Goal: Information Seeking & Learning: Learn about a topic

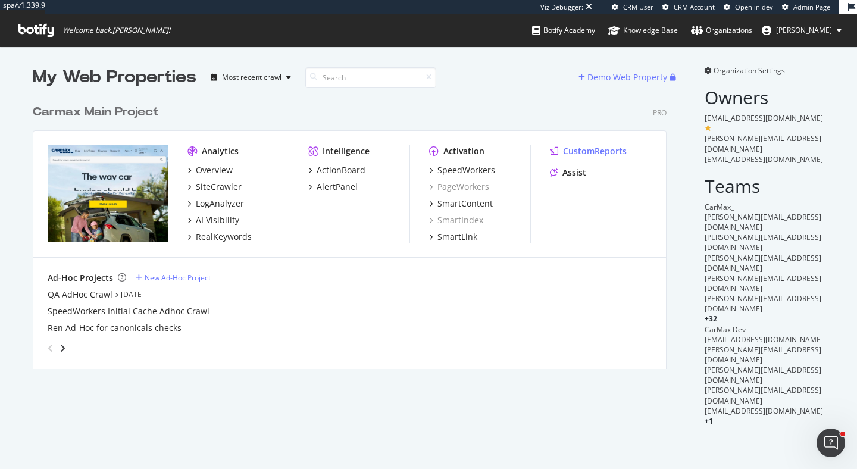
click at [615, 151] on div "CustomReports" at bounding box center [595, 151] width 64 height 12
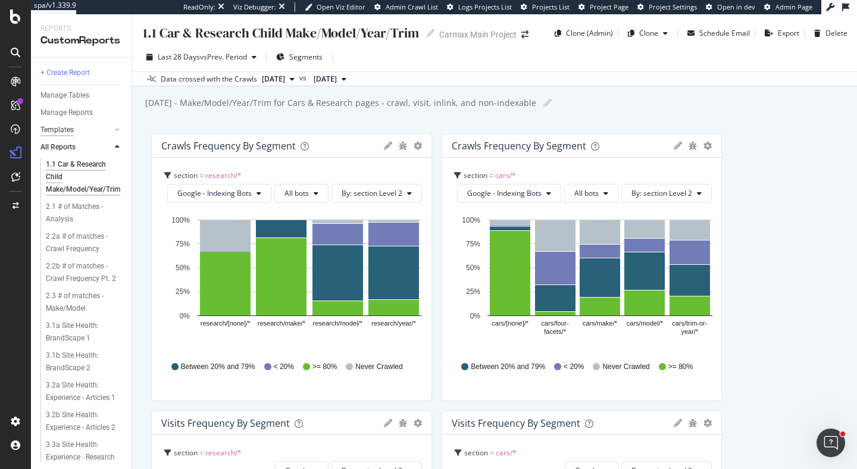
click at [47, 133] on div "Templates" at bounding box center [56, 130] width 33 height 12
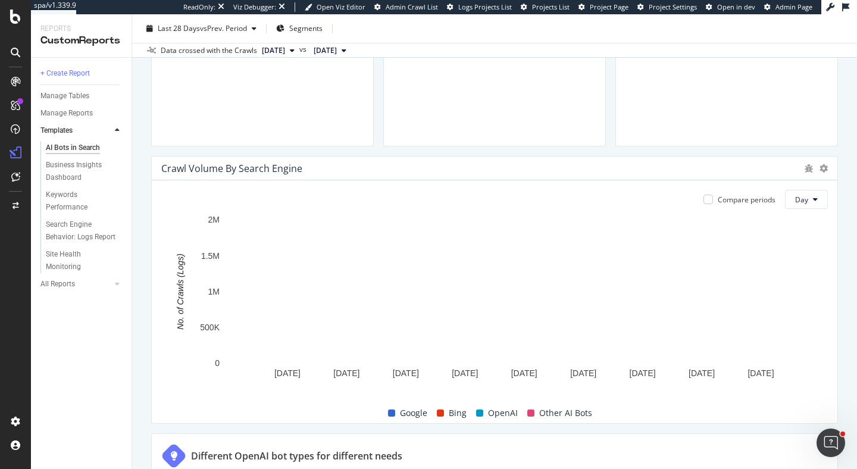
scroll to position [662, 0]
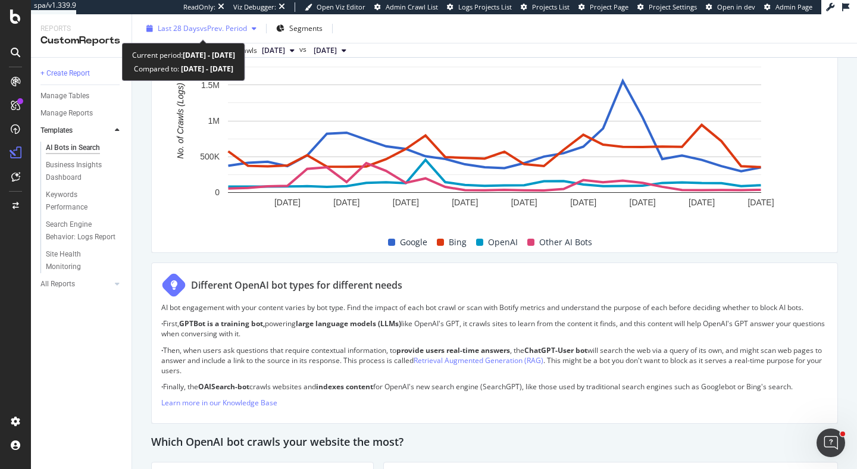
click at [236, 28] on span "vs Prev. Period" at bounding box center [223, 28] width 47 height 10
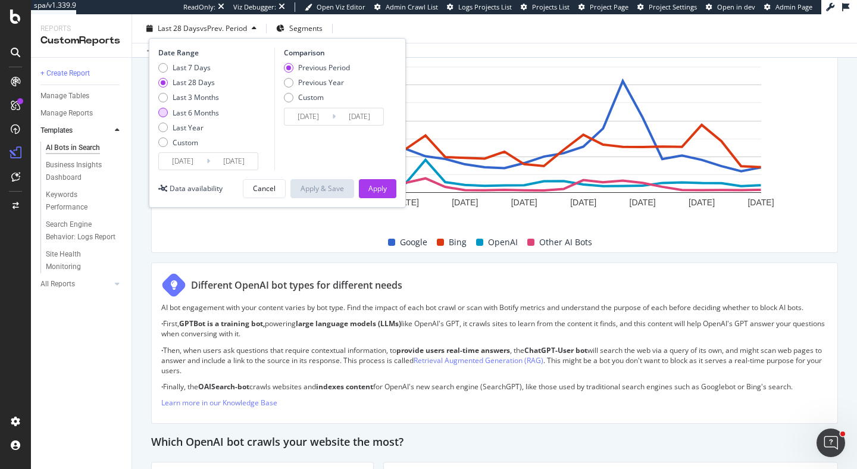
click at [212, 110] on div "Last 6 Months" at bounding box center [196, 113] width 46 height 10
type input "2025/04/14"
type input "2024/10/13"
type input "2025/04/13"
click at [372, 190] on div "Apply" at bounding box center [377, 188] width 18 height 10
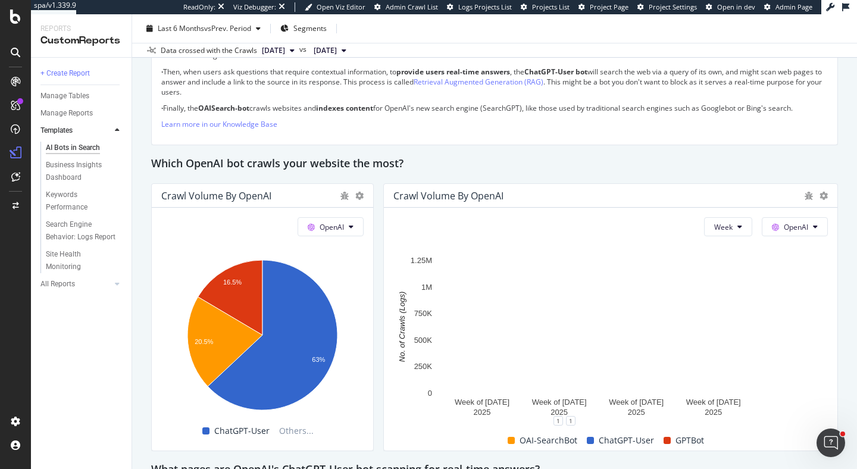
scroll to position [987, 0]
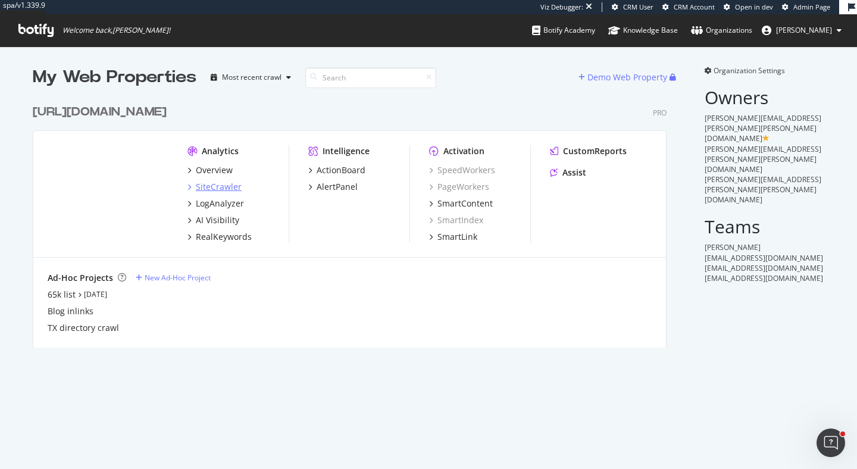
click at [226, 186] on div "SiteCrawler" at bounding box center [219, 187] width 46 height 12
click at [210, 186] on div "SiteCrawler" at bounding box center [219, 187] width 46 height 12
click at [225, 205] on div "LogAnalyzer" at bounding box center [220, 204] width 48 height 12
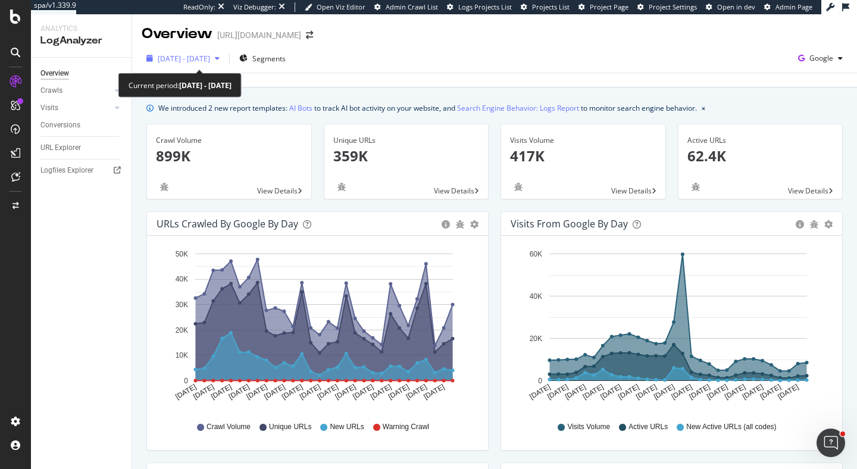
click at [210, 62] on span "[DATE] - [DATE]" at bounding box center [184, 59] width 52 height 10
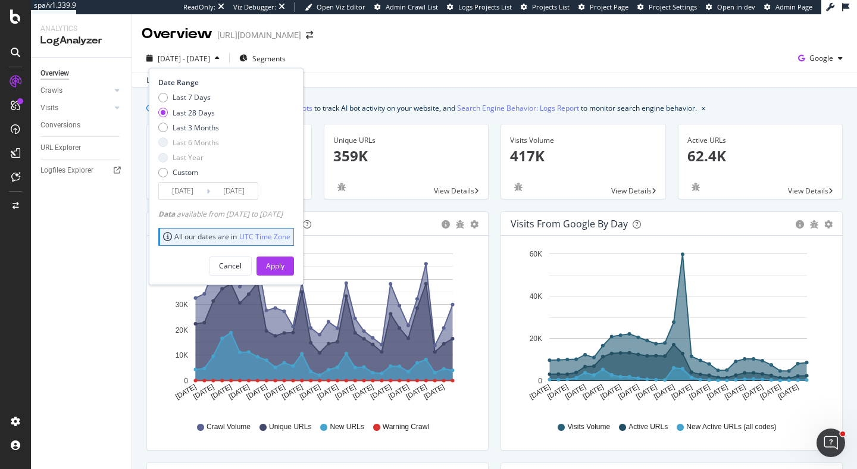
click at [425, 48] on div "2025 Sep. 15th - Oct. 14th Segments Date Range Last 7 Days Last 28 Days Last 3 …" at bounding box center [494, 65] width 725 height 43
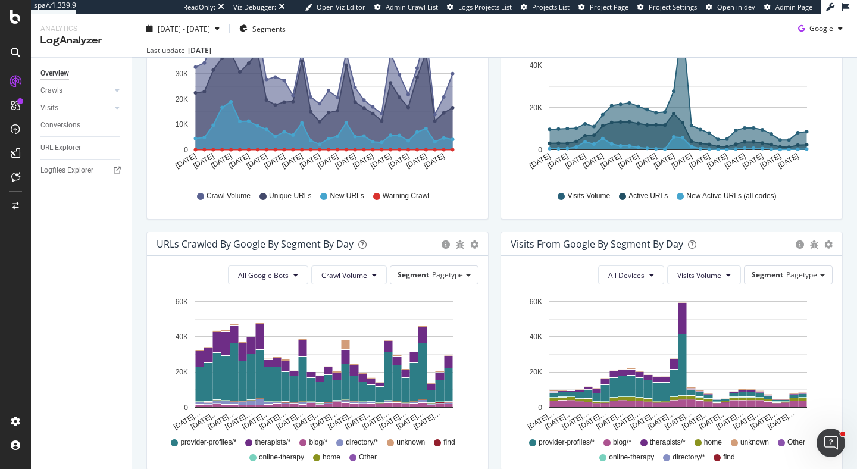
scroll to position [291, 0]
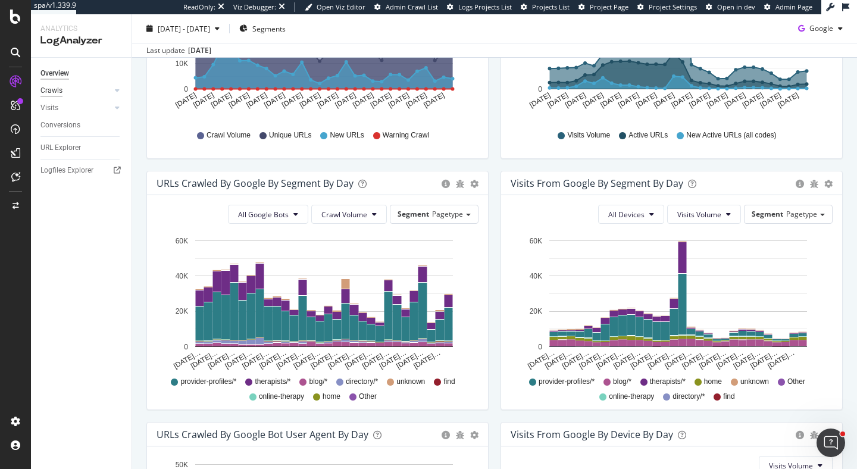
click at [48, 89] on div "Crawls" at bounding box center [51, 90] width 22 height 12
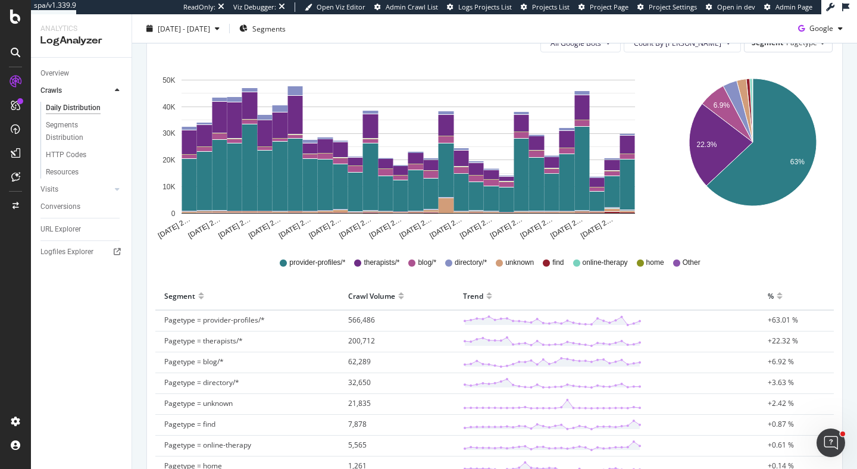
scroll to position [149, 0]
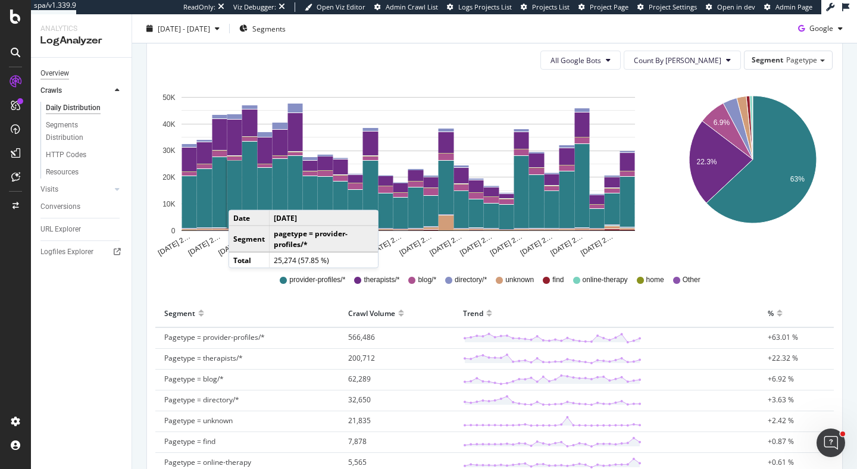
click at [58, 70] on div "Overview" at bounding box center [54, 73] width 29 height 12
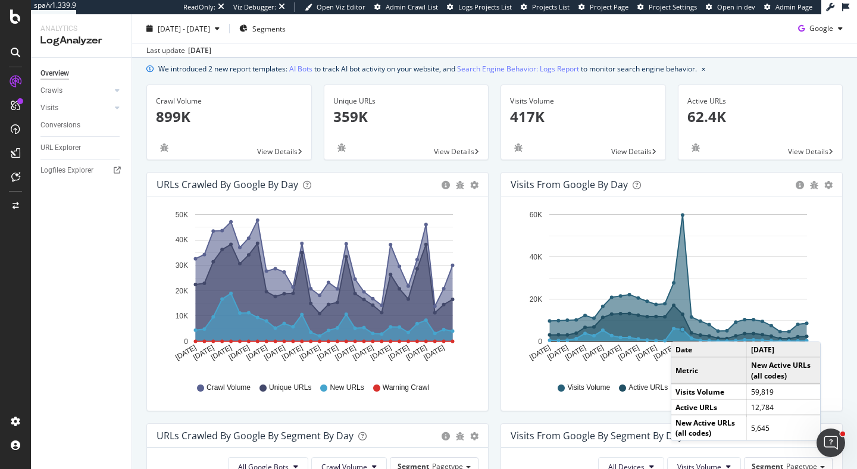
scroll to position [38, 0]
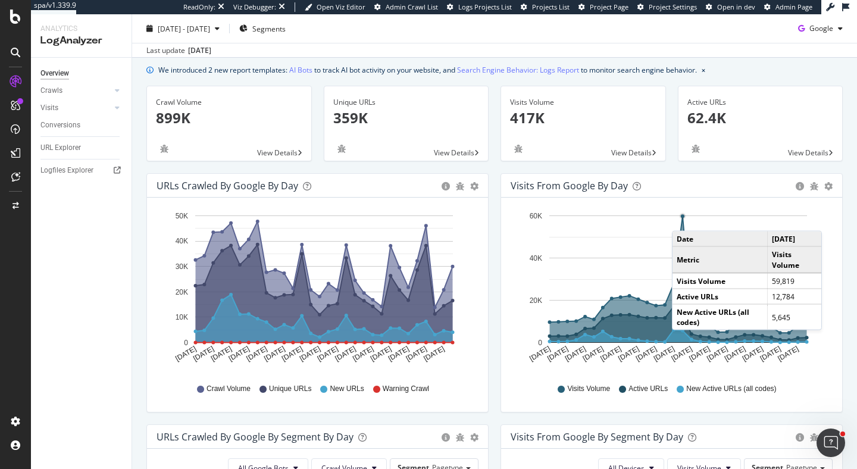
click at [684, 219] on circle "A chart." at bounding box center [682, 216] width 7 height 7
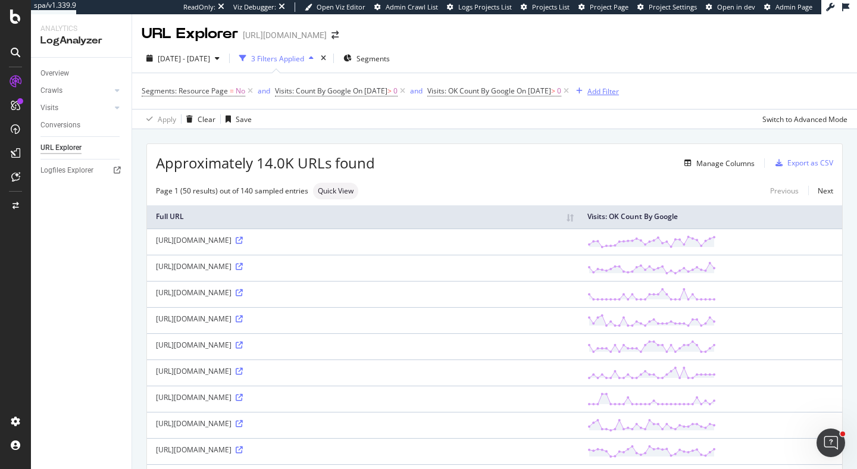
click at [619, 94] on div "Add Filter" at bounding box center [603, 91] width 32 height 10
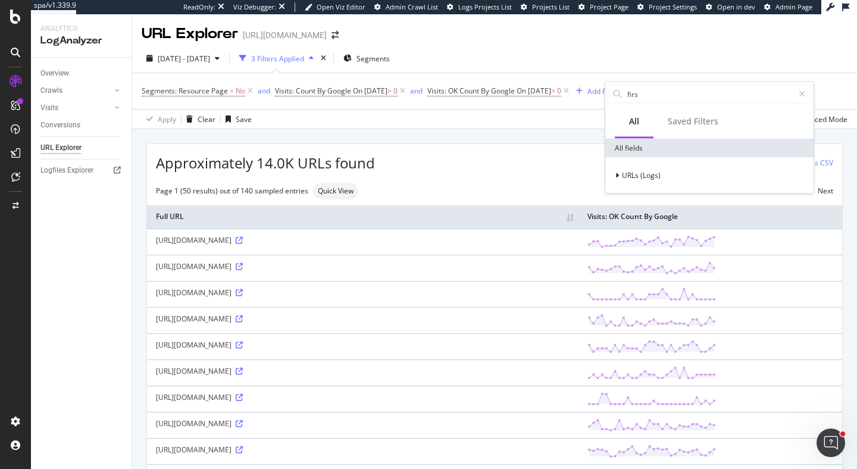
type input "first"
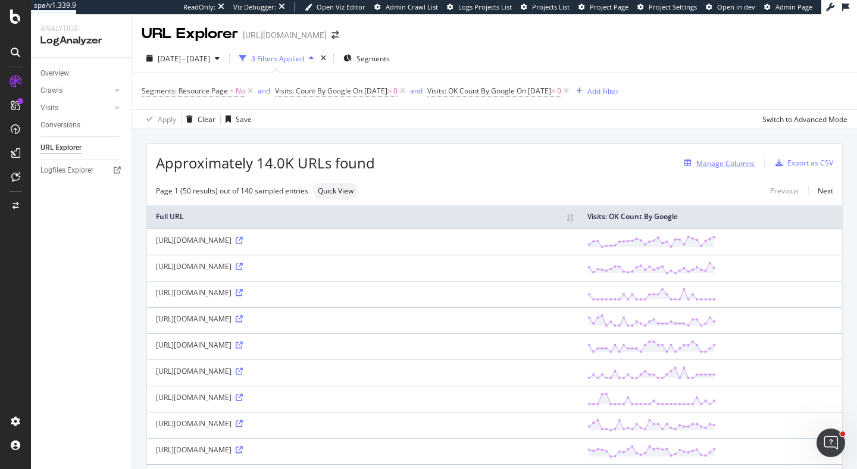
click at [724, 162] on div "Manage Columns" at bounding box center [725, 163] width 58 height 10
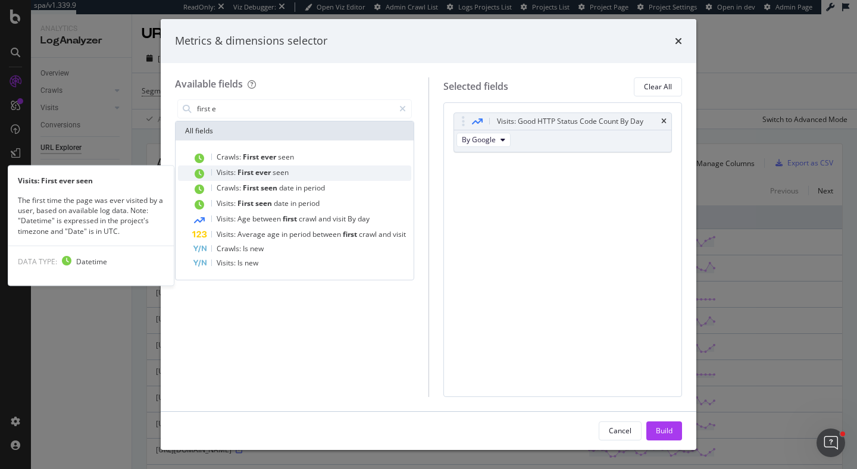
type input "first e"
click at [271, 172] on span "ever" at bounding box center [263, 172] width 17 height 10
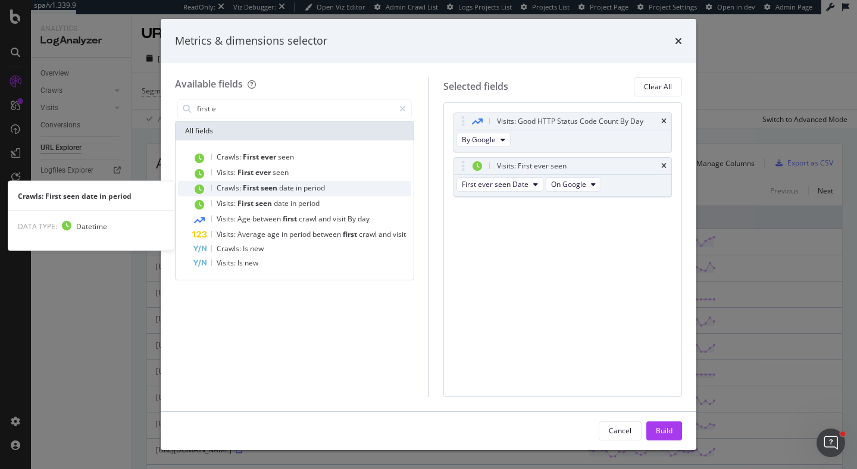
click at [308, 192] on span "period" at bounding box center [313, 188] width 21 height 10
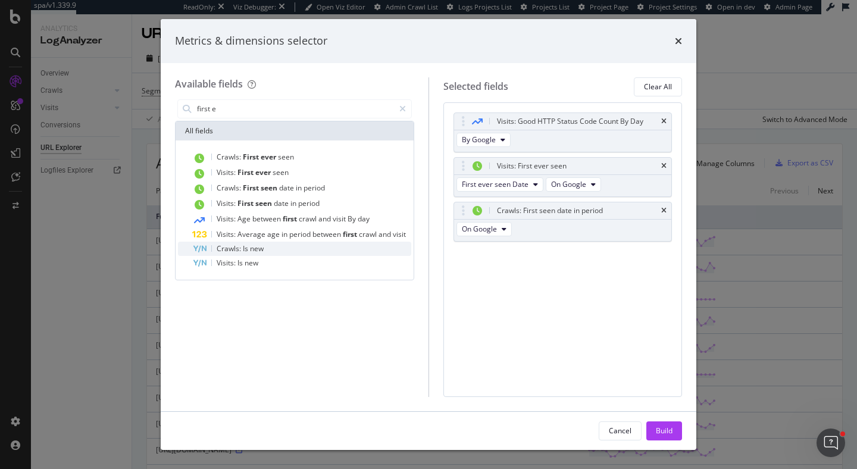
click at [252, 250] on span "new" at bounding box center [257, 248] width 14 height 10
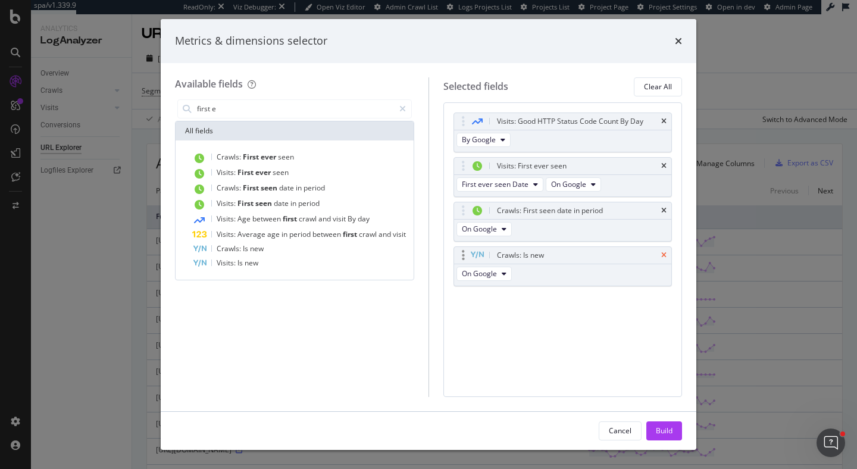
click at [665, 253] on icon "times" at bounding box center [663, 255] width 5 height 7
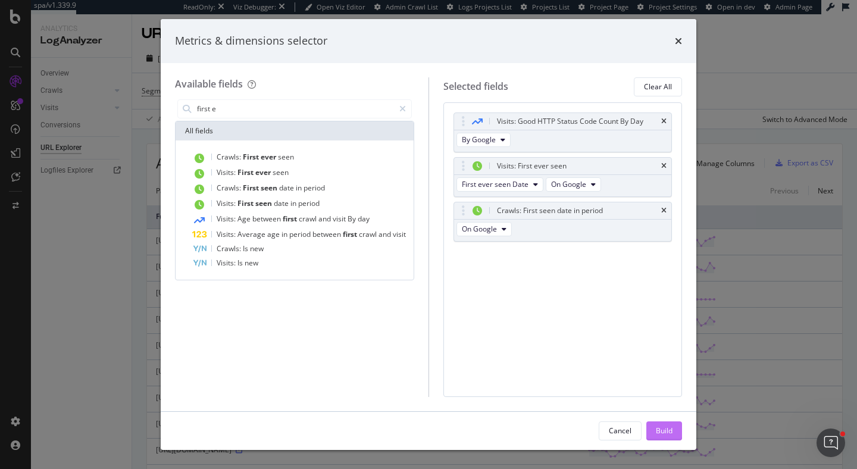
click at [660, 435] on div "Build" at bounding box center [664, 431] width 17 height 18
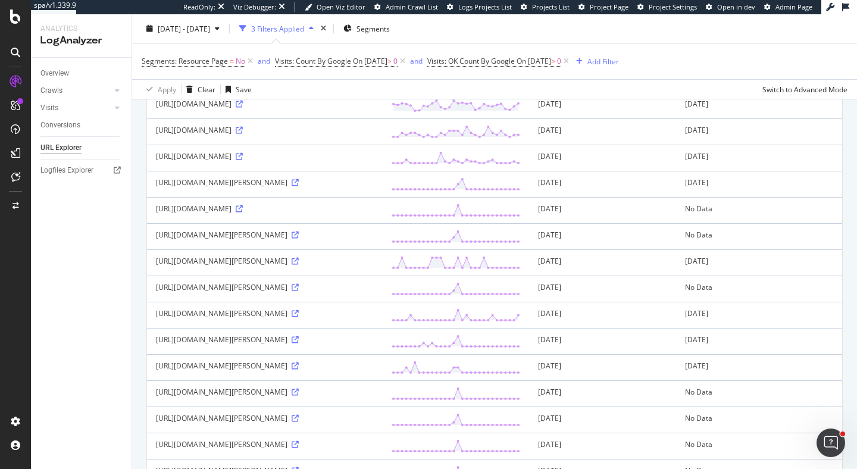
scroll to position [360, 0]
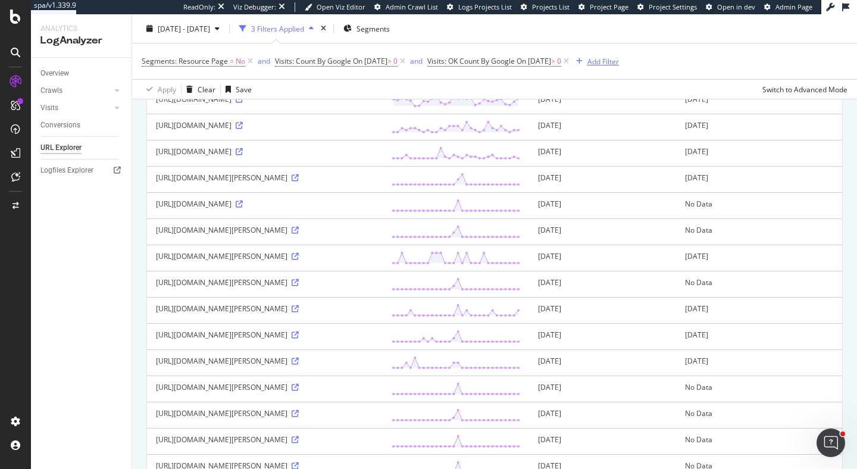
click at [619, 62] on div "Add Filter" at bounding box center [603, 61] width 32 height 10
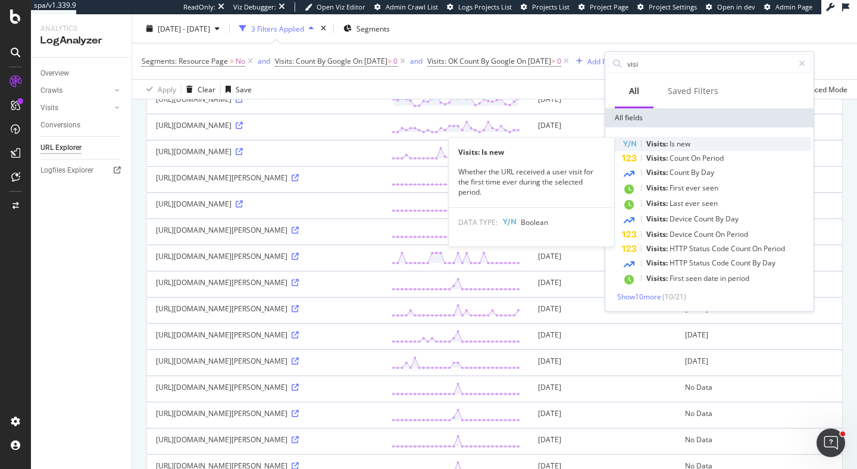
type input "visi"
click at [694, 142] on div "Visits: Is new" at bounding box center [716, 144] width 189 height 14
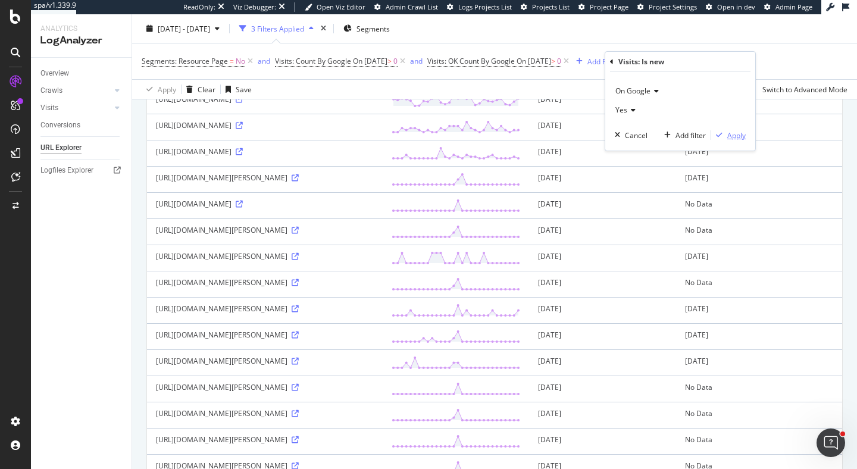
click at [736, 134] on div "Apply" at bounding box center [736, 135] width 18 height 10
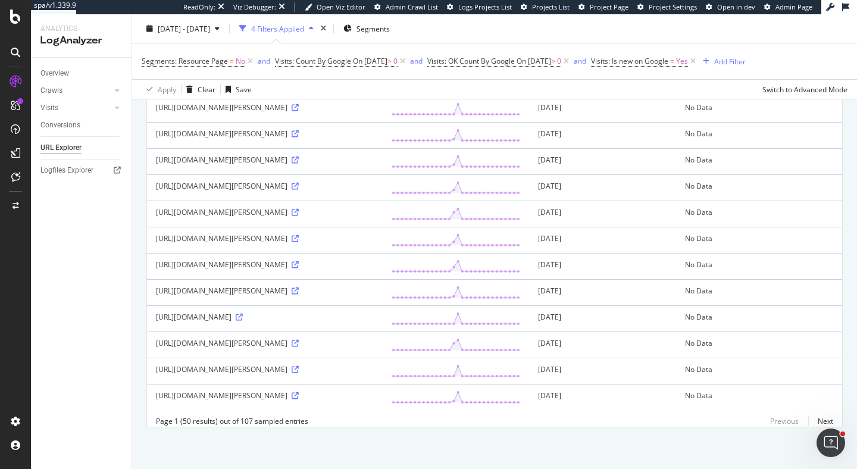
scroll to position [1432, 0]
click at [189, 233] on div "https://www.rula.com/providers/KS/1043633027-tara-wallace?modality=Cognitive%20…" at bounding box center [265, 238] width 218 height 10
drag, startPoint x: 209, startPoint y: 215, endPoint x: 177, endPoint y: 217, distance: 32.2
click at [177, 233] on div "https://www.rula.com/providers/KS/1043633027-tara-wallace?modality=Cognitive%20…" at bounding box center [265, 238] width 218 height 10
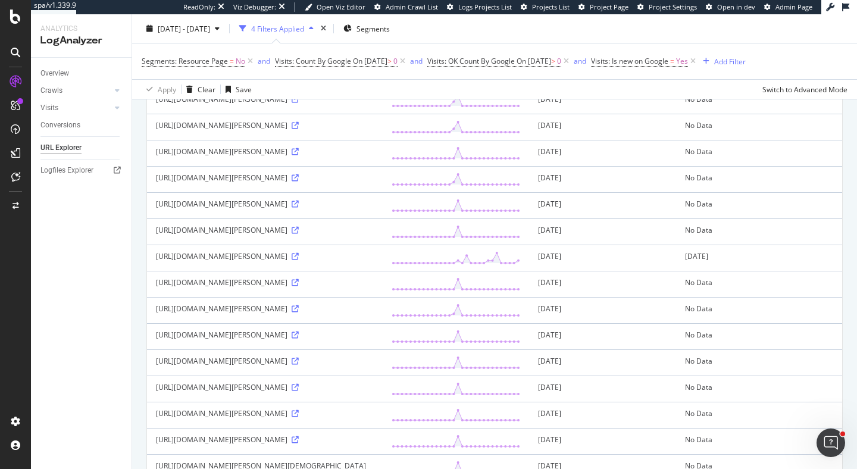
scroll to position [0, 0]
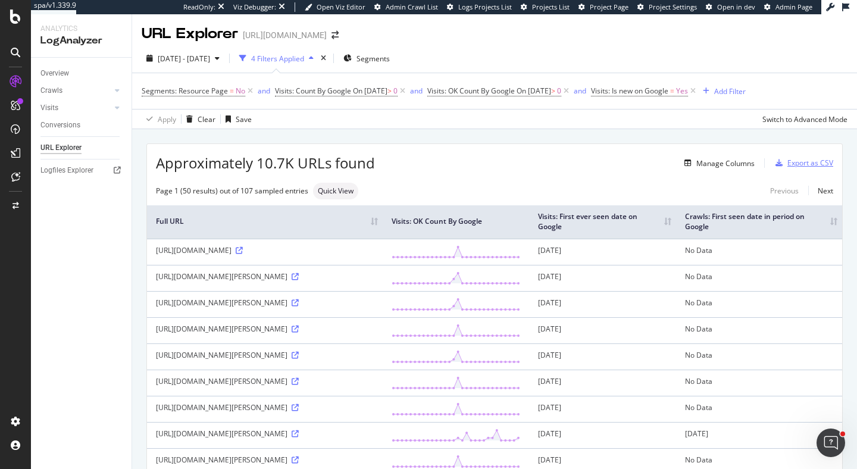
click at [816, 162] on div "Export as CSV" at bounding box center [810, 163] width 46 height 10
click at [798, 164] on div "Export as CSV" at bounding box center [810, 163] width 46 height 10
click at [808, 162] on div "Export as CSV" at bounding box center [810, 163] width 46 height 10
click at [65, 203] on div "DataExports" at bounding box center [67, 203] width 46 height 12
click at [70, 181] on div "CustomReports" at bounding box center [73, 181] width 58 height 12
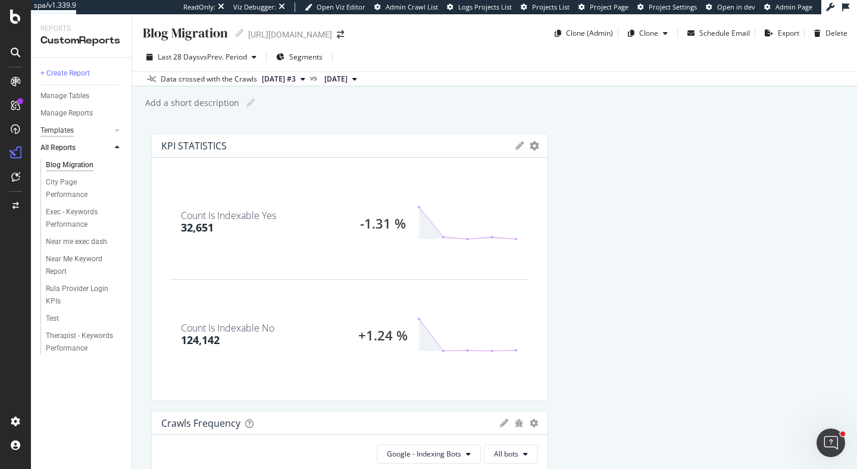
click at [59, 130] on div "Templates" at bounding box center [56, 130] width 33 height 12
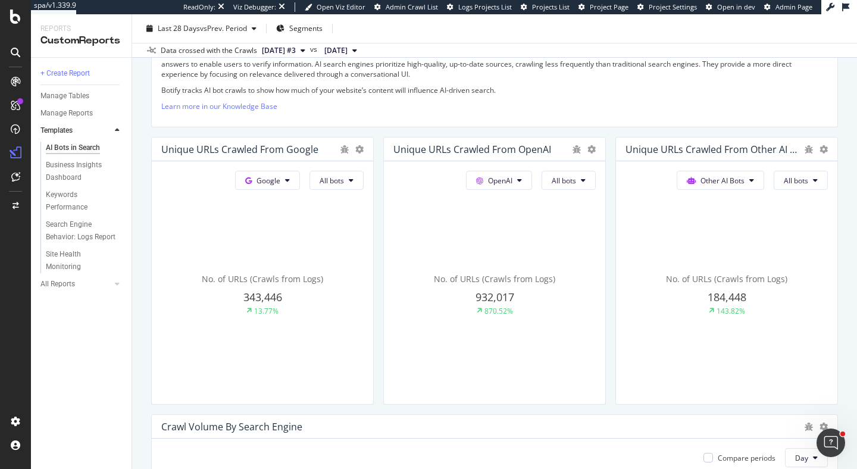
scroll to position [242, 0]
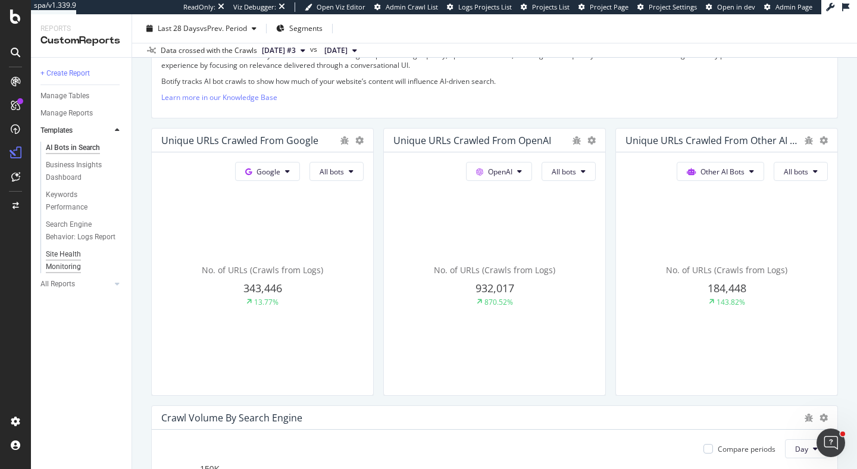
click at [71, 253] on div "Site Health Monitoring" at bounding box center [79, 260] width 67 height 25
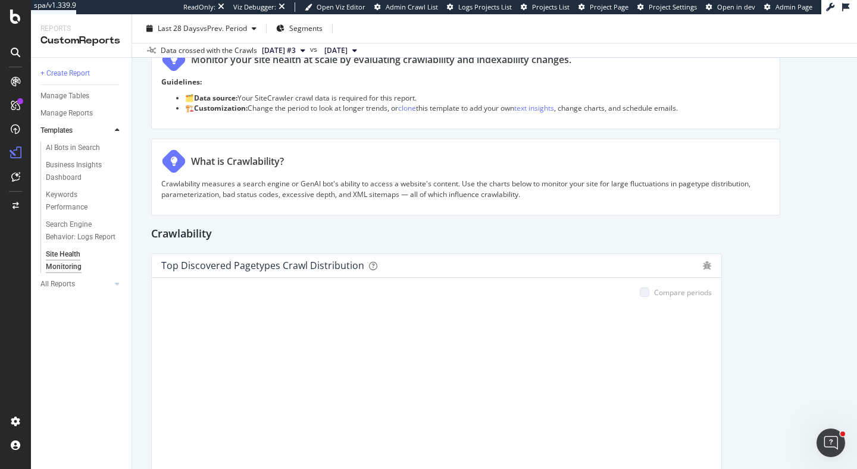
scroll to position [96, 0]
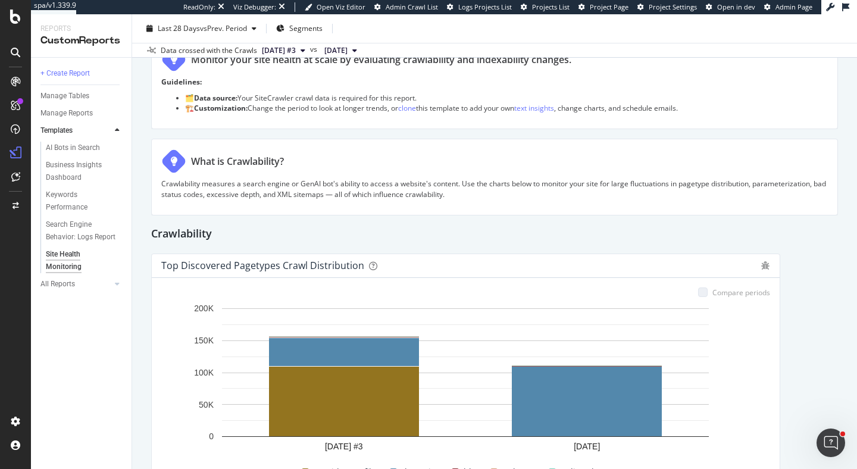
click at [138, 189] on div "Site Health Monitoring Site Health Monitoring https://www.rula.com/ Clone Sched…" at bounding box center [494, 241] width 725 height 454
drag, startPoint x: 279, startPoint y: 265, endPoint x: 363, endPoint y: 267, distance: 84.5
click at [363, 267] on div "Top Discovered Pagetypes Crawl Distribution" at bounding box center [457, 265] width 593 height 12
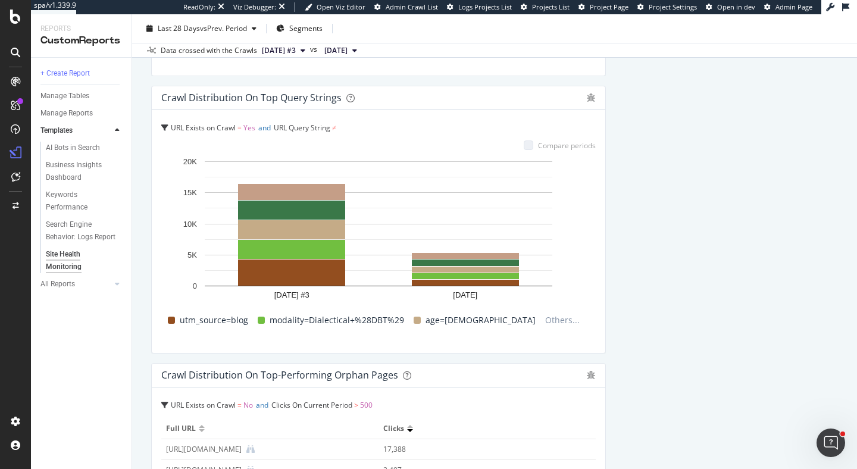
scroll to position [1040, 0]
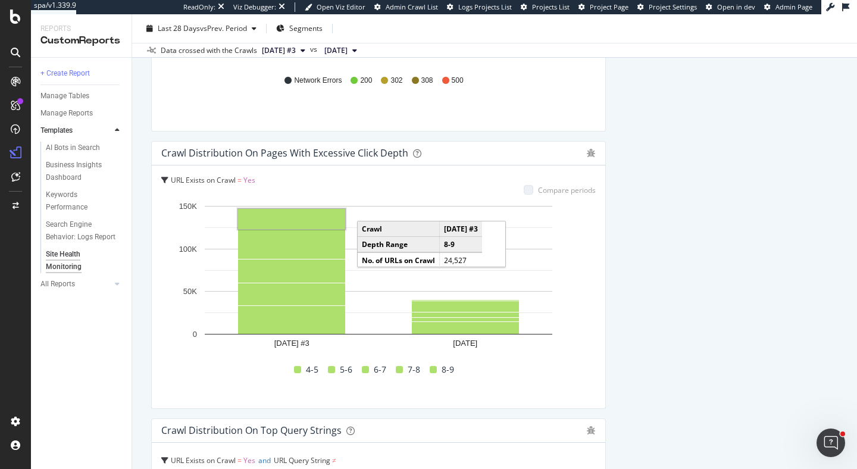
click at [309, 218] on rect "A chart." at bounding box center [291, 219] width 107 height 20
click at [321, 215] on rect "A chart." at bounding box center [292, 218] width 104 height 17
click at [321, 215] on rect "A chart." at bounding box center [291, 219] width 107 height 20
click at [321, 215] on rect "A chart." at bounding box center [292, 218] width 104 height 17
click at [321, 215] on rect "A chart." at bounding box center [291, 219] width 107 height 20
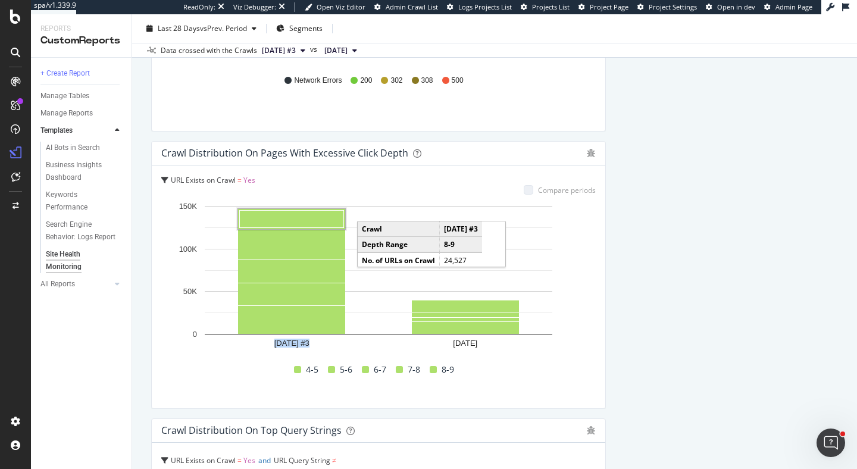
click at [321, 215] on rect "A chart." at bounding box center [292, 218] width 104 height 17
click at [321, 215] on rect "A chart." at bounding box center [291, 219] width 107 height 20
click at [323, 220] on rect "A chart." at bounding box center [292, 218] width 104 height 17
click at [323, 220] on rect "A chart." at bounding box center [291, 219] width 107 height 20
click at [333, 214] on rect "A chart." at bounding box center [292, 218] width 104 height 17
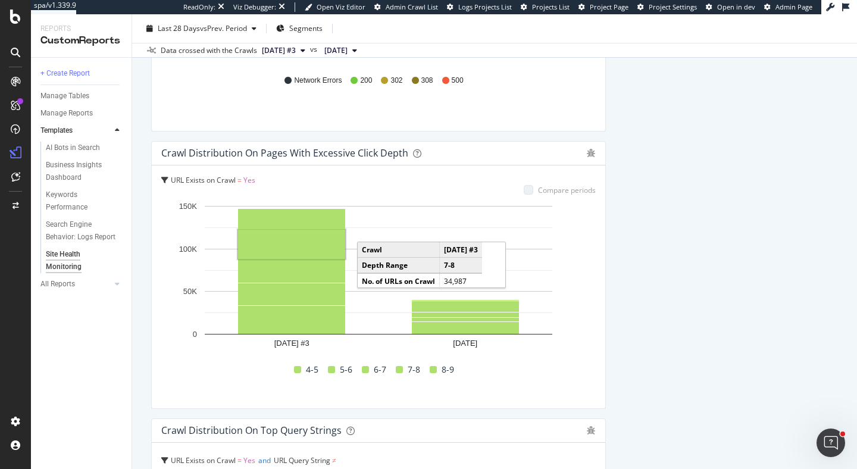
click at [329, 247] on rect "A chart." at bounding box center [291, 244] width 107 height 29
click at [329, 247] on rect "A chart." at bounding box center [292, 244] width 104 height 26
click at [329, 247] on rect "A chart." at bounding box center [291, 244] width 107 height 29
click at [329, 247] on rect "A chart." at bounding box center [292, 244] width 104 height 26
click at [327, 247] on rect "A chart." at bounding box center [291, 244] width 107 height 29
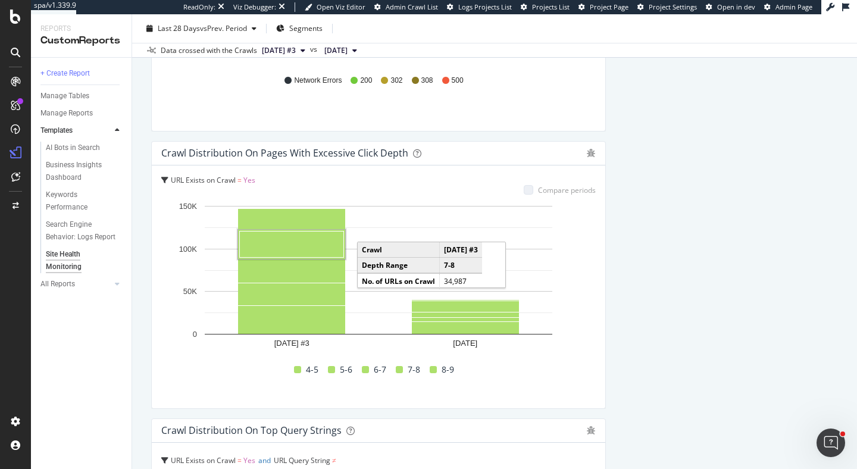
click at [327, 247] on rect "A chart." at bounding box center [292, 244] width 104 height 26
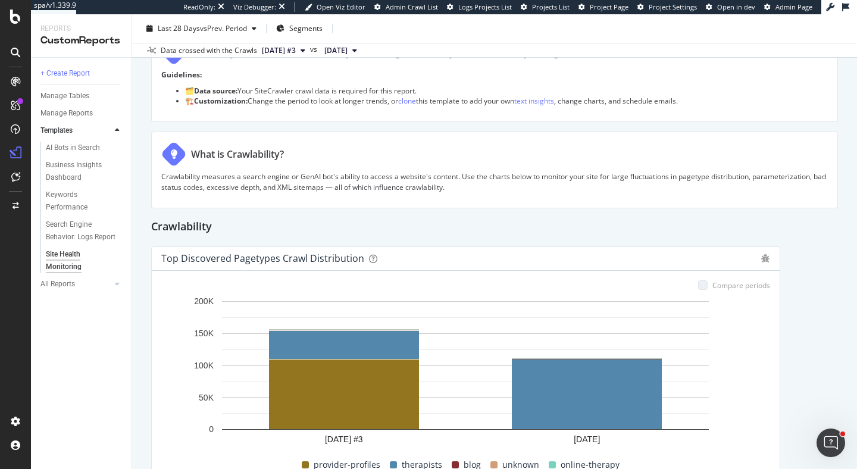
scroll to position [126, 0]
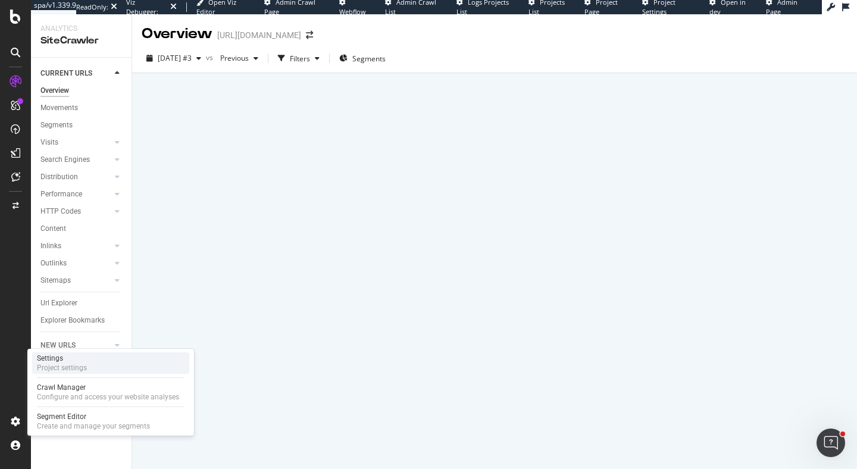
click at [76, 358] on div "Settings" at bounding box center [62, 358] width 50 height 10
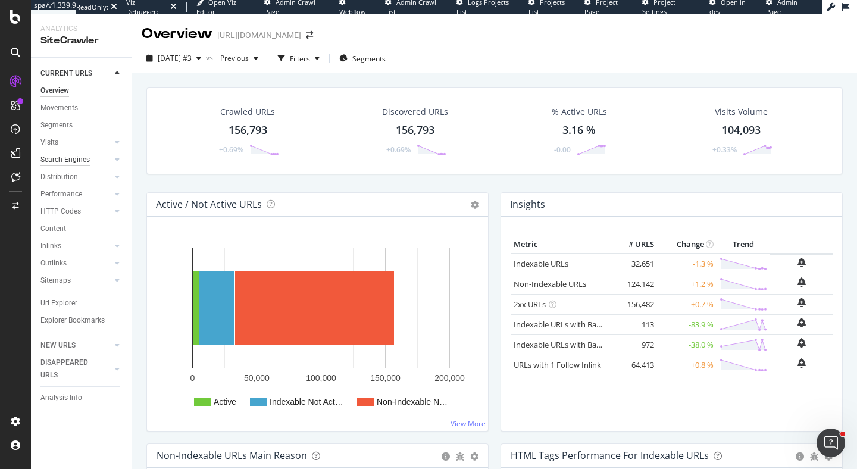
click at [71, 159] on div "Search Engines" at bounding box center [64, 159] width 49 height 12
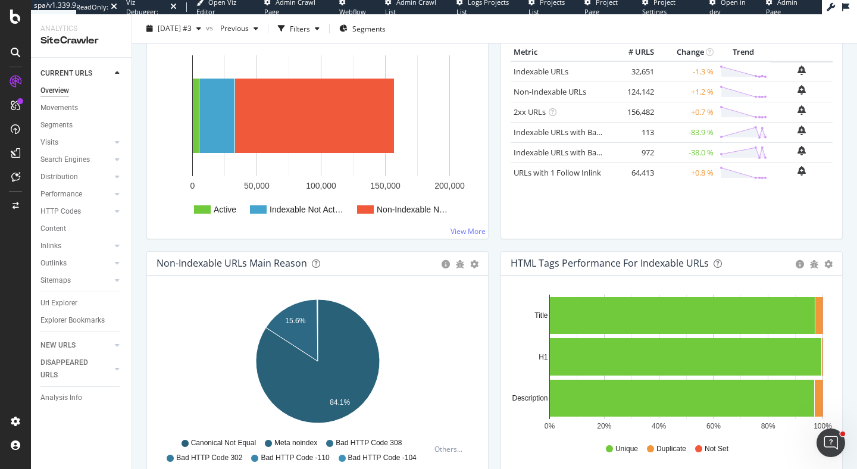
scroll to position [271, 0]
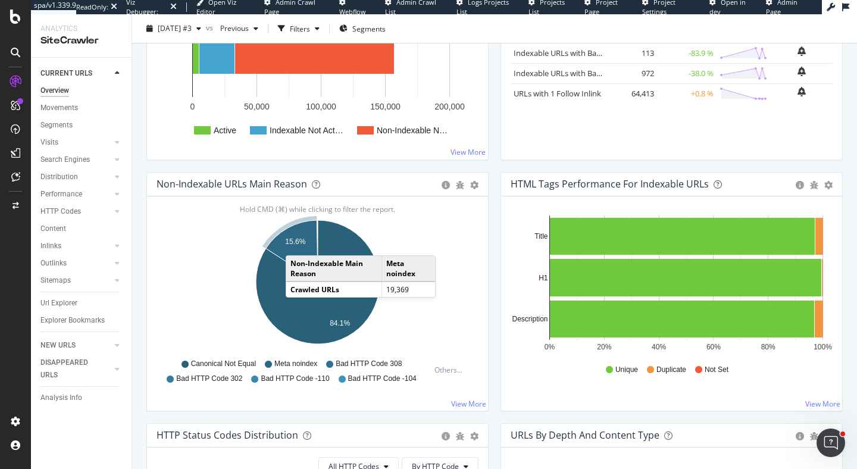
click at [297, 243] on text "15.6%" at bounding box center [295, 241] width 20 height 8
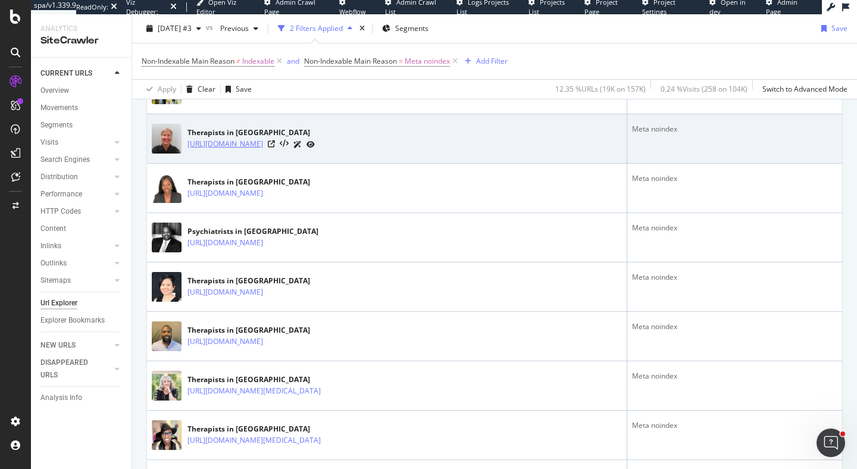
scroll to position [303, 0]
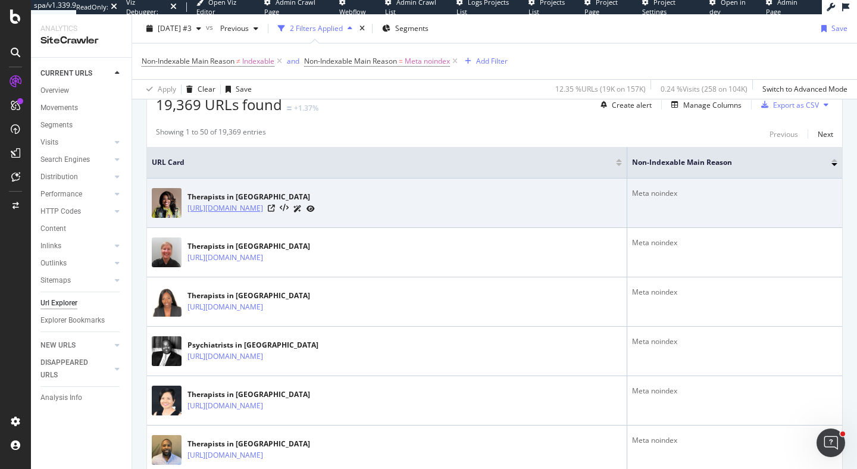
click at [263, 207] on link "[URL][DOMAIN_NAME]" at bounding box center [225, 208] width 76 height 12
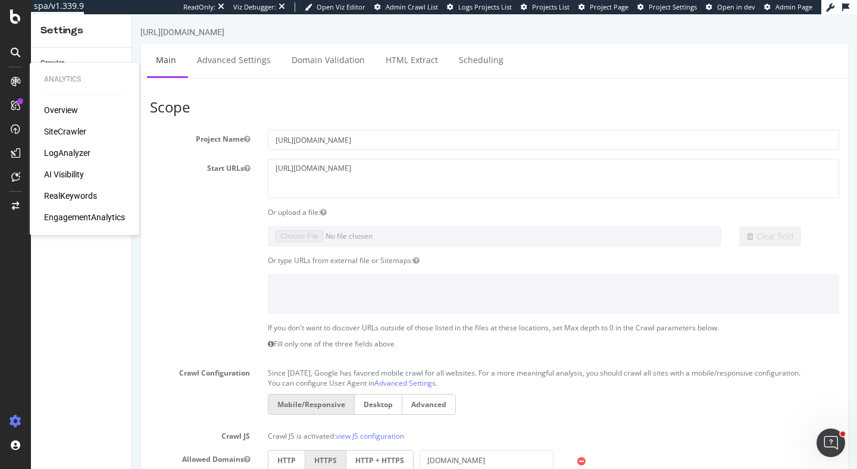
click at [205, 133] on label "Project Name" at bounding box center [200, 137] width 118 height 14
click at [244, 134] on button "Project Name" at bounding box center [247, 139] width 6 height 10
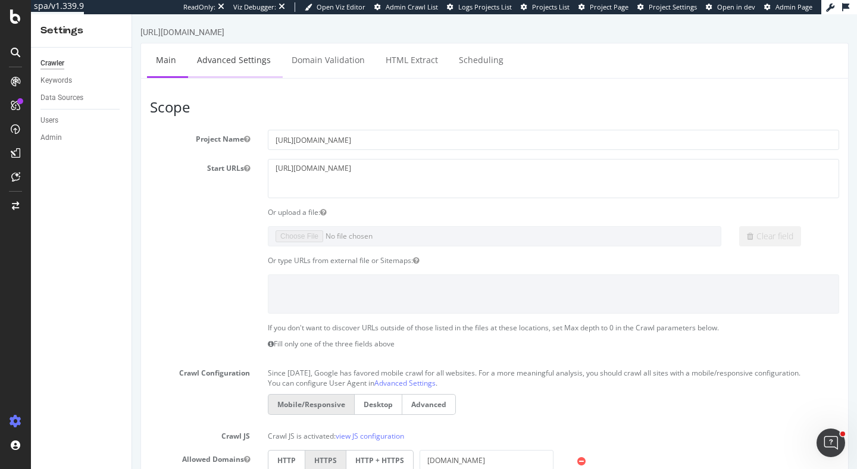
click at [244, 54] on link "Advanced Settings" at bounding box center [234, 59] width 92 height 33
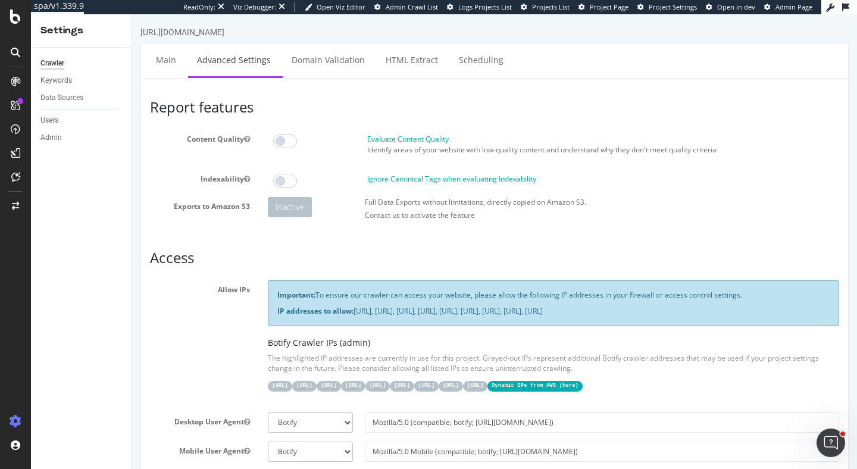
scroll to position [234, 0]
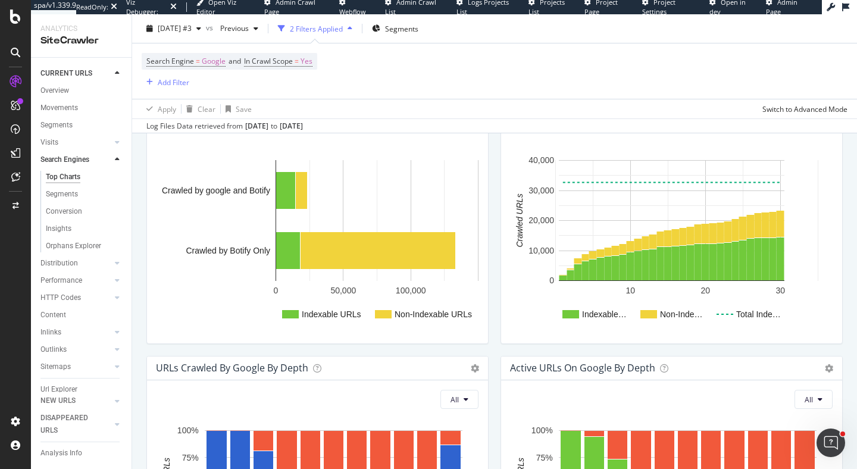
scroll to position [501, 0]
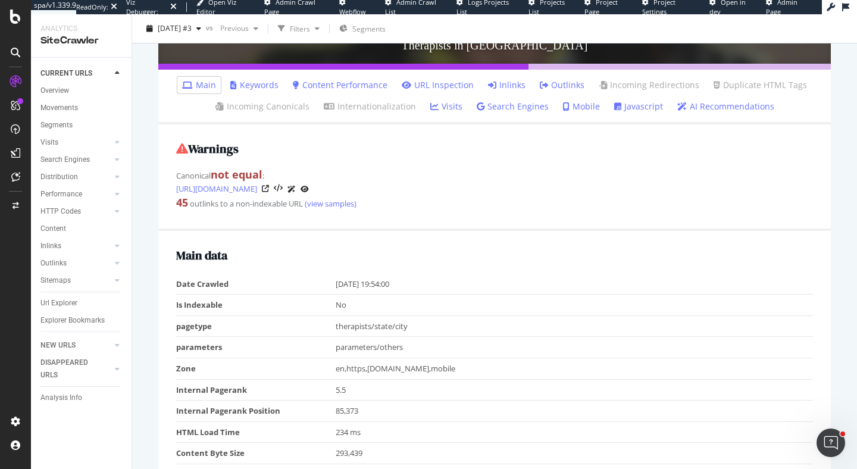
scroll to position [204, 0]
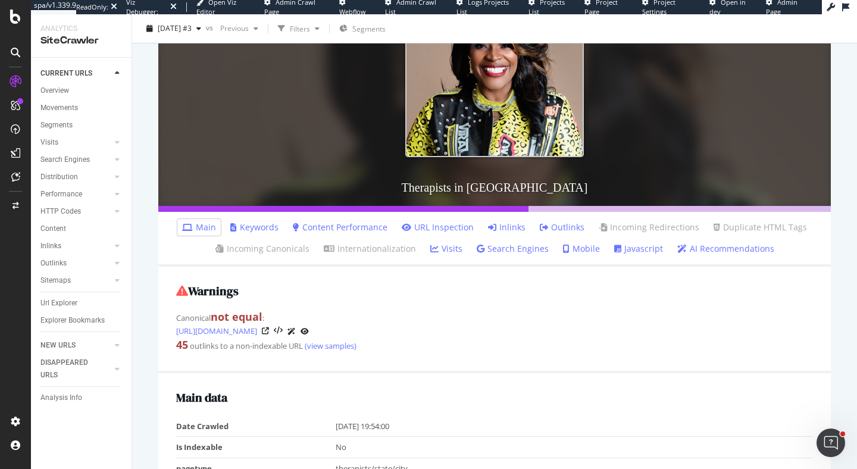
click at [515, 229] on link "Inlinks" at bounding box center [506, 227] width 37 height 12
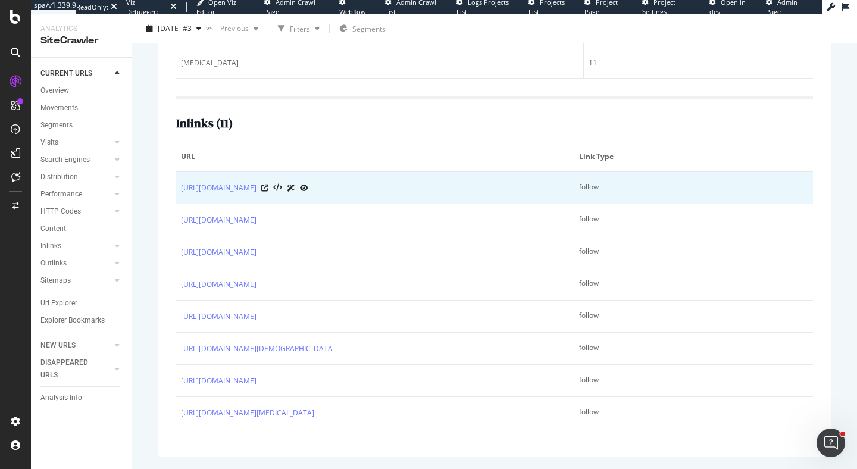
scroll to position [105, 0]
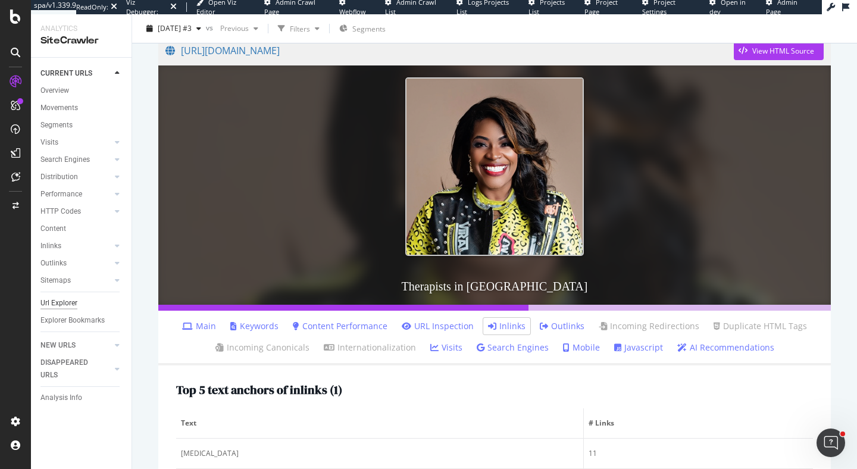
click at [55, 300] on div "Url Explorer" at bounding box center [58, 303] width 37 height 12
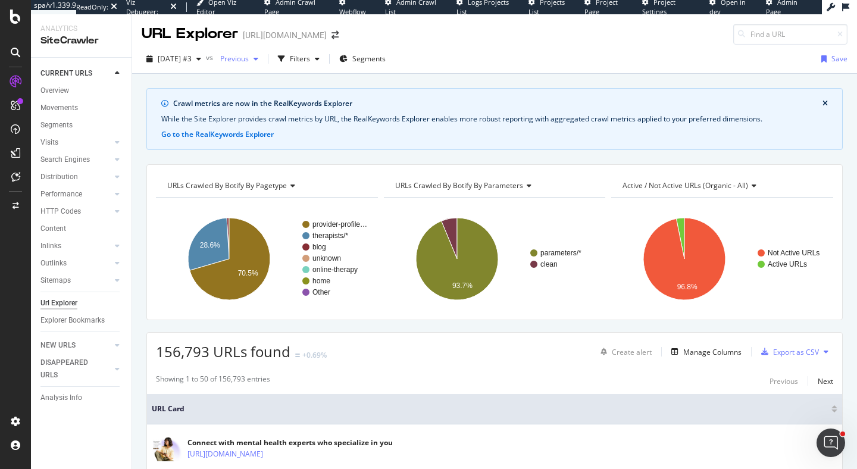
click at [290, 58] on div "button" at bounding box center [281, 59] width 17 height 17
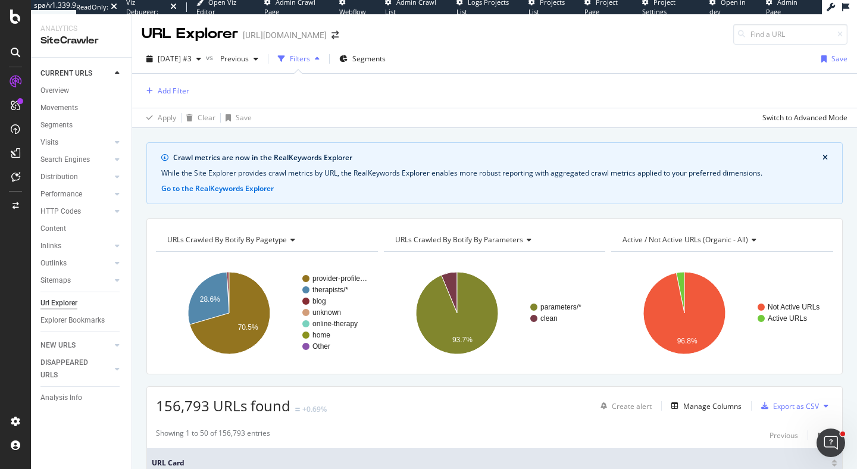
click at [180, 83] on div "Add Filter" at bounding box center [495, 91] width 706 height 34
click at [180, 90] on div "Add Filter" at bounding box center [174, 91] width 32 height 10
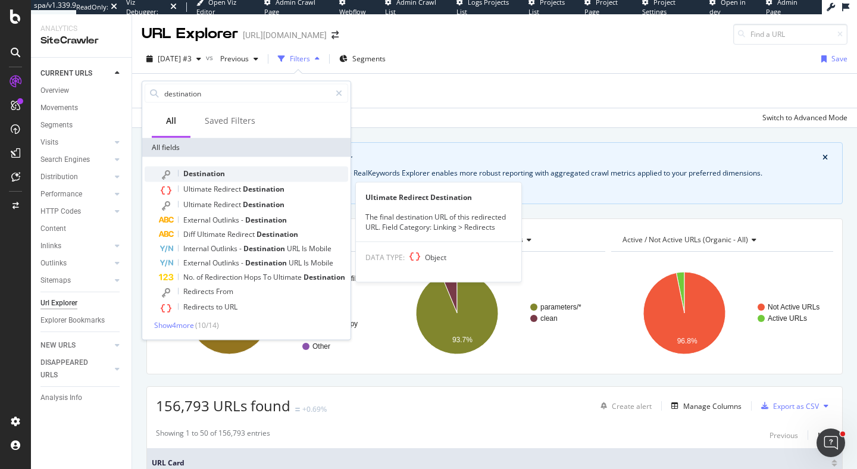
type input "destination"
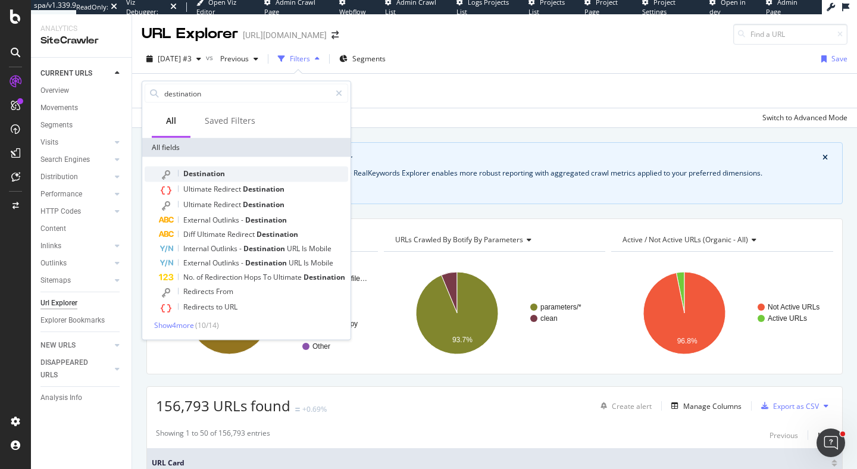
click at [205, 175] on span "Destination" at bounding box center [204, 173] width 42 height 10
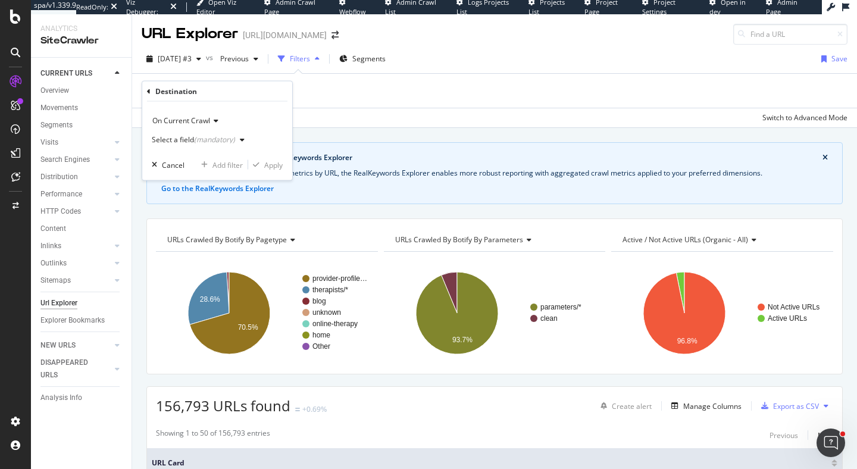
click at [202, 133] on div "Select a field (mandatory)" at bounding box center [201, 140] width 98 height 18
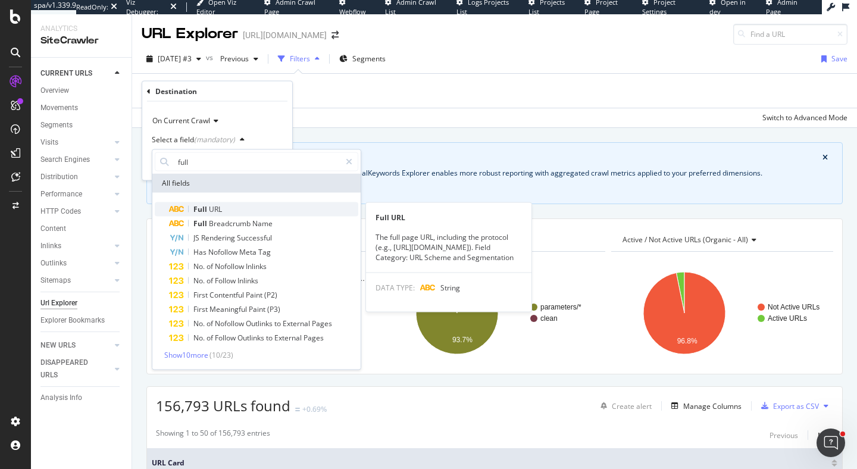
type input "full"
click at [203, 203] on div "Full URL" at bounding box center [263, 209] width 189 height 14
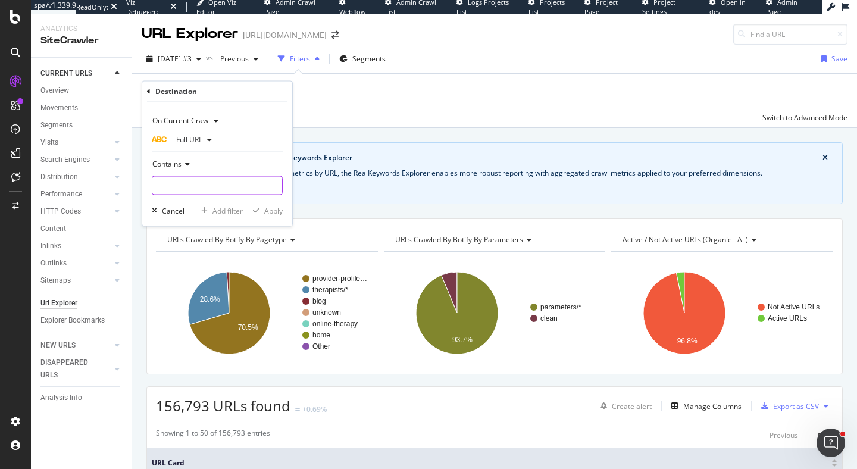
click at [206, 189] on input "text" at bounding box center [217, 185] width 130 height 19
click at [188, 167] on icon at bounding box center [185, 164] width 8 height 7
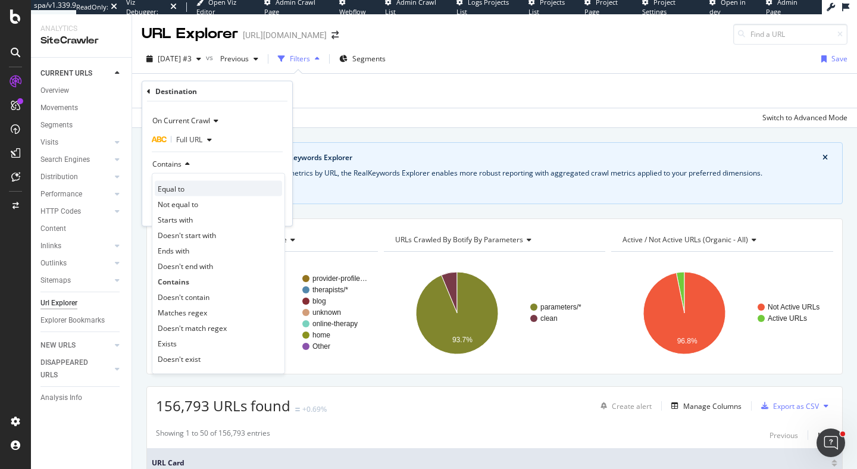
click at [187, 190] on div "Equal to" at bounding box center [218, 188] width 127 height 15
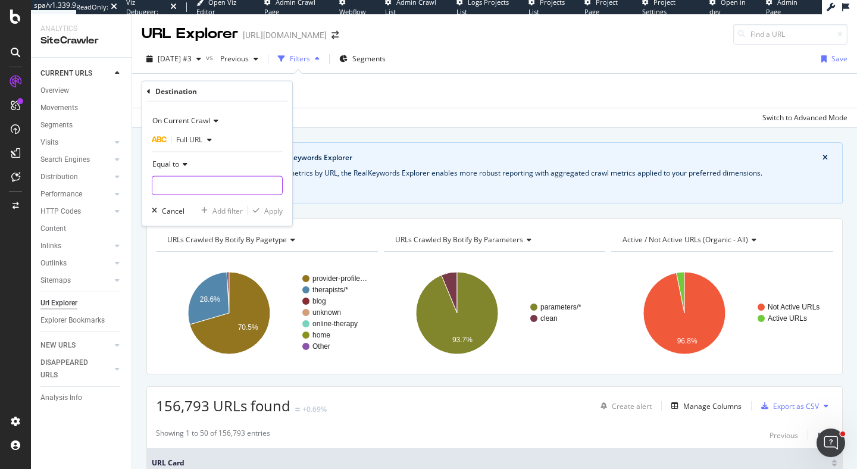
click at [198, 185] on input "text" at bounding box center [217, 185] width 130 height 19
paste input "https://www.rula.com/therapists/la/baton-rouge?specialization=Grief&utm_source=…"
type input "https://www.rula.com/therapists/la/baton-rouge?specialization=Grief&utm_source=…"
click at [276, 210] on div "Apply" at bounding box center [273, 210] width 18 height 10
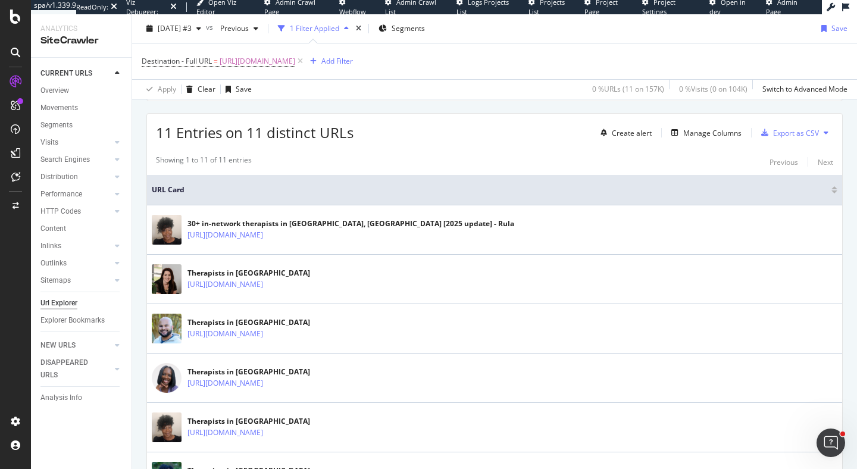
scroll to position [259, 0]
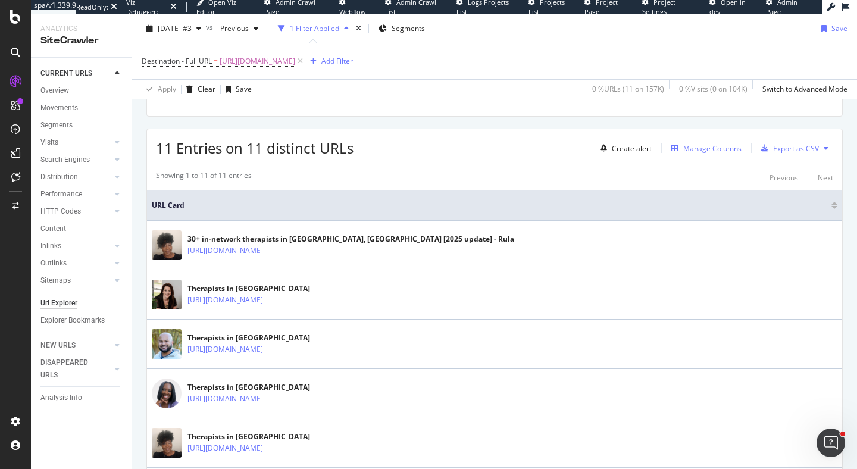
click at [705, 149] on div "Manage Columns" at bounding box center [712, 148] width 58 height 10
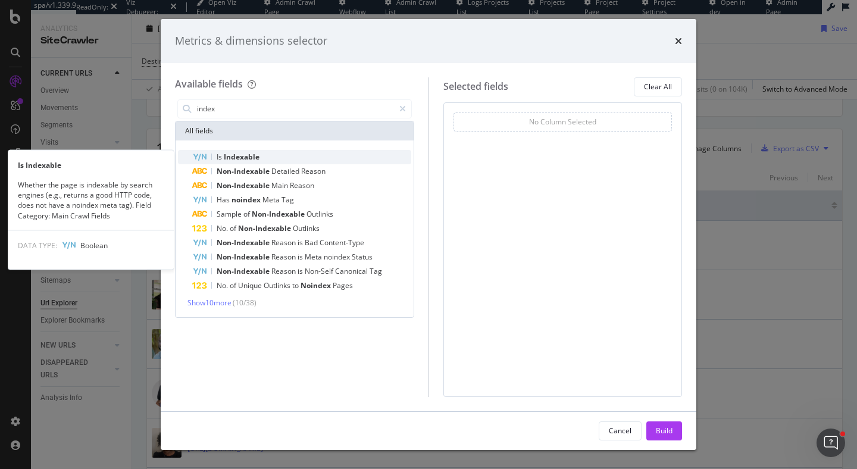
type input "index"
click at [386, 154] on div "Is Indexable" at bounding box center [301, 157] width 219 height 14
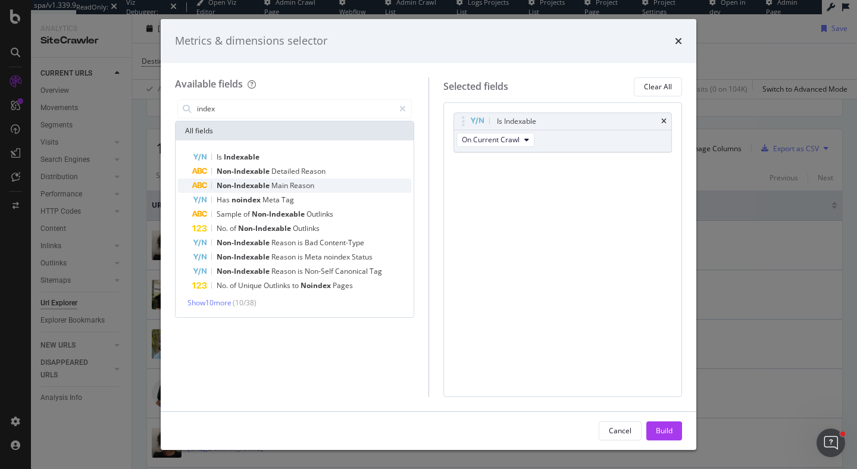
click at [339, 186] on div "Non-Indexable Main Reason" at bounding box center [301, 185] width 219 height 14
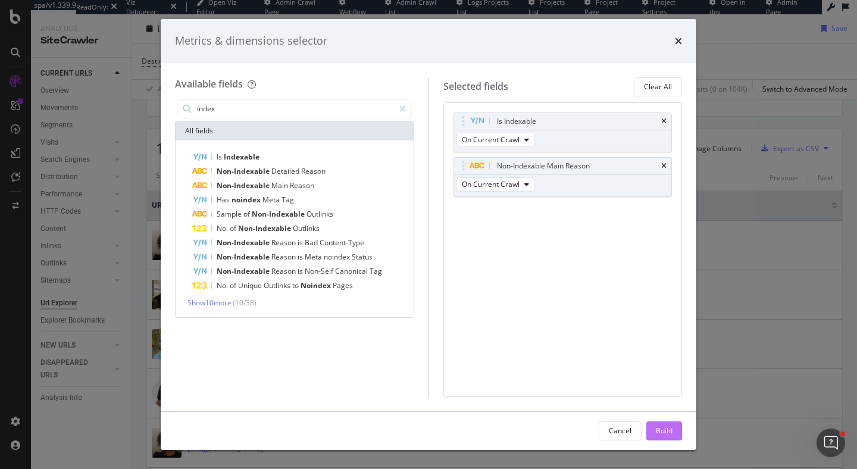
click at [675, 432] on button "Build" at bounding box center [664, 430] width 36 height 19
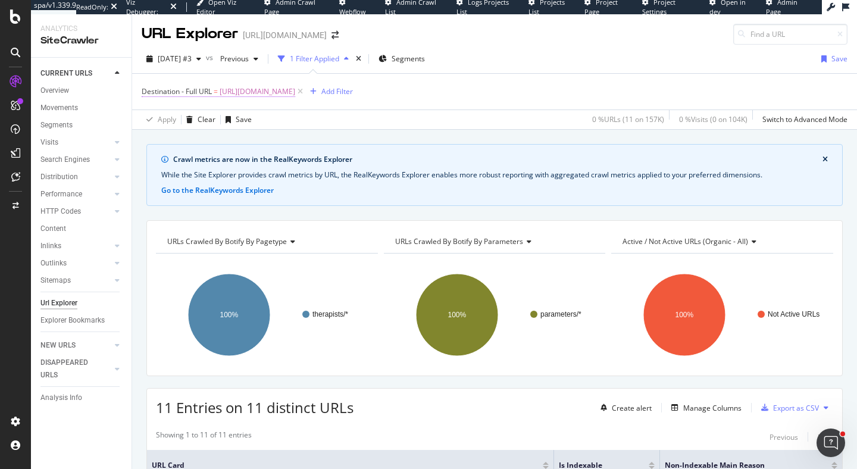
click at [295, 92] on span "https://www.rula.com/therapists/la/baton-rouge?specialization=Grief&utm_source=…" at bounding box center [258, 91] width 76 height 17
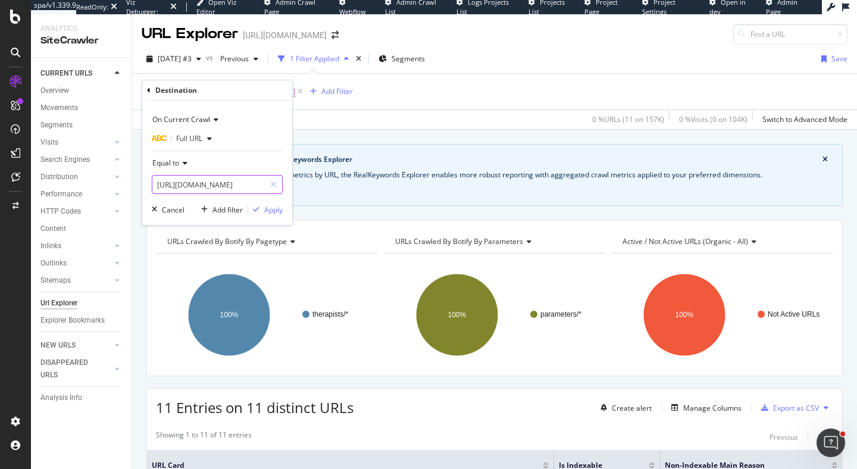
click at [219, 186] on input "https://www.rula.com/therapists/la/baton-rouge?specialization=Grief&utm_source=…" at bounding box center [208, 184] width 112 height 19
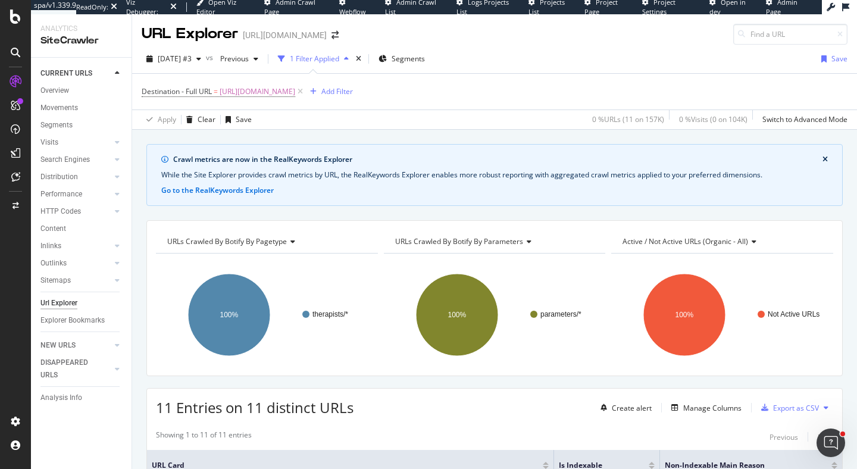
click at [635, 84] on div "Destination - Full URL = https://www.rula.com/therapists/la/baton-rouge?special…" at bounding box center [495, 92] width 706 height 36
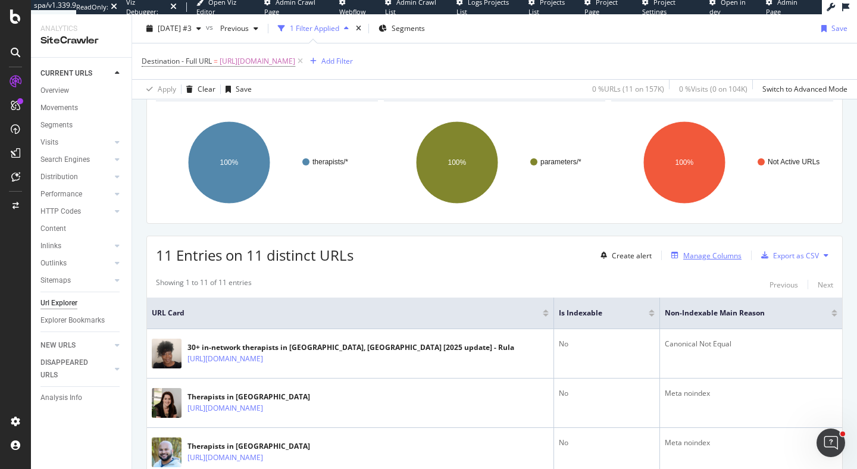
click at [709, 255] on div "Manage Columns" at bounding box center [712, 255] width 58 height 10
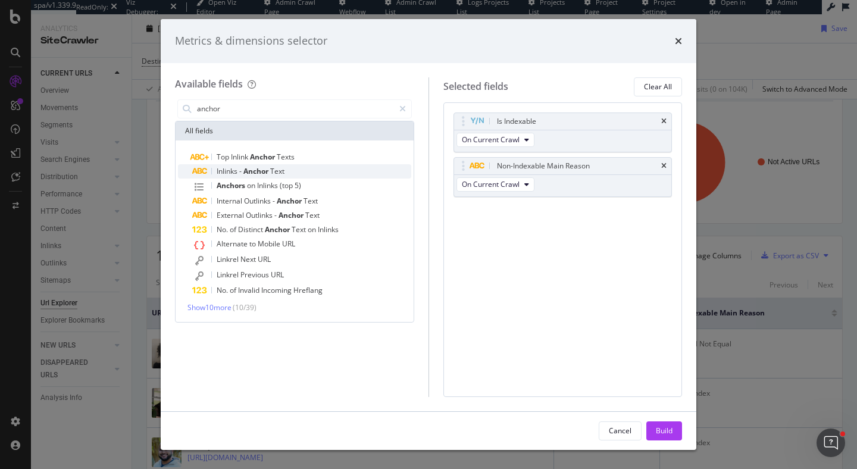
click at [259, 173] on span "Anchor" at bounding box center [256, 171] width 27 height 10
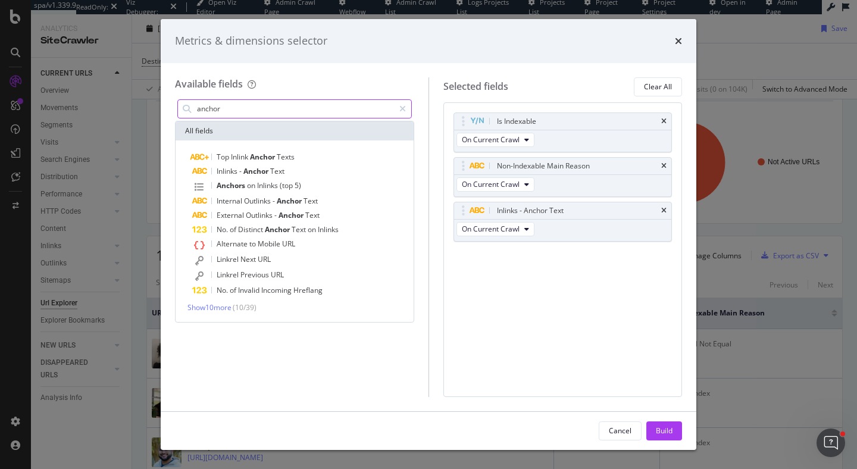
click at [242, 118] on div "anchor" at bounding box center [294, 108] width 234 height 19
click at [237, 112] on input "anchor" at bounding box center [295, 109] width 198 height 18
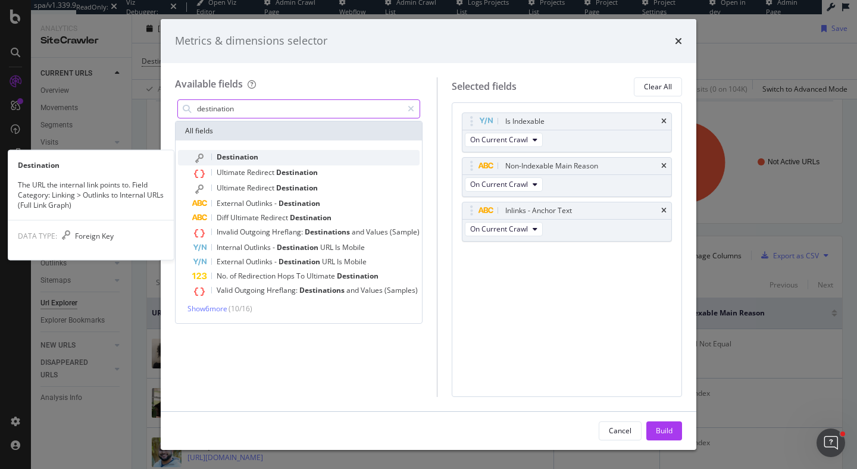
type input "destination"
click at [239, 154] on span "Destination" at bounding box center [238, 157] width 42 height 10
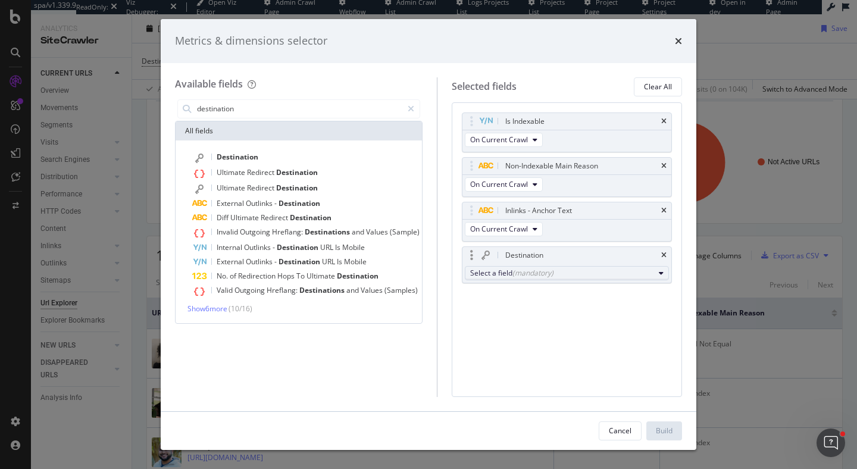
click at [549, 266] on button "Select a field (mandatory)" at bounding box center [567, 273] width 204 height 14
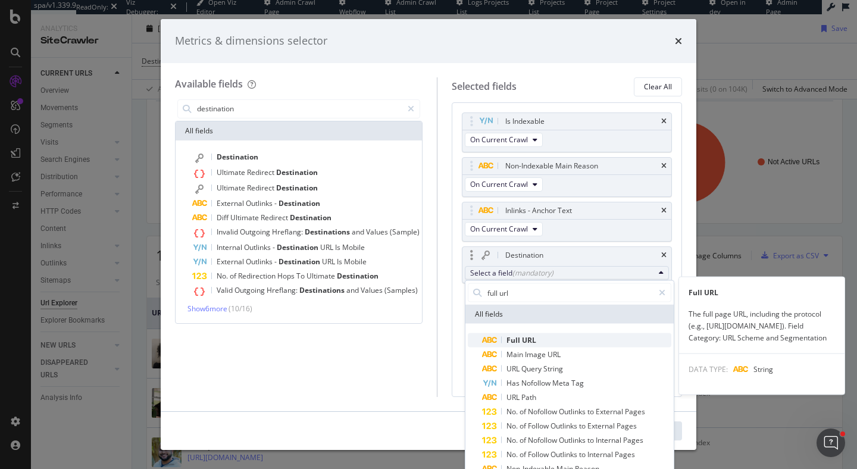
type input "full url"
click at [550, 335] on span "Full URL" at bounding box center [576, 340] width 189 height 14
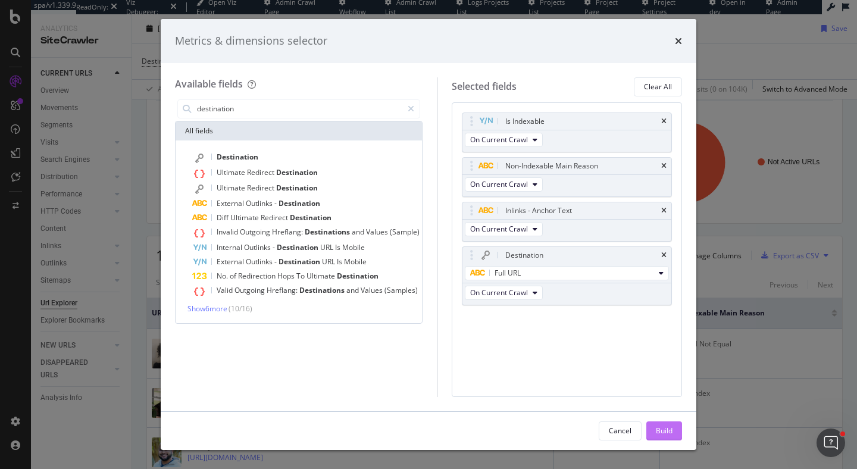
click at [660, 429] on div "Build" at bounding box center [664, 430] width 17 height 10
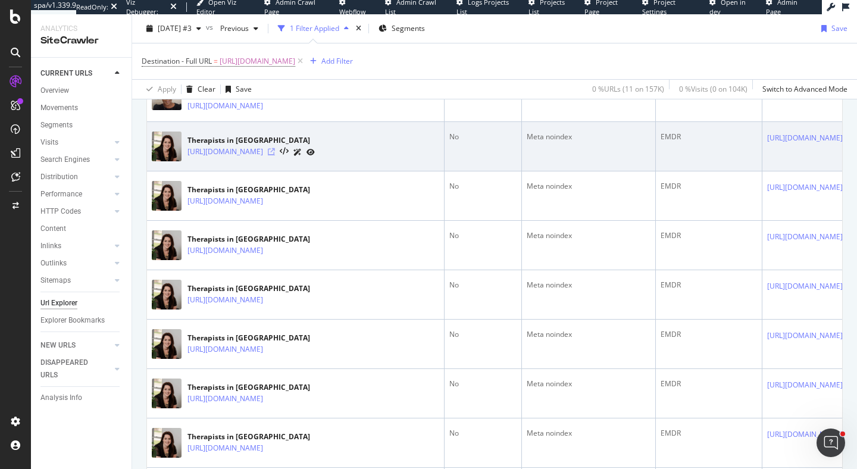
click at [275, 155] on icon at bounding box center [271, 151] width 7 height 7
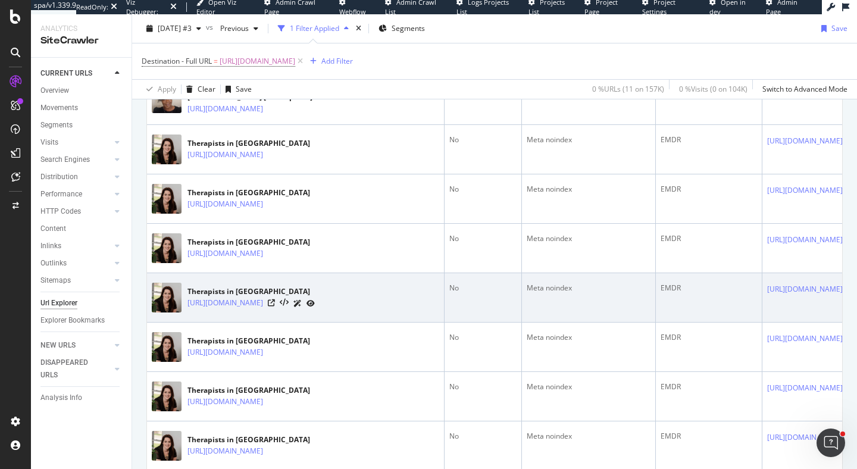
scroll to position [1450, 0]
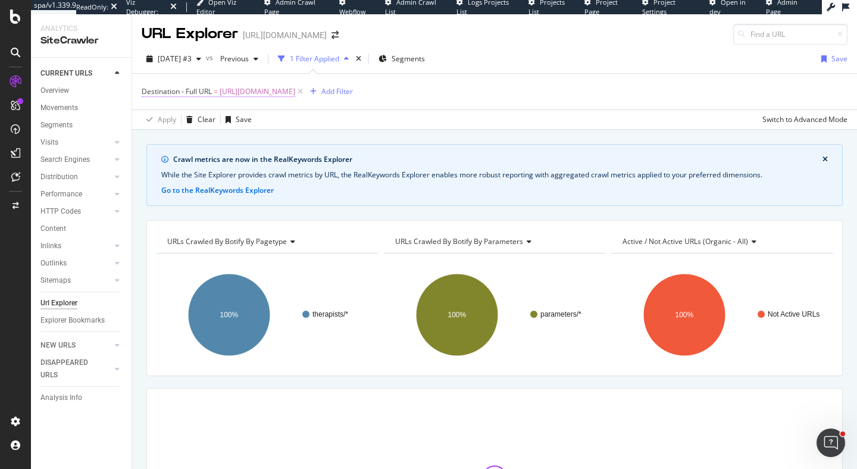
click at [295, 91] on span "[URL][DOMAIN_NAME]" at bounding box center [258, 91] width 76 height 17
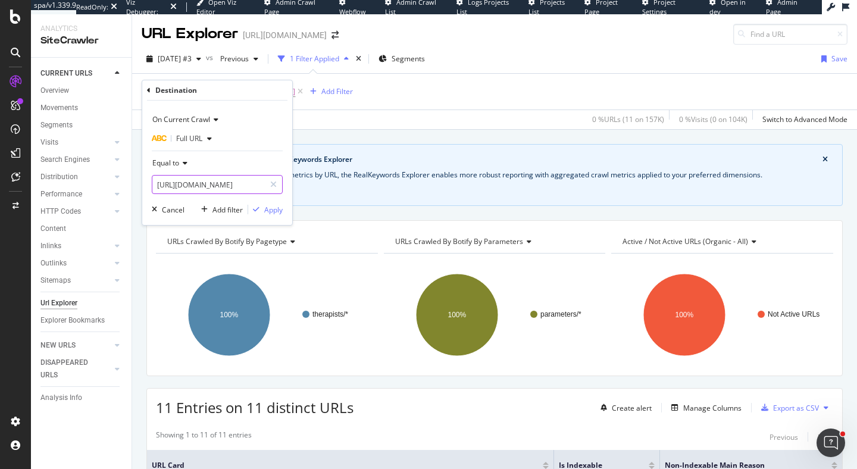
click at [205, 183] on input "[URL][DOMAIN_NAME]" at bounding box center [208, 184] width 112 height 19
click at [225, 185] on input "[URL][DOMAIN_NAME]" at bounding box center [208, 184] width 112 height 19
drag, startPoint x: 246, startPoint y: 185, endPoint x: 296, endPoint y: 190, distance: 50.2
click at [296, 190] on body "spa/v1.339.9 ReadOnly: Viz Debugger: Open Viz Editor Admin Crawl Page Webflow A…" at bounding box center [428, 234] width 857 height 469
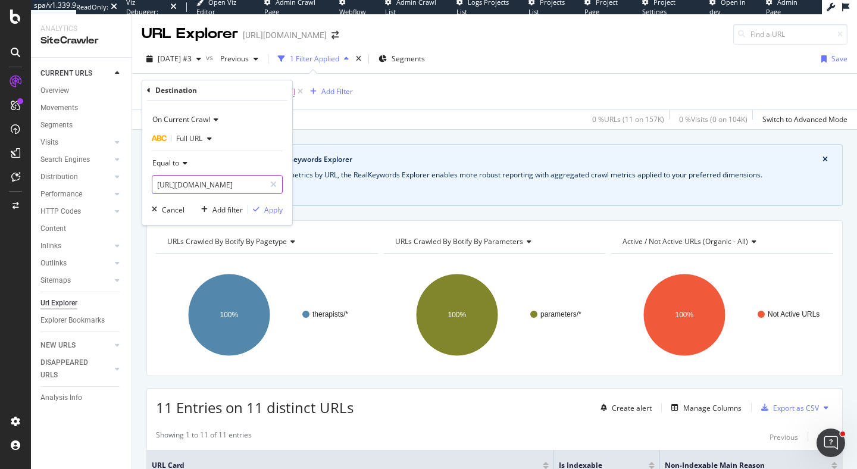
click at [226, 188] on input "[URL][DOMAIN_NAME]" at bounding box center [208, 184] width 112 height 19
drag, startPoint x: 262, startPoint y: 186, endPoint x: 187, endPoint y: 185, distance: 75.0
click at [187, 185] on input "[URL][DOMAIN_NAME]" at bounding box center [208, 184] width 112 height 19
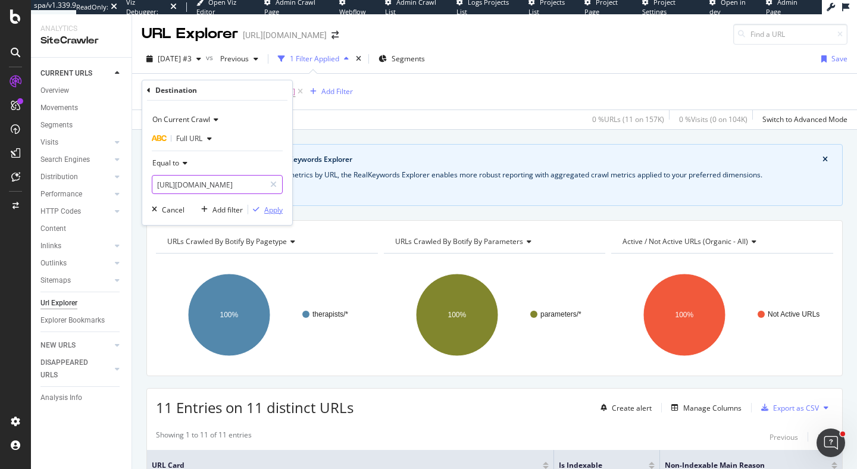
type input "[URL][DOMAIN_NAME]"
click at [267, 210] on div "Apply" at bounding box center [273, 210] width 18 height 10
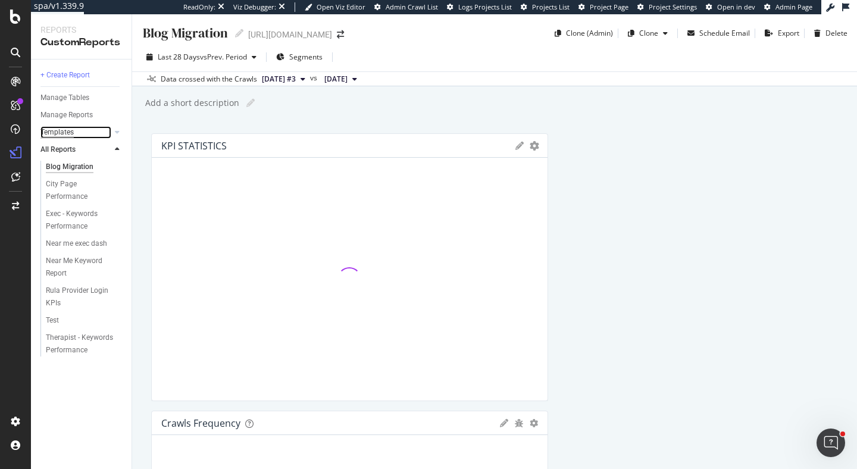
click at [64, 131] on div "Templates" at bounding box center [56, 132] width 33 height 12
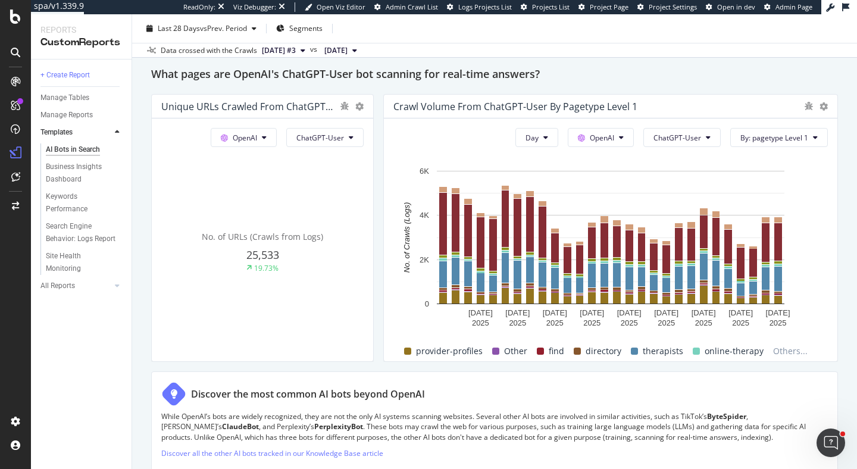
scroll to position [1344, 0]
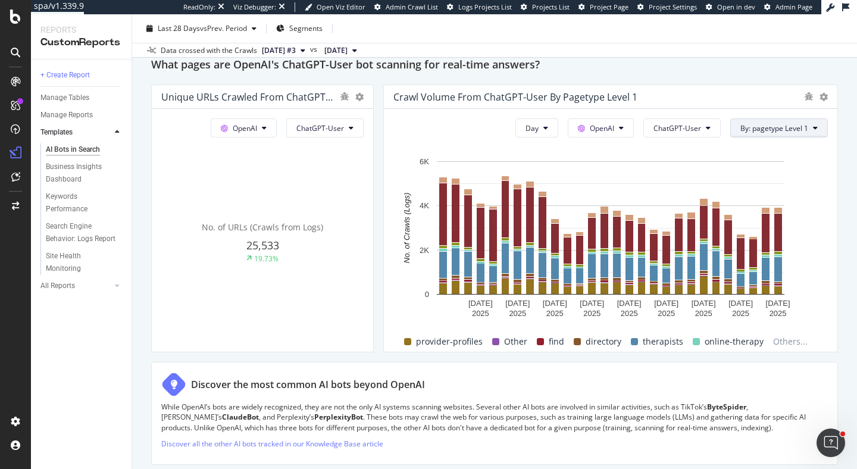
click at [755, 130] on span "By: pagetype Level 1" at bounding box center [774, 128] width 68 height 10
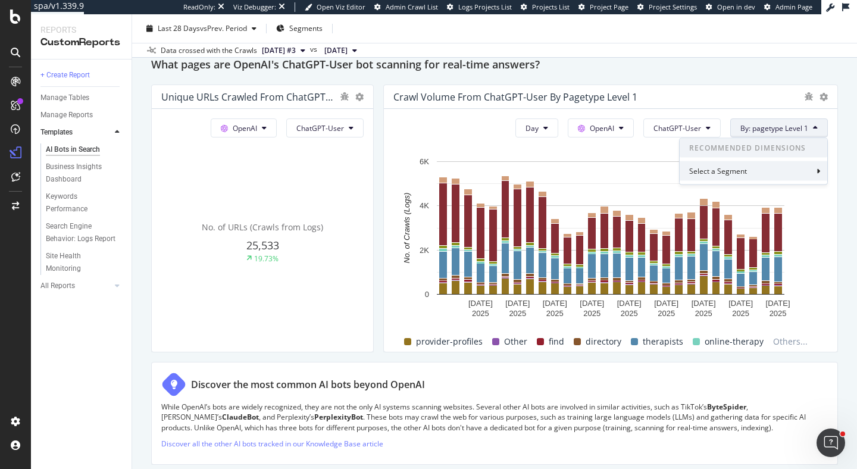
click at [743, 171] on div "Select a Segment" at bounding box center [719, 171] width 60 height 10
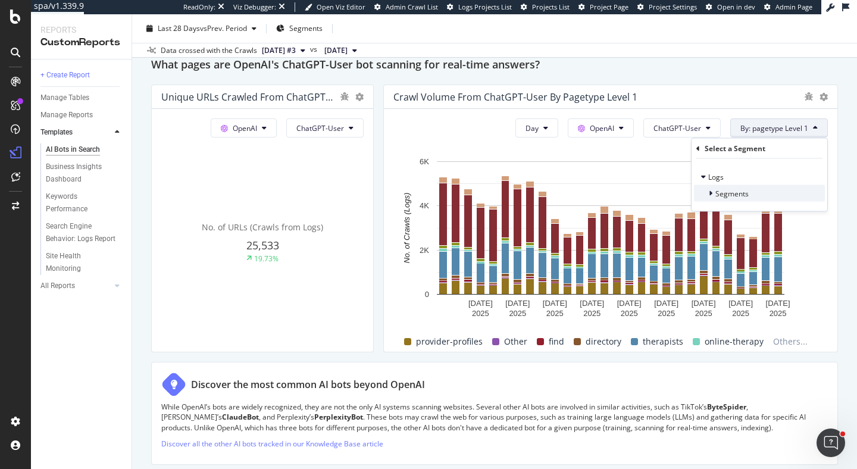
click at [744, 193] on span "Segments" at bounding box center [731, 193] width 33 height 10
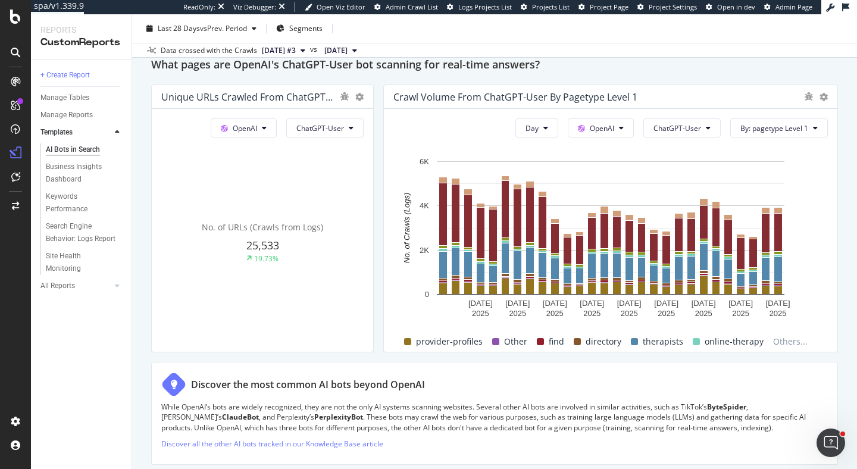
click at [761, 70] on div "What pages are OpenAI's ChatGPT-User bot scanning for real-time answers?" at bounding box center [494, 65] width 686 height 19
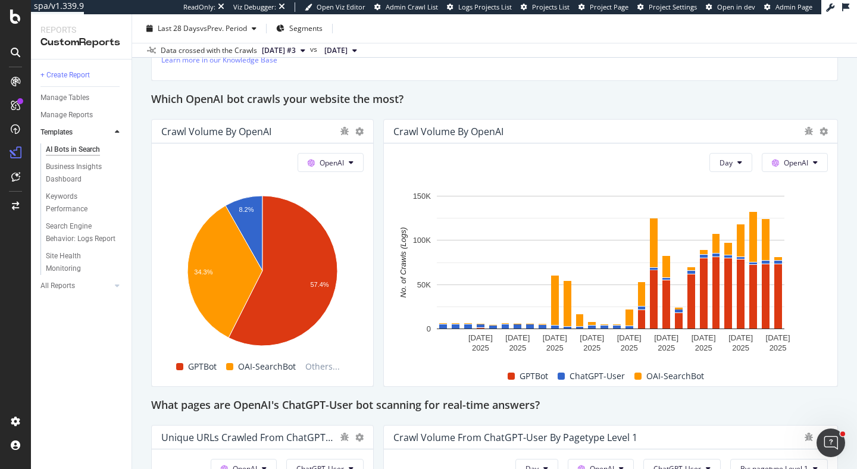
scroll to position [1008, 0]
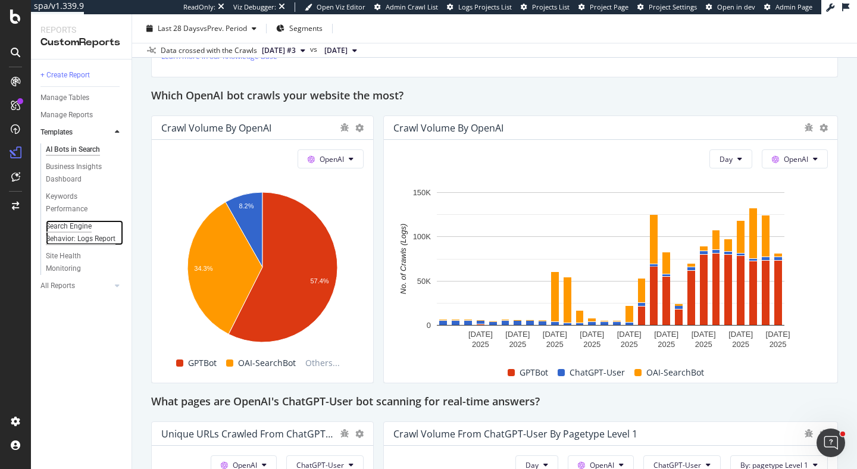
click at [52, 231] on div "Search Engine Behavior: Logs Report" at bounding box center [81, 232] width 70 height 25
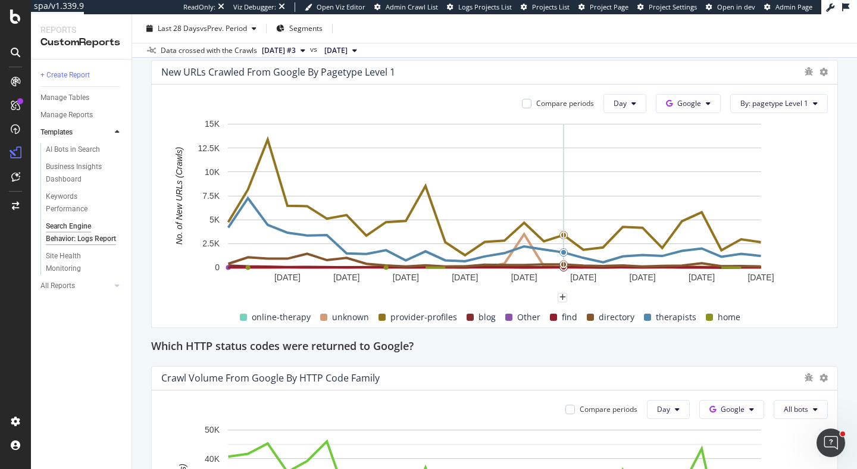
scroll to position [1429, 0]
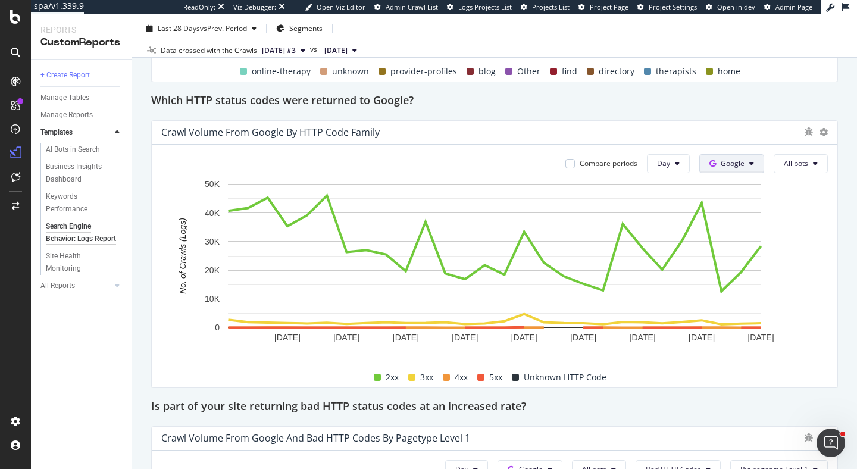
click at [738, 157] on button "Google" at bounding box center [731, 163] width 65 height 19
click at [767, 228] on span "OpenAI" at bounding box center [751, 230] width 44 height 11
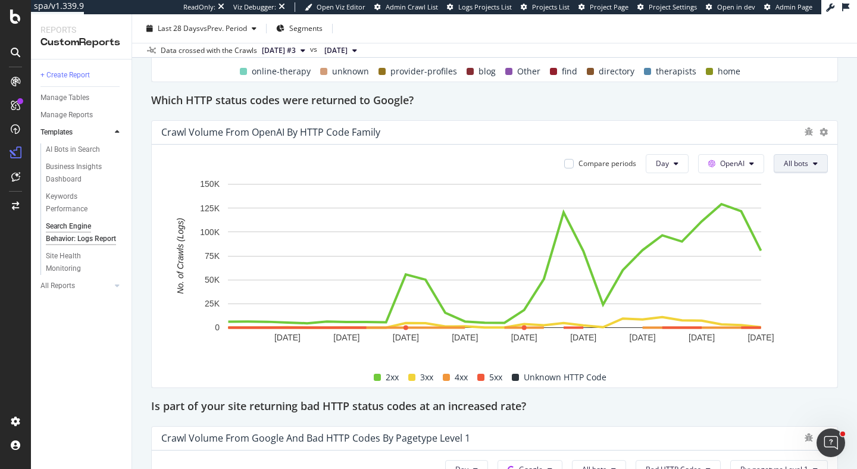
click at [808, 160] on button "All bots" at bounding box center [800, 163] width 54 height 19
click at [813, 95] on div "Which HTTP status codes were returned to Google?" at bounding box center [494, 101] width 686 height 19
click at [735, 165] on span "OpenAI" at bounding box center [732, 163] width 24 height 10
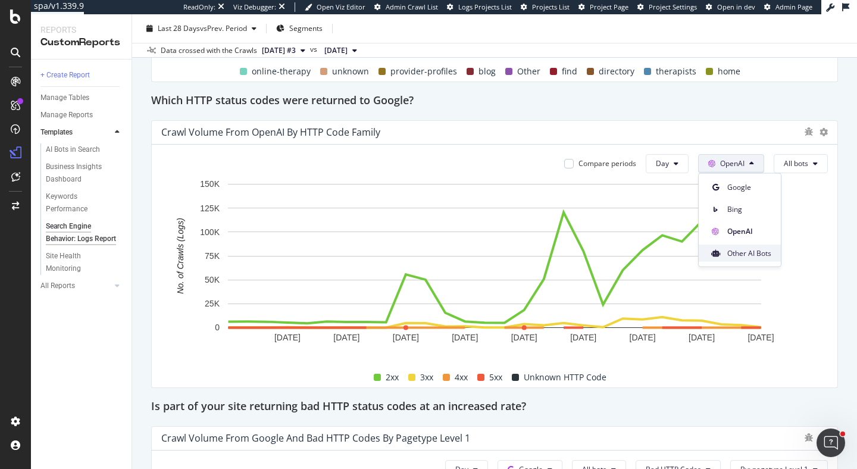
click at [744, 248] on span "Other AI Bots" at bounding box center [749, 252] width 44 height 11
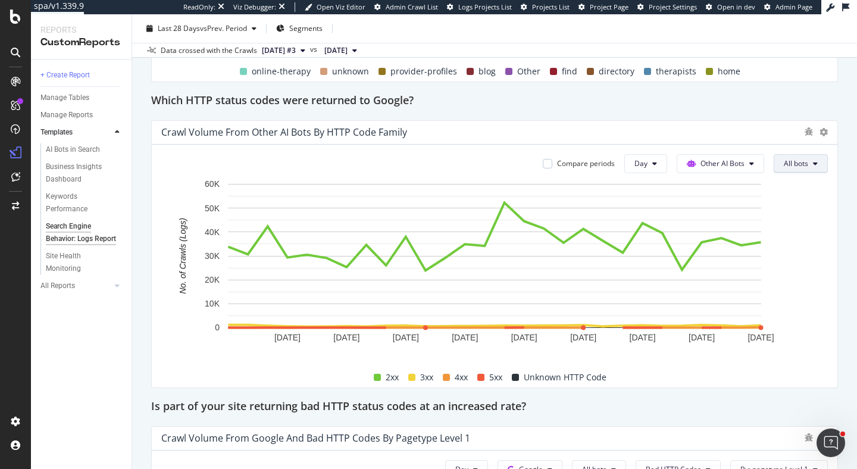
click at [800, 159] on span "All bots" at bounding box center [795, 163] width 24 height 10
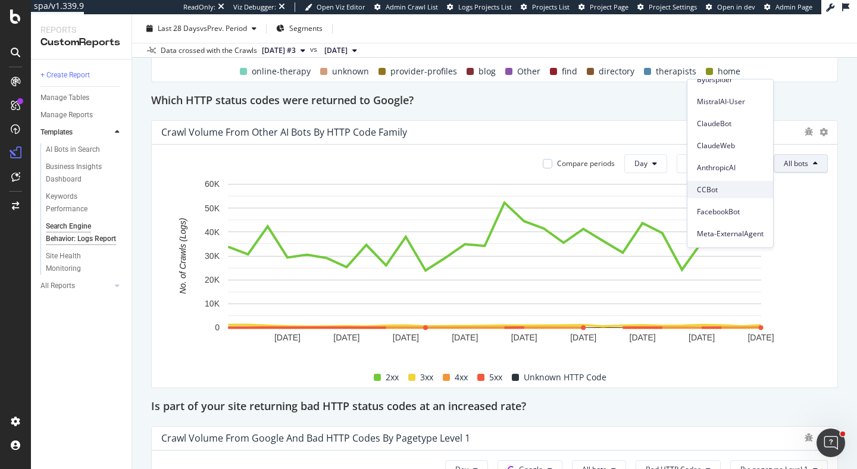
scroll to position [161, 0]
click at [740, 193] on span "CCBot" at bounding box center [730, 196] width 67 height 11
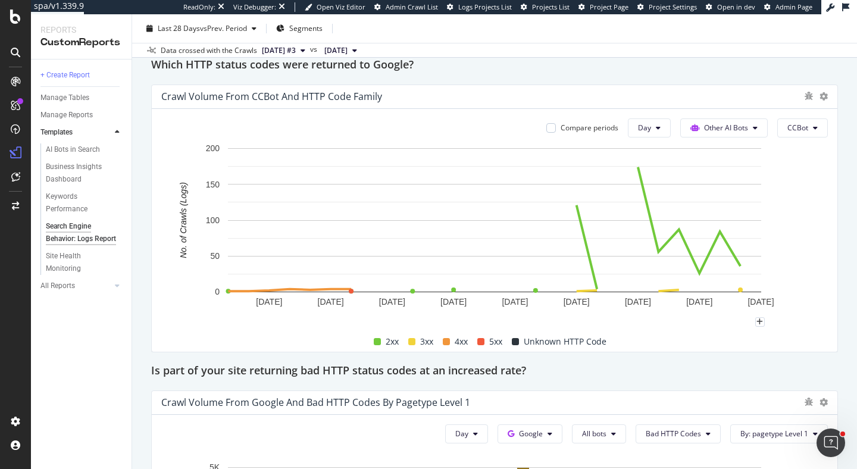
scroll to position [1377, 0]
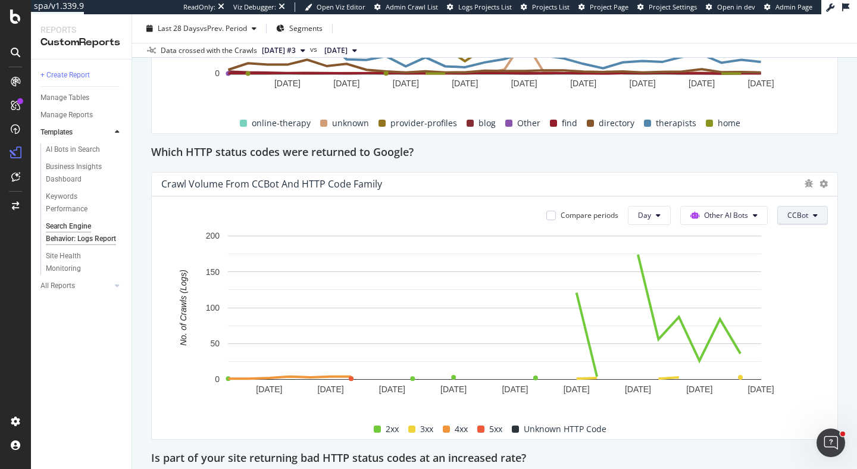
click at [800, 212] on span "CCBot" at bounding box center [797, 215] width 21 height 10
click at [736, 144] on span "All bots" at bounding box center [734, 144] width 67 height 11
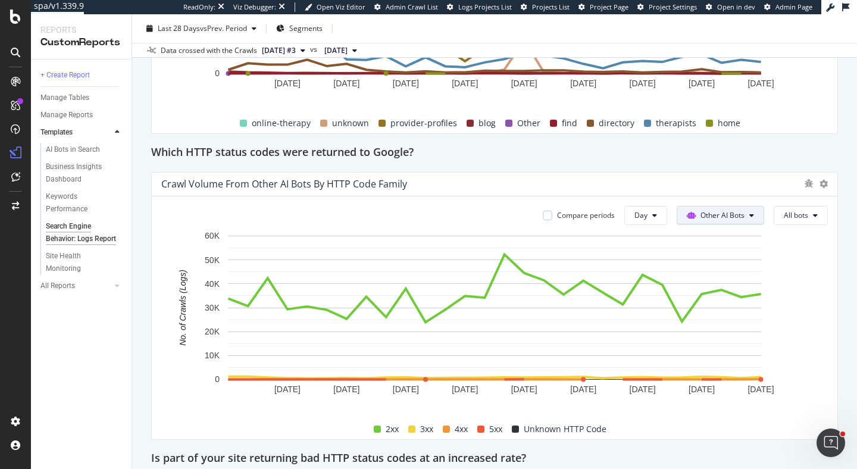
click at [727, 215] on span "Other AI Bots" at bounding box center [722, 215] width 44 height 10
click at [714, 240] on span "Google" at bounding box center [729, 238] width 46 height 11
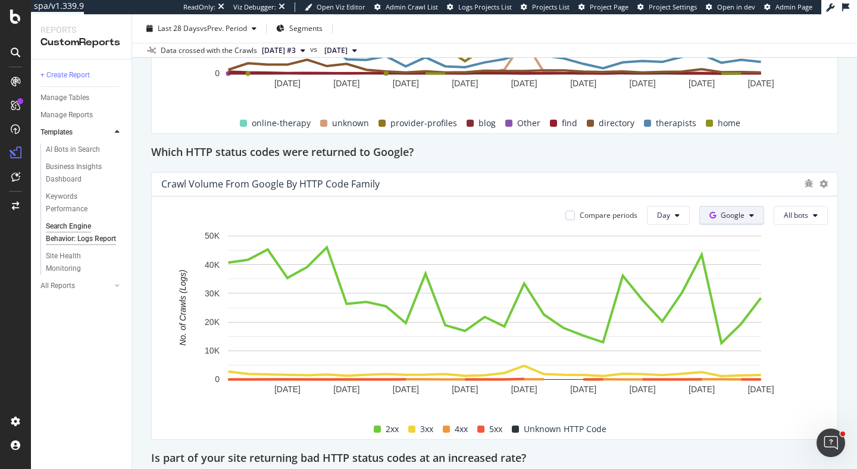
click at [731, 216] on span "Google" at bounding box center [732, 215] width 24 height 10
click at [716, 153] on div "Which HTTP status codes were returned to Google?" at bounding box center [494, 152] width 686 height 19
click at [785, 217] on span "All bots" at bounding box center [795, 215] width 24 height 10
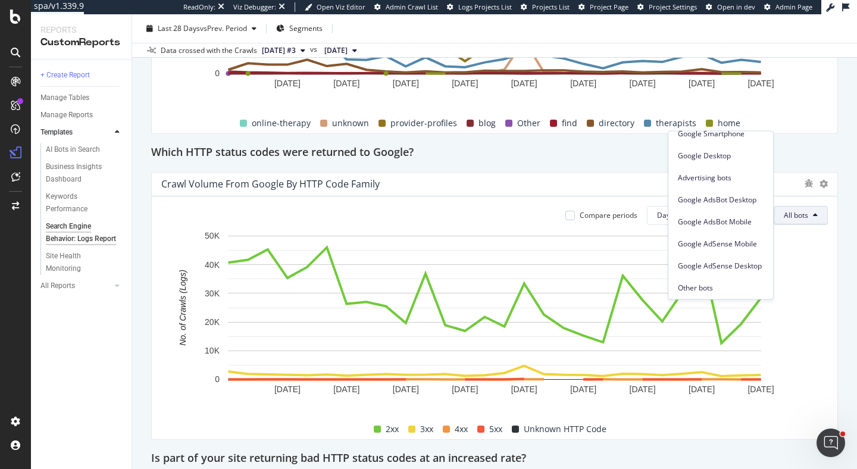
scroll to position [76, 0]
click at [817, 161] on div "Which HTTP status codes were returned to Google?" at bounding box center [494, 152] width 686 height 19
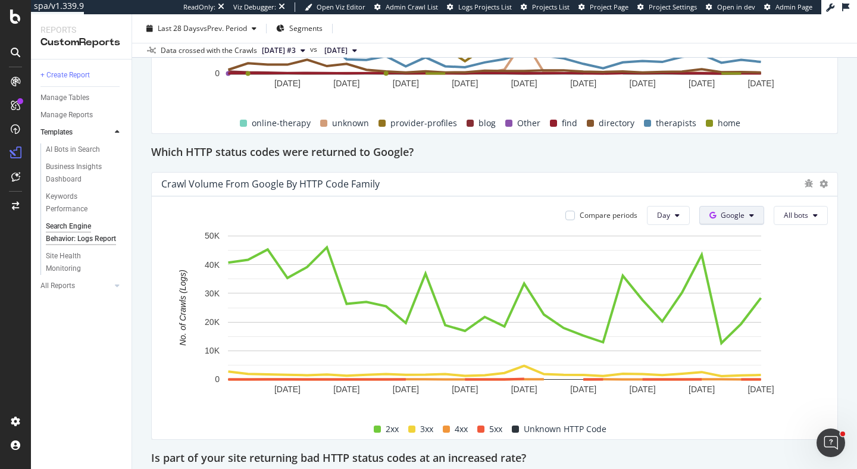
click at [719, 211] on span at bounding box center [714, 215] width 11 height 10
click at [746, 308] on span "Other AI Bots" at bounding box center [751, 304] width 44 height 11
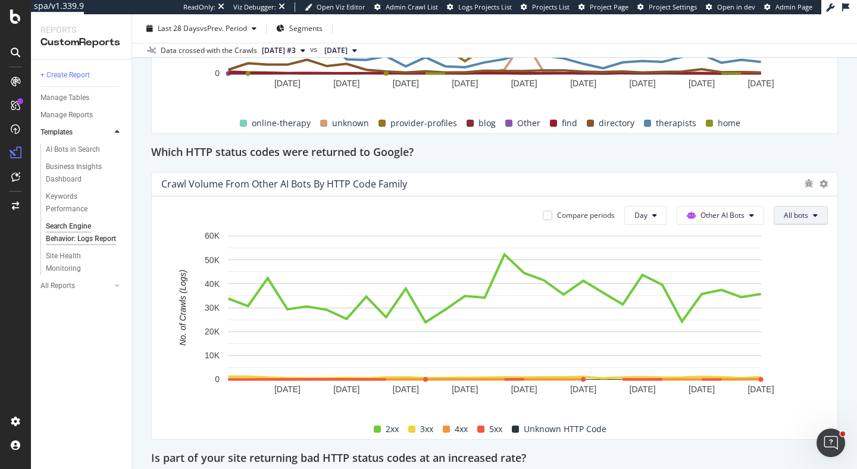
click at [800, 218] on span "All bots" at bounding box center [795, 215] width 24 height 10
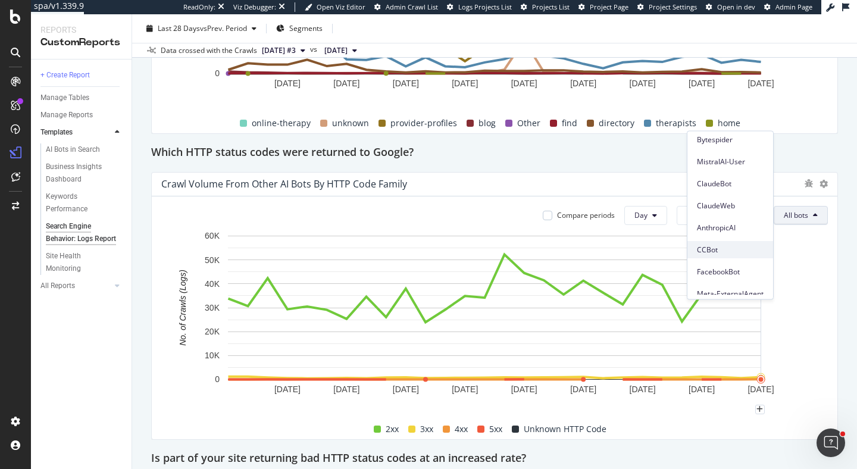
click at [735, 250] on span "CCBot" at bounding box center [730, 249] width 67 height 11
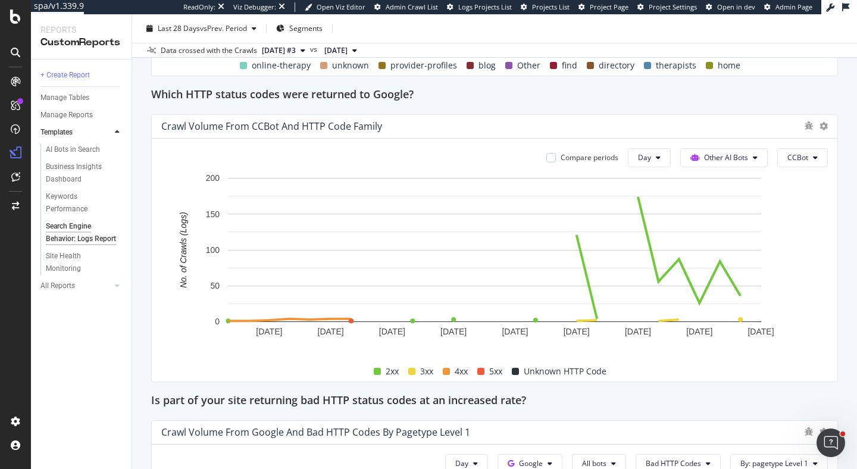
scroll to position [1435, 0]
click at [73, 149] on div "AI Bots in Search" at bounding box center [73, 149] width 54 height 12
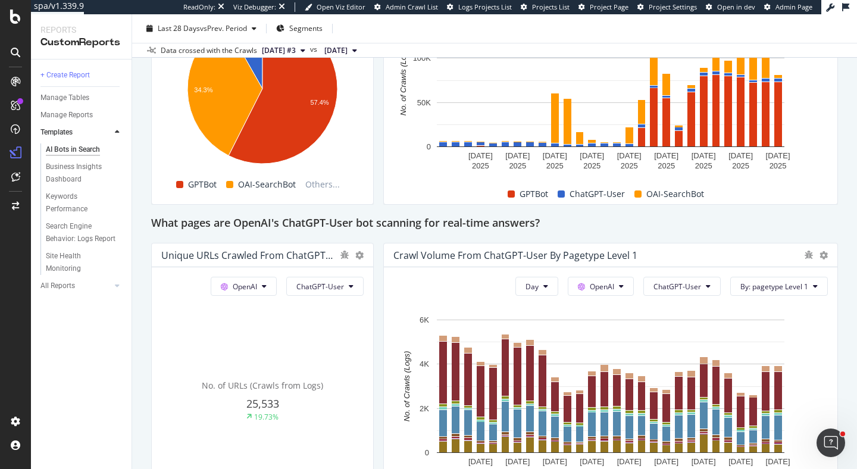
scroll to position [1272, 0]
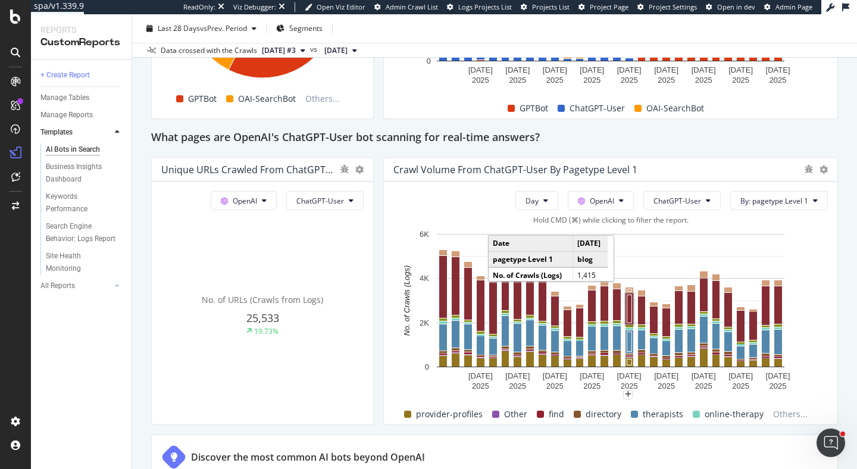
click at [627, 307] on rect "A chart." at bounding box center [629, 309] width 5 height 28
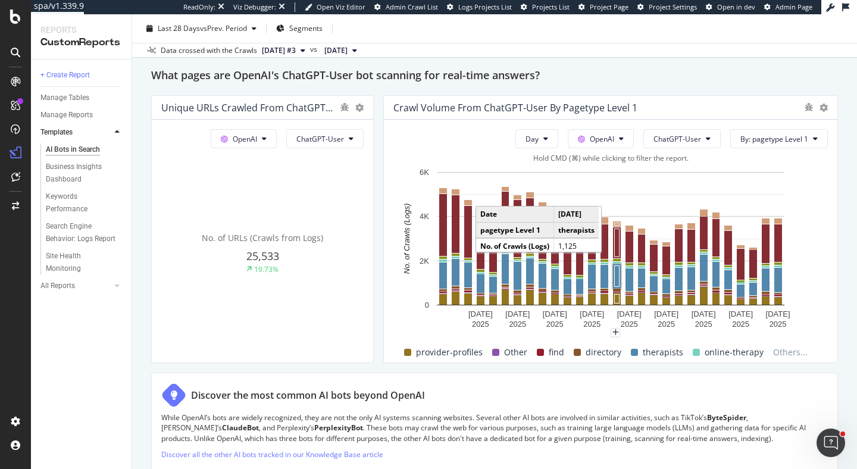
scroll to position [1367, 0]
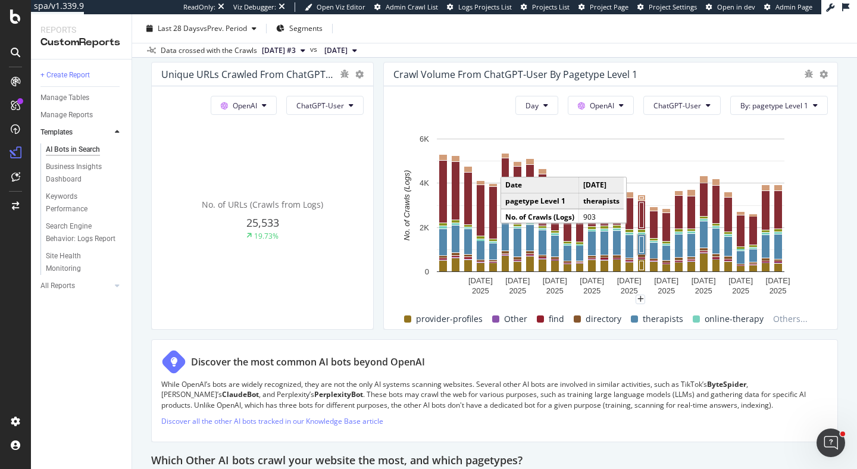
click at [642, 243] on rect "A chart." at bounding box center [642, 245] width 4 height 16
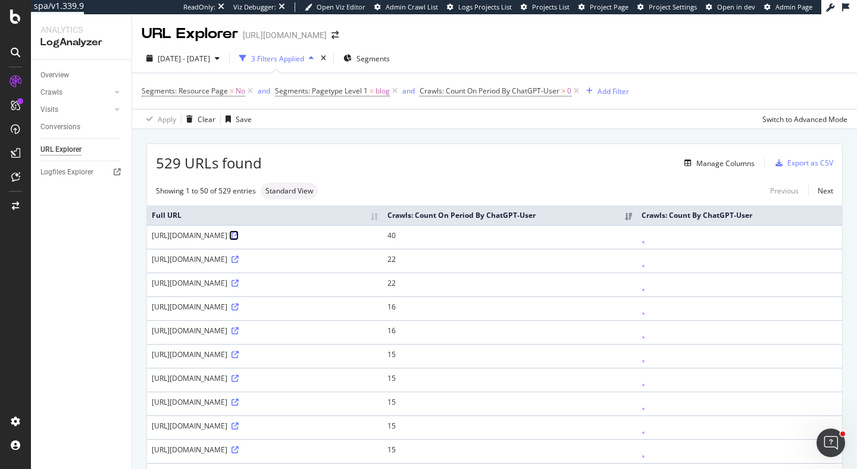
click at [239, 234] on icon at bounding box center [234, 235] width 7 height 7
click at [576, 91] on icon at bounding box center [576, 91] width 10 height 12
click at [239, 234] on icon at bounding box center [234, 235] width 7 height 7
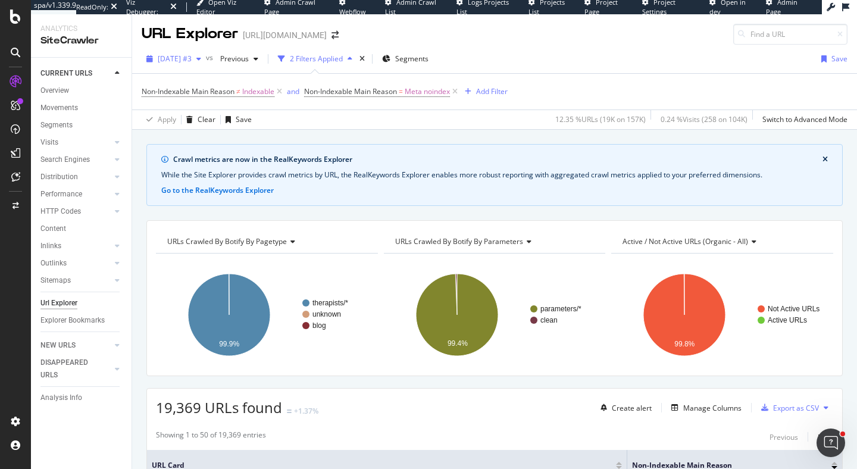
scroll to position [303, 0]
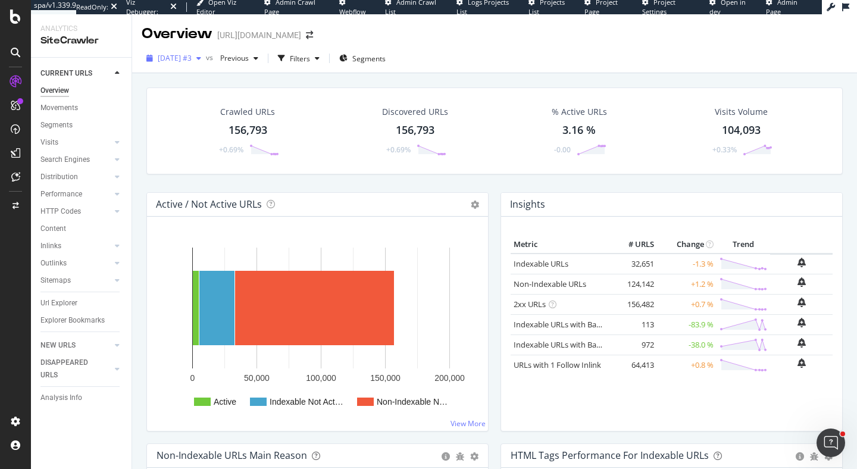
click at [192, 57] on span "[DATE] #3" at bounding box center [175, 58] width 34 height 10
click at [199, 93] on div "[DATE]" at bounding box center [191, 90] width 64 height 11
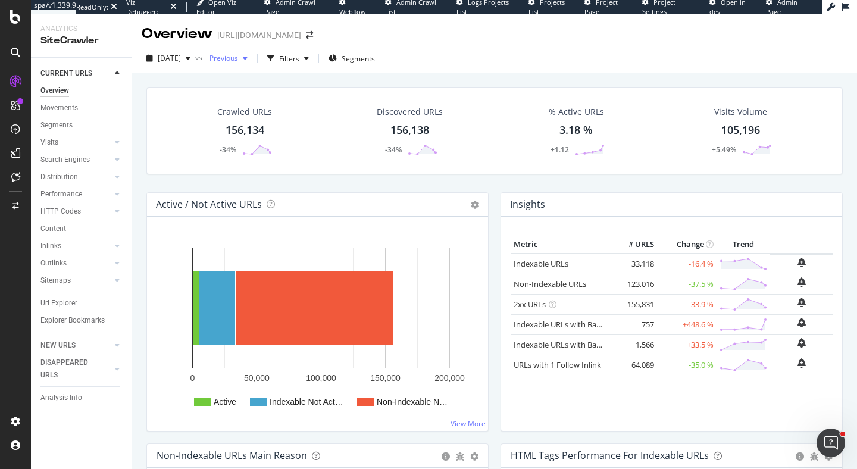
click at [238, 56] on span "Previous" at bounding box center [221, 58] width 33 height 10
click at [139, 74] on div "Crawled URLs 156,134 -34% Discovered URLs 156,138 -34% % Active URLs 3.18 % +1.…" at bounding box center [494, 300] width 725 height 454
click at [61, 365] on div "DISAPPEARED URLS" at bounding box center [70, 368] width 60 height 25
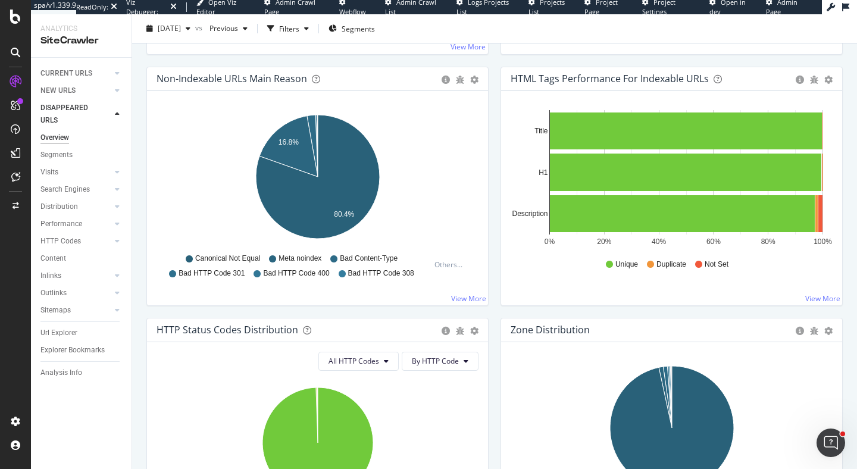
scroll to position [410, 0]
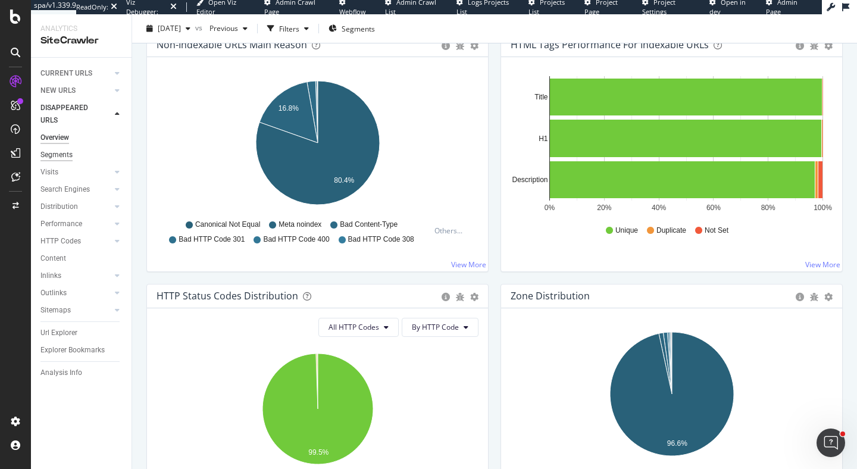
click at [54, 155] on div "Segments" at bounding box center [56, 155] width 32 height 12
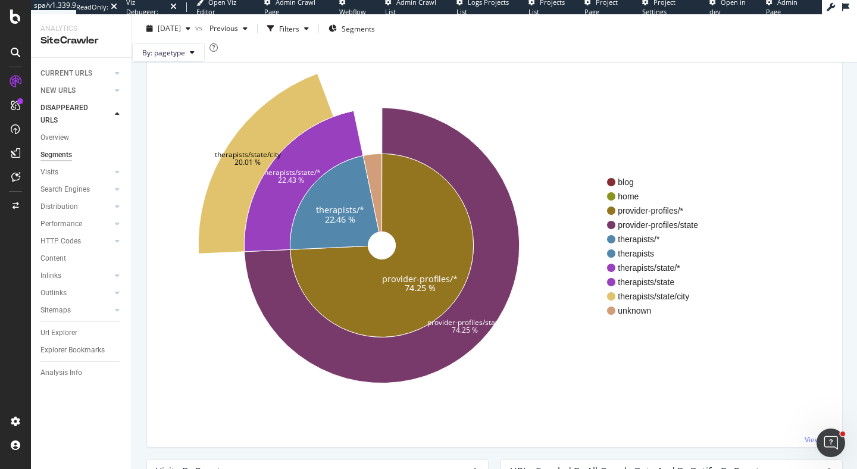
scroll to position [104, 0]
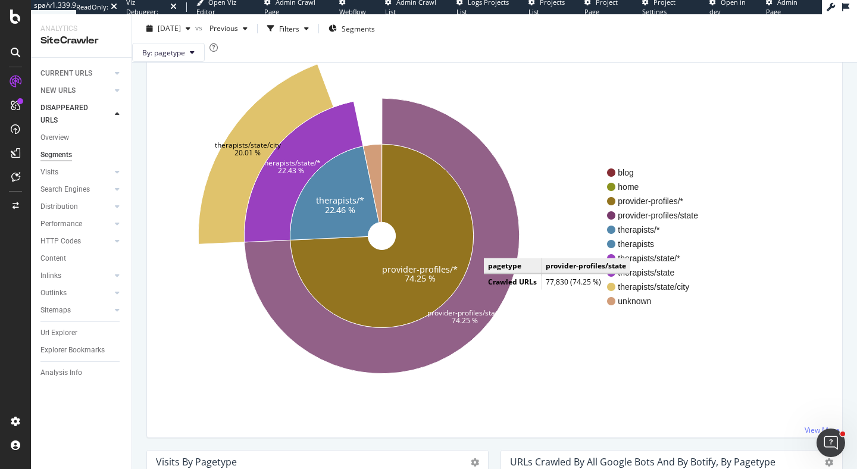
click at [496, 266] on icon at bounding box center [381, 235] width 275 height 275
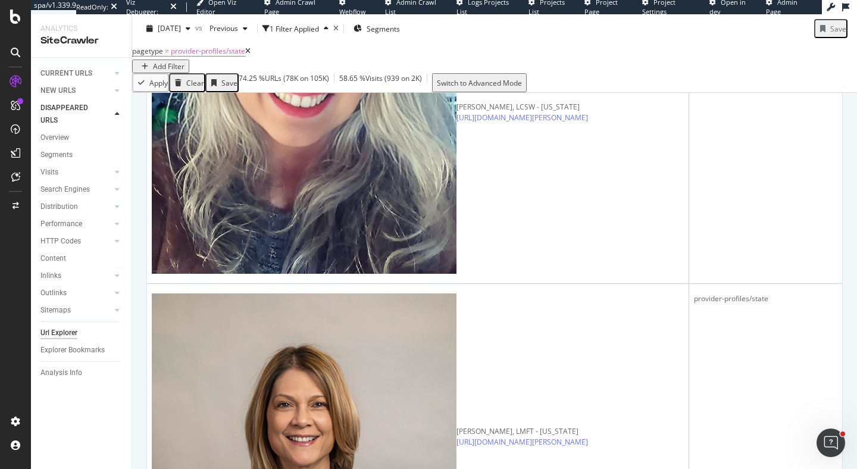
scroll to position [497, 0]
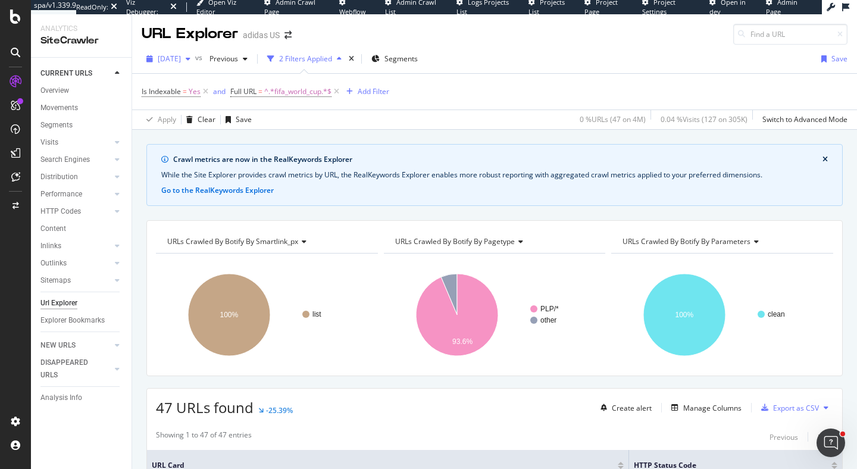
click at [181, 61] on span "[DATE]" at bounding box center [169, 59] width 23 height 10
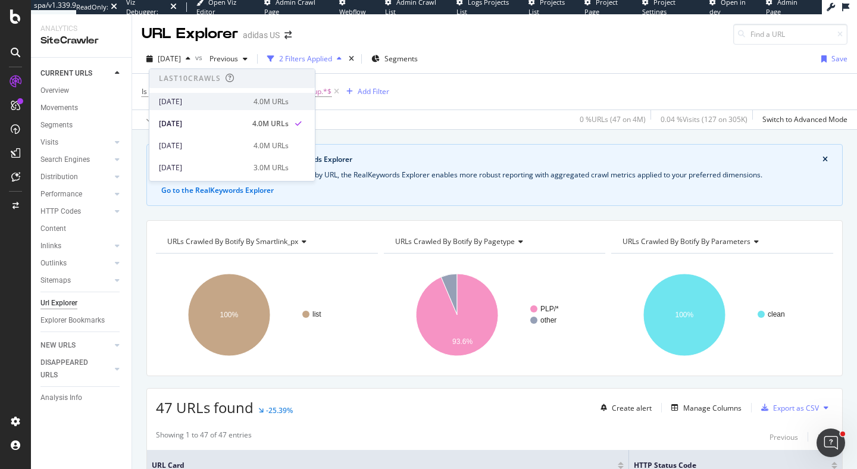
click at [186, 100] on div "[DATE]" at bounding box center [202, 101] width 87 height 11
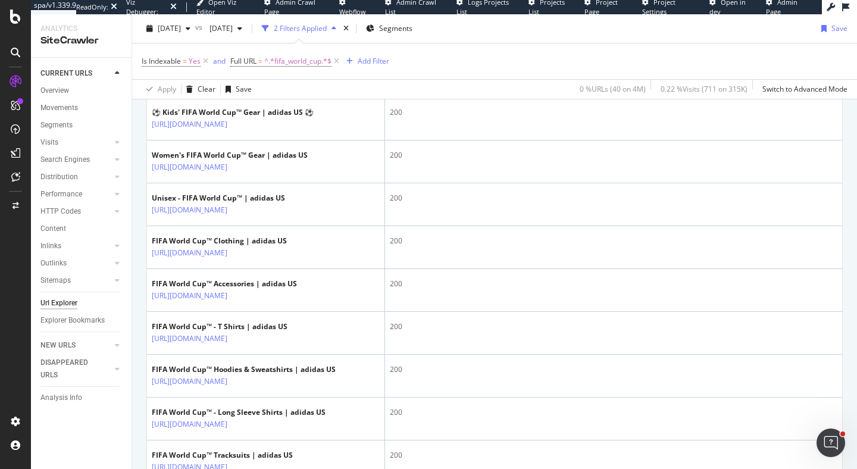
scroll to position [549, 0]
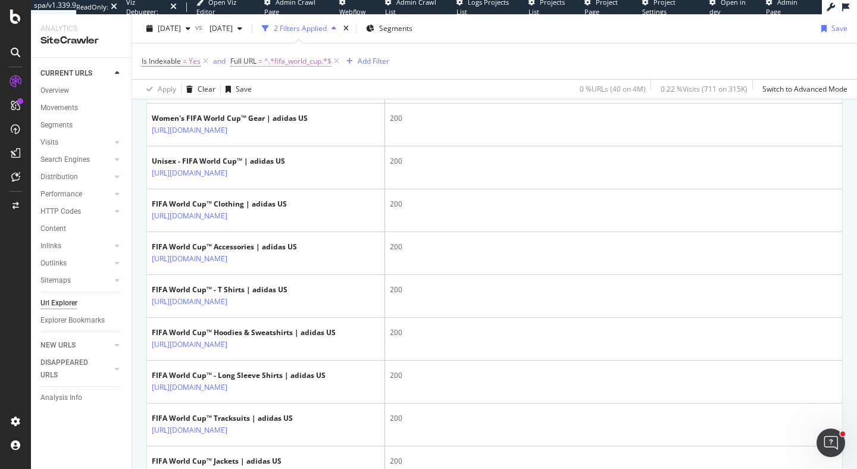
click at [277, 61] on span "^.*fifa_world_cup.*$" at bounding box center [297, 61] width 67 height 17
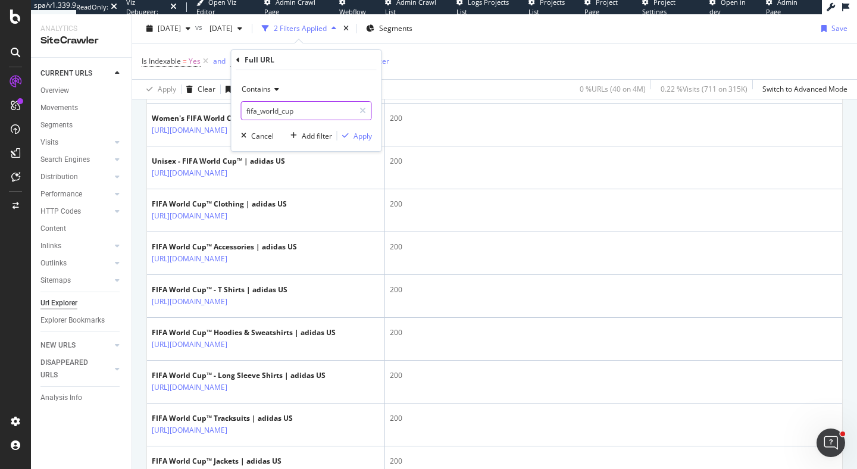
click at [271, 111] on input "fifa_world_cup" at bounding box center [298, 110] width 112 height 19
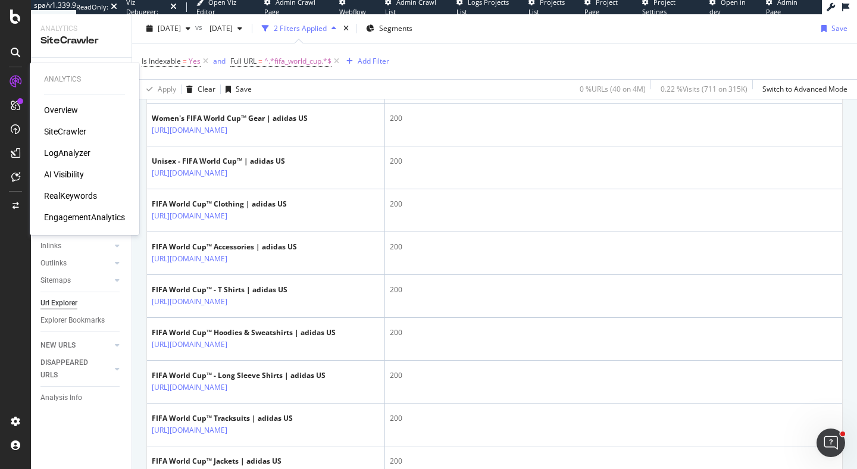
click at [76, 158] on div "LogAnalyzer" at bounding box center [67, 153] width 46 height 12
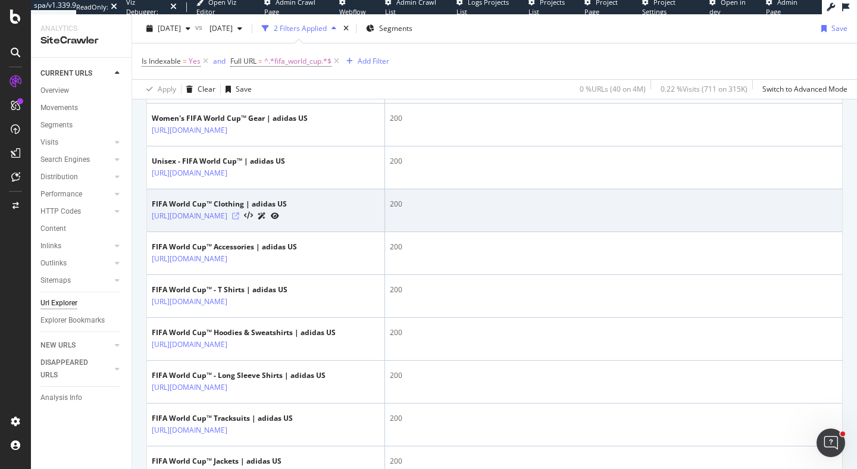
click at [239, 217] on icon at bounding box center [235, 215] width 7 height 7
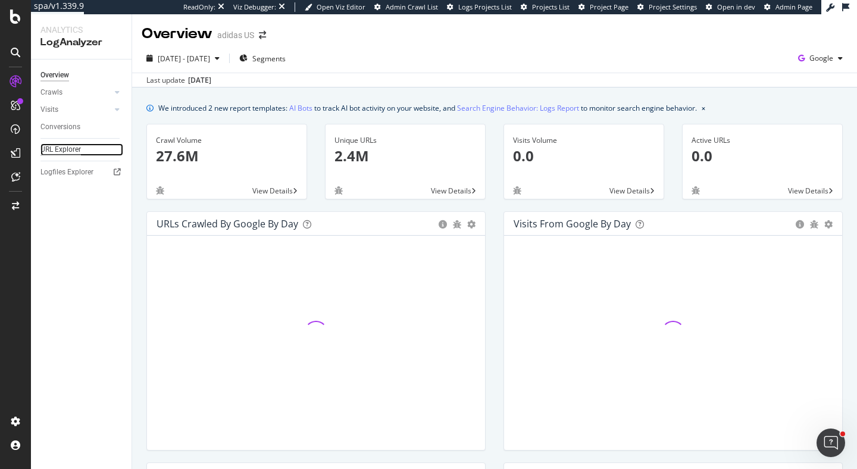
click at [66, 148] on div "URL Explorer" at bounding box center [60, 149] width 40 height 12
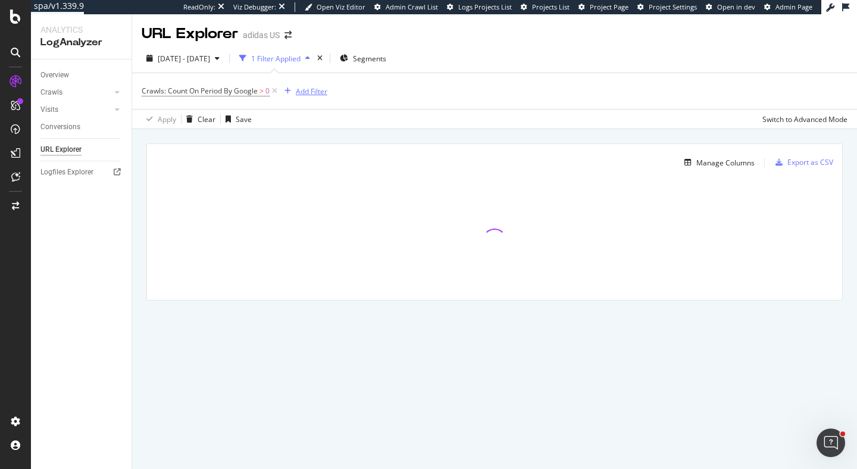
click at [296, 98] on button "Add Filter" at bounding box center [304, 91] width 48 height 14
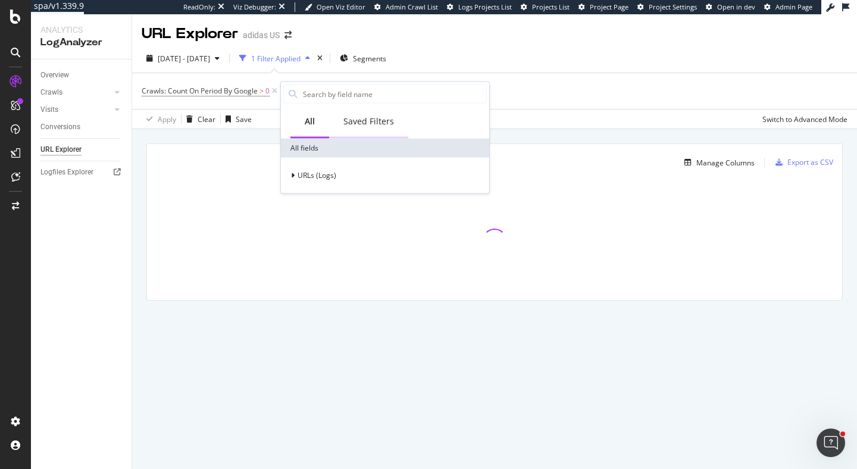
type input "r"
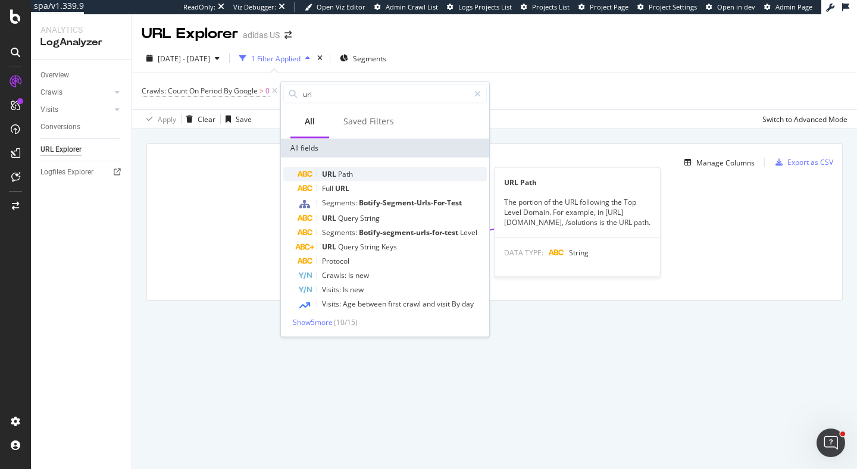
type input "url"
click at [372, 174] on div "URL Path" at bounding box center [391, 174] width 189 height 14
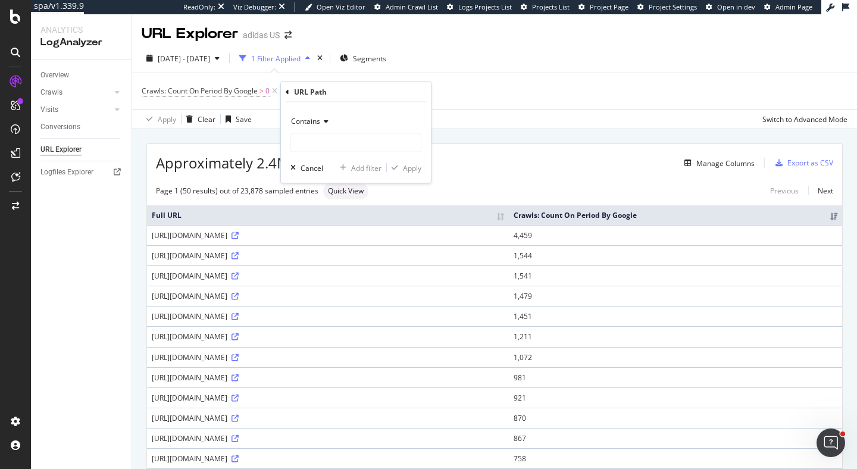
click at [287, 93] on icon at bounding box center [288, 91] width 4 height 7
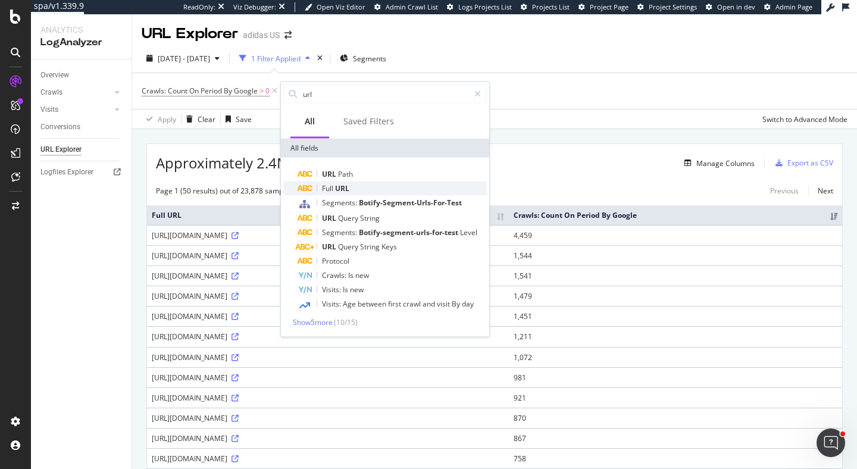
click at [344, 189] on span "URL" at bounding box center [342, 188] width 14 height 10
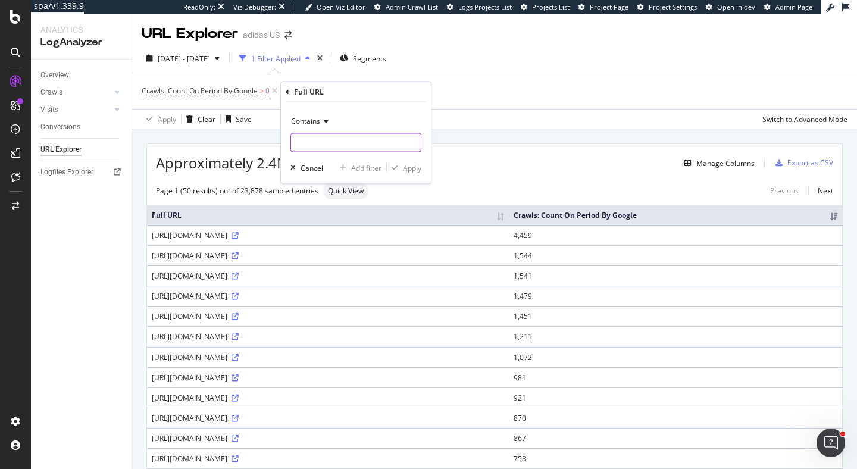
click at [371, 142] on input "text" at bounding box center [356, 142] width 130 height 19
paste input "fifa_world_cup"
type input "fifa_world_cup"
click at [405, 169] on div "Apply" at bounding box center [412, 167] width 18 height 10
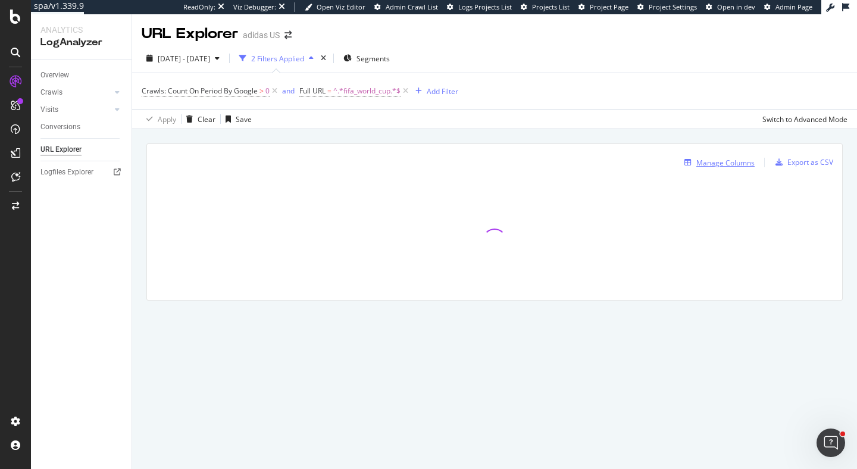
click at [697, 162] on div "Manage Columns" at bounding box center [725, 163] width 58 height 10
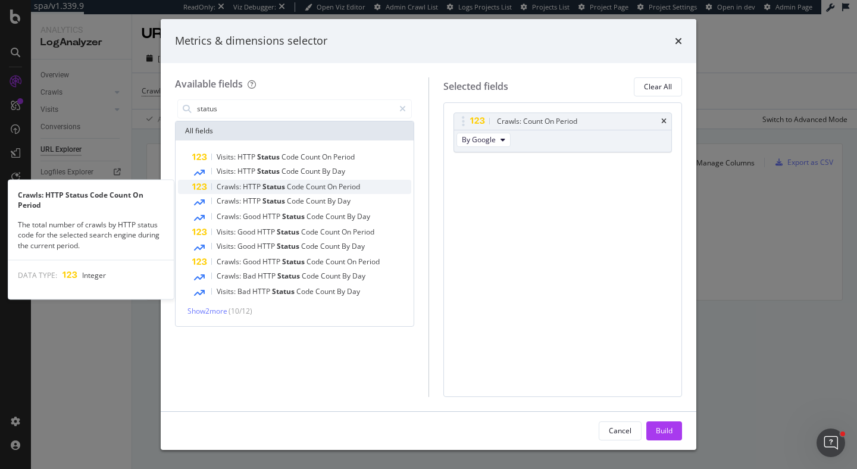
type input "status"
click at [344, 185] on span "Period" at bounding box center [348, 186] width 21 height 10
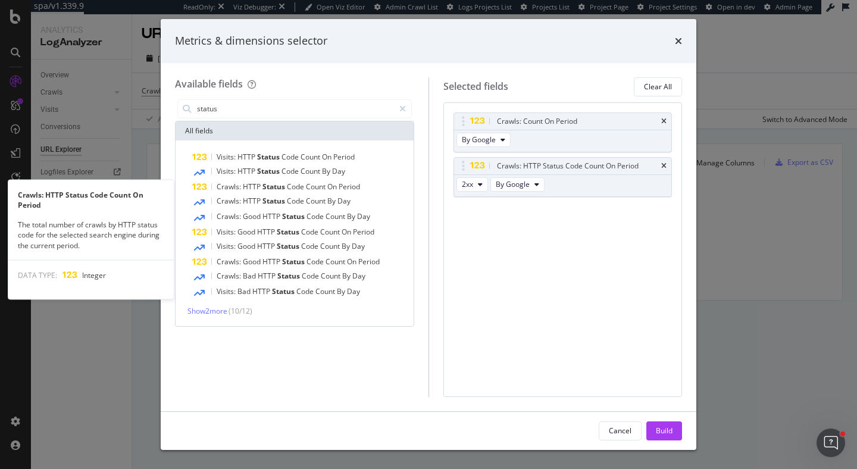
click at [344, 185] on span "Period" at bounding box center [348, 186] width 21 height 10
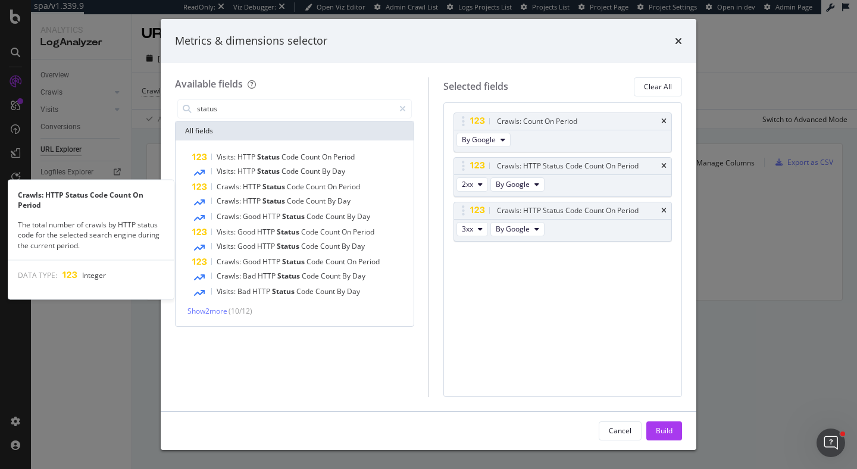
click at [344, 185] on span "Period" at bounding box center [348, 186] width 21 height 10
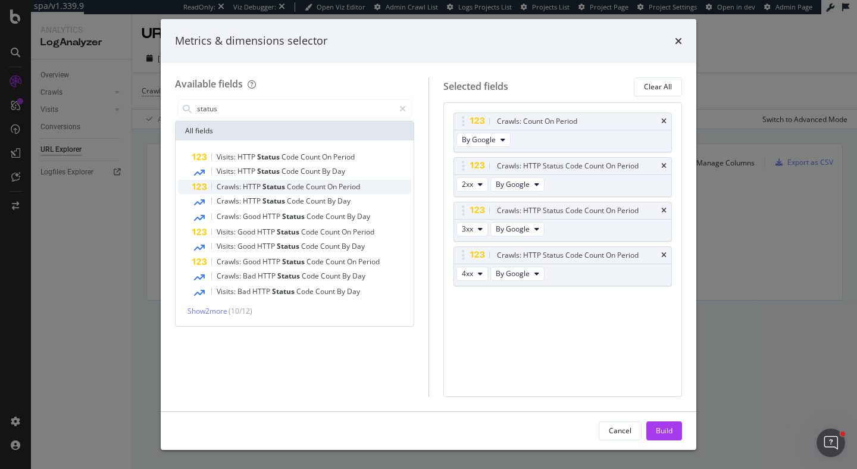
click at [344, 185] on span "Period" at bounding box center [348, 186] width 21 height 10
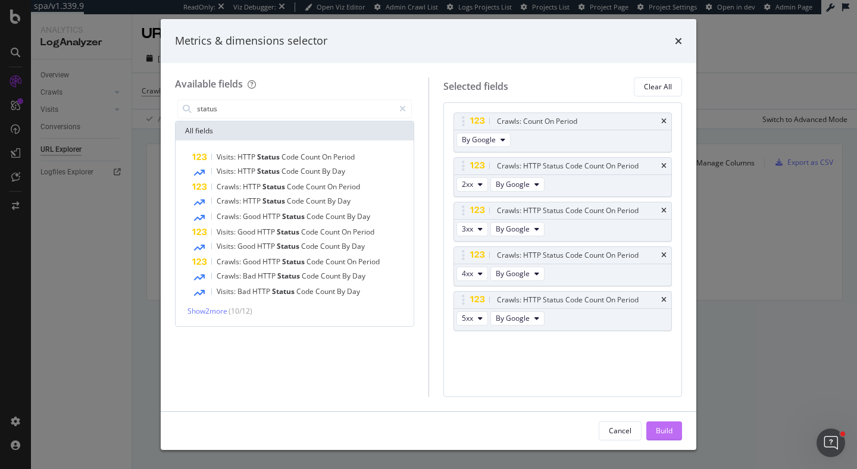
click at [666, 432] on div "Build" at bounding box center [664, 430] width 17 height 10
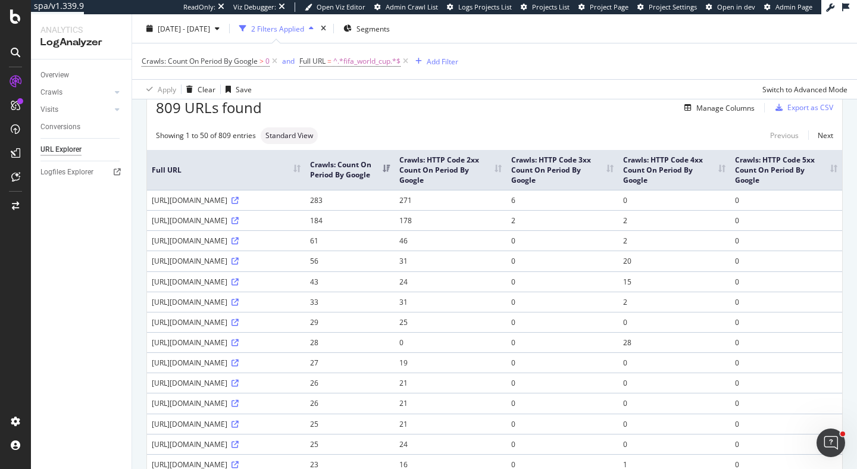
scroll to position [23, 0]
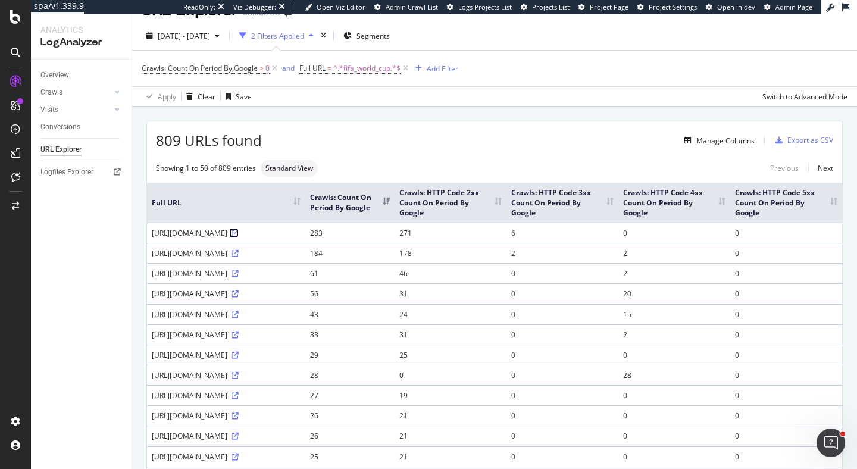
click at [239, 232] on icon at bounding box center [234, 233] width 7 height 7
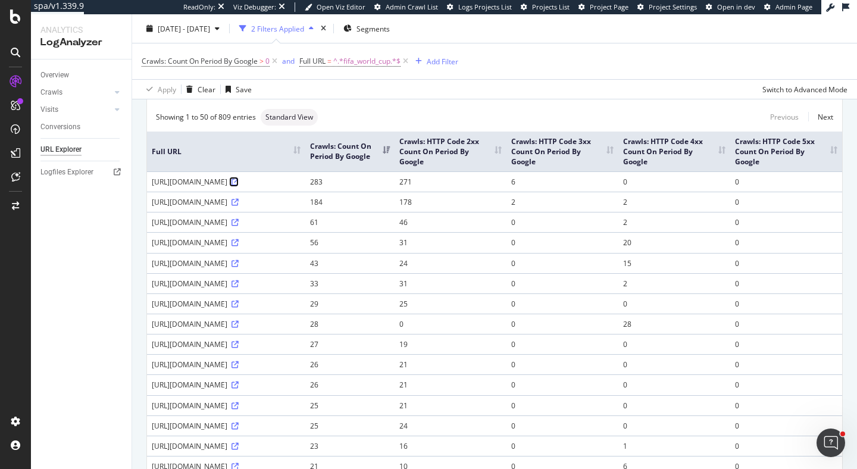
scroll to position [151, 0]
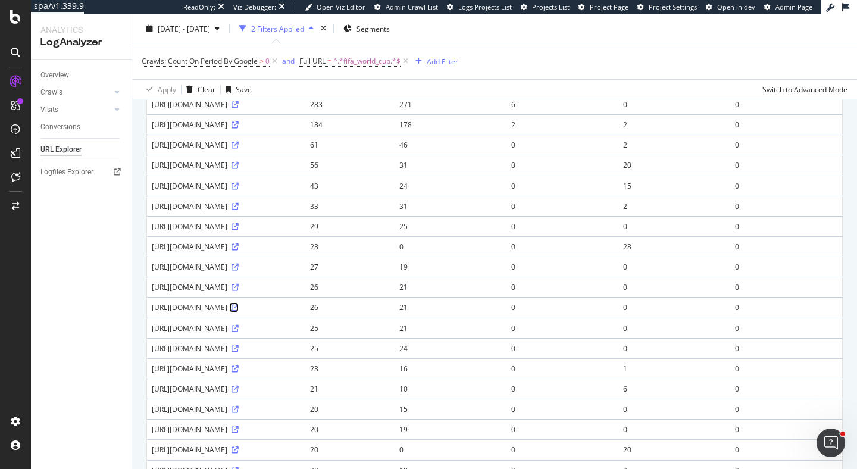
click at [239, 311] on icon at bounding box center [234, 307] width 7 height 7
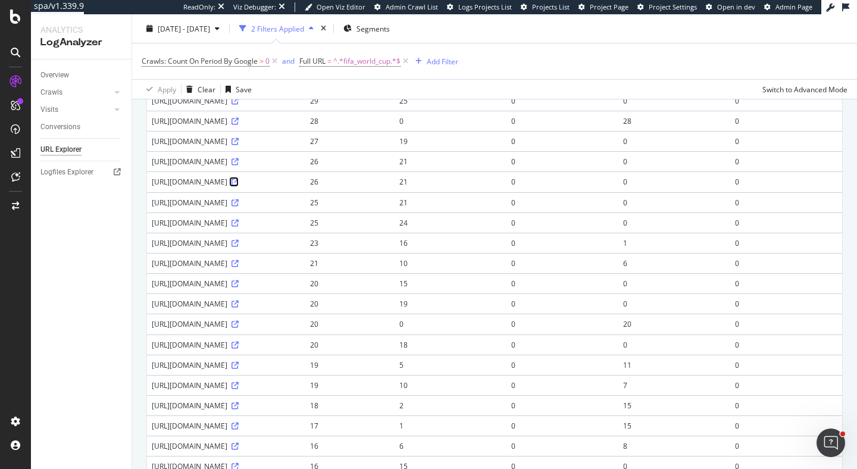
scroll to position [277, 0]
click at [239, 118] on icon at bounding box center [234, 120] width 7 height 7
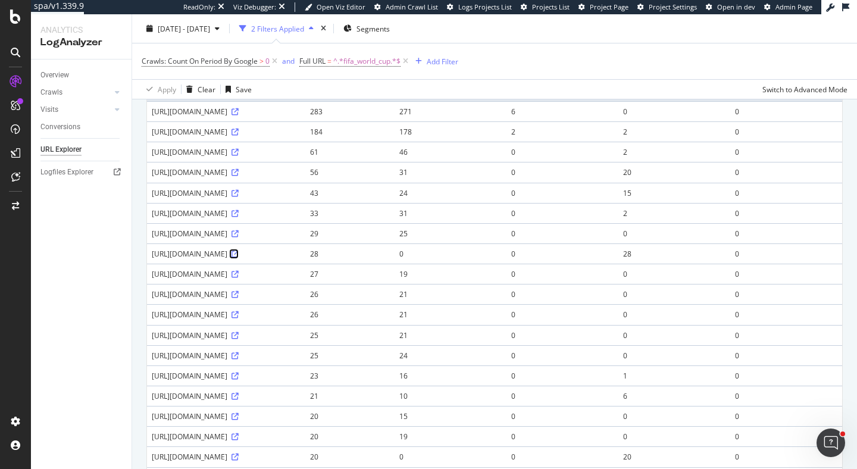
scroll to position [126, 0]
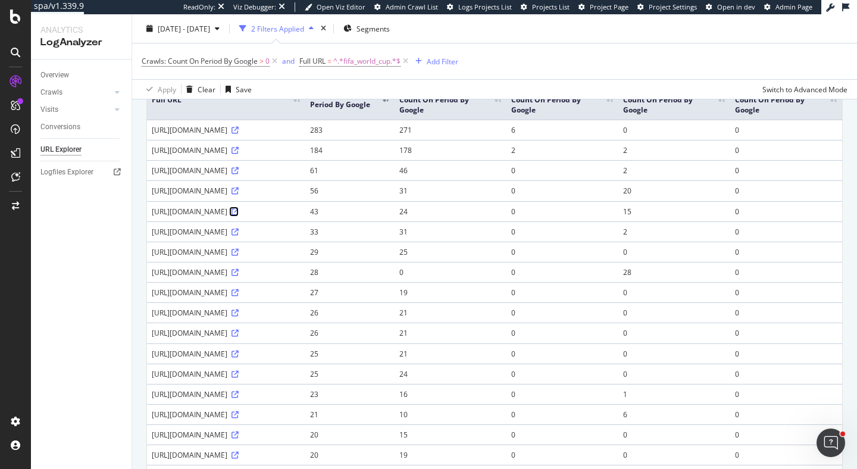
click at [239, 210] on icon at bounding box center [234, 211] width 7 height 7
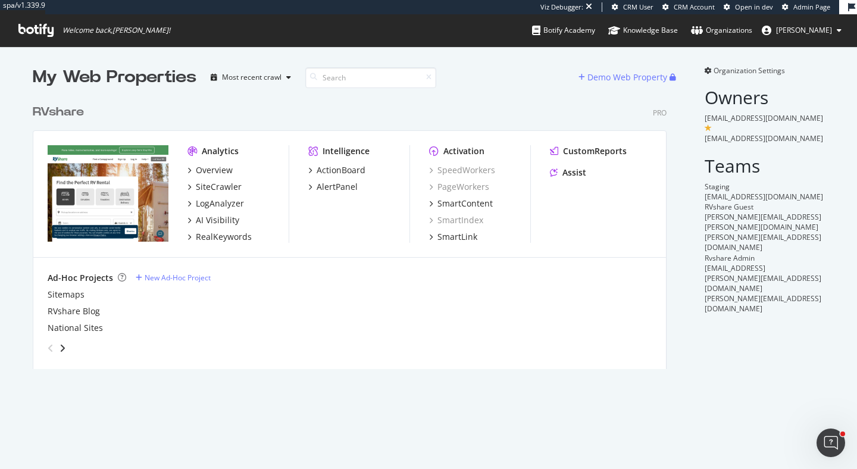
click at [711, 124] on span at bounding box center [707, 127] width 7 height 7
drag, startPoint x: 791, startPoint y: 127, endPoint x: 700, endPoint y: 120, distance: 90.8
click at [700, 120] on div "Organization Settings Owners [EMAIL_ADDRESS][DOMAIN_NAME] [EMAIL_ADDRESS][DOMAI…" at bounding box center [757, 216] width 134 height 303
copy div "[EMAIL_ADDRESS][DOMAIN_NAME] [EMAIL_ADDRESS][DOMAIN_NAME]"
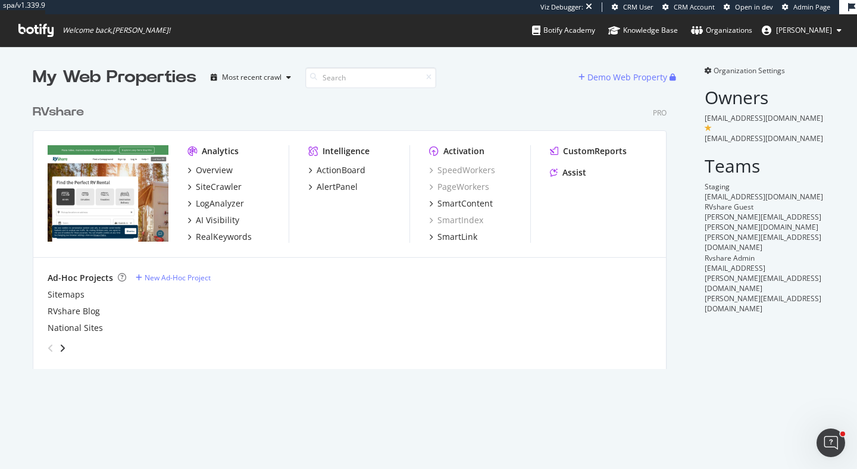
click at [734, 326] on div "Organization Settings Owners [EMAIL_ADDRESS][DOMAIN_NAME] [EMAIL_ADDRESS][DOMAI…" at bounding box center [757, 216] width 134 height 303
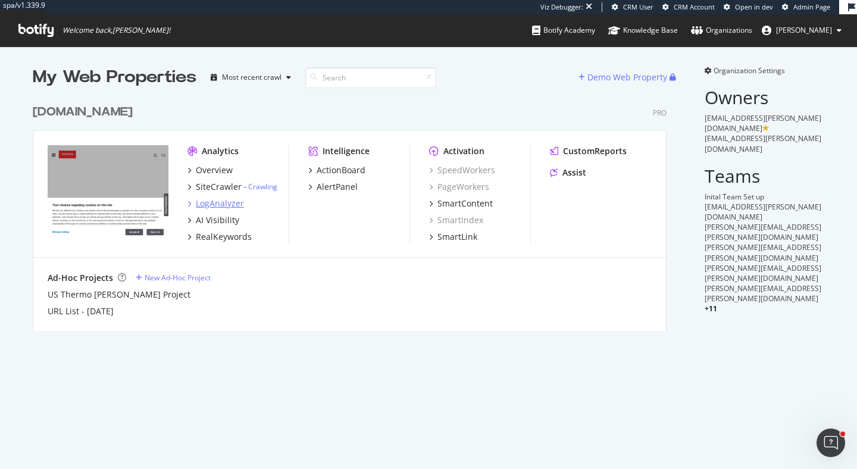
click at [221, 203] on div "LogAnalyzer" at bounding box center [220, 204] width 48 height 12
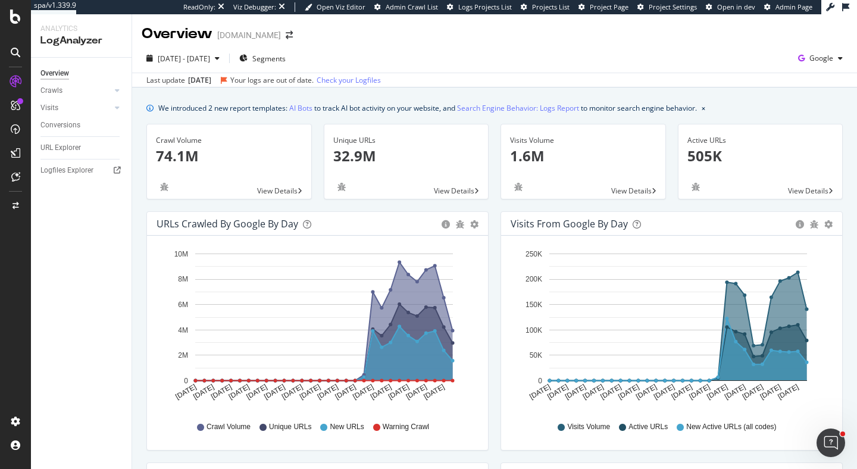
click at [88, 161] on div "Overview Crawls Daily Distribution Segments Distribution HTTP Codes Resources V…" at bounding box center [81, 263] width 101 height 411
click at [88, 167] on div "Logfiles Explorer" at bounding box center [66, 170] width 53 height 12
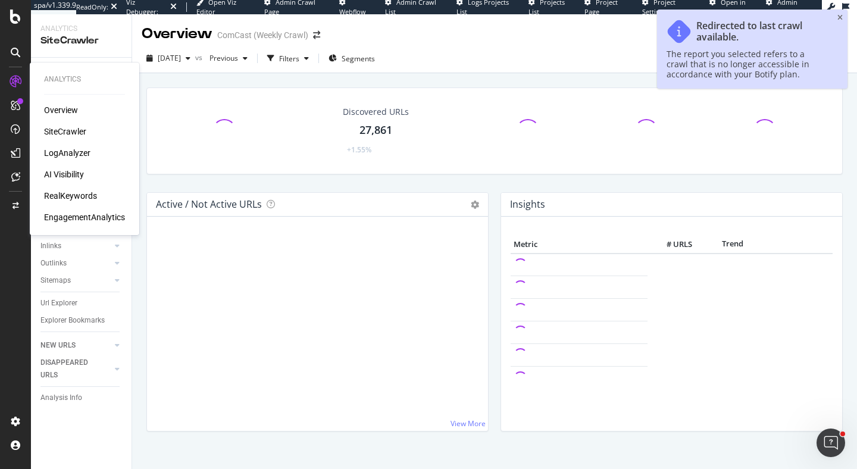
click at [65, 155] on div "LogAnalyzer" at bounding box center [67, 153] width 46 height 12
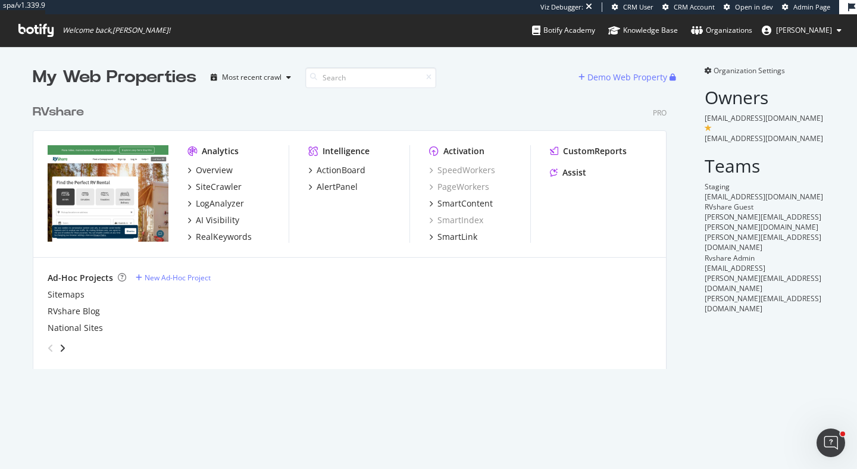
scroll to position [469, 857]
click at [605, 152] on div "CustomReports" at bounding box center [595, 151] width 64 height 12
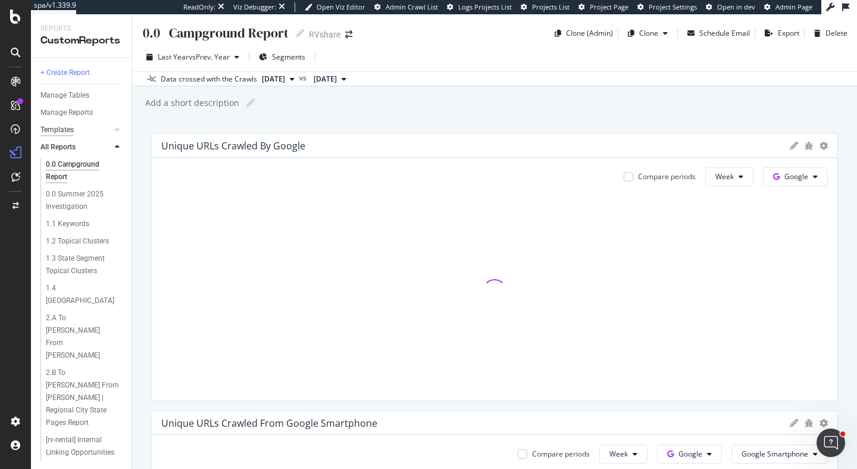
click at [66, 131] on div "Templates" at bounding box center [56, 130] width 33 height 12
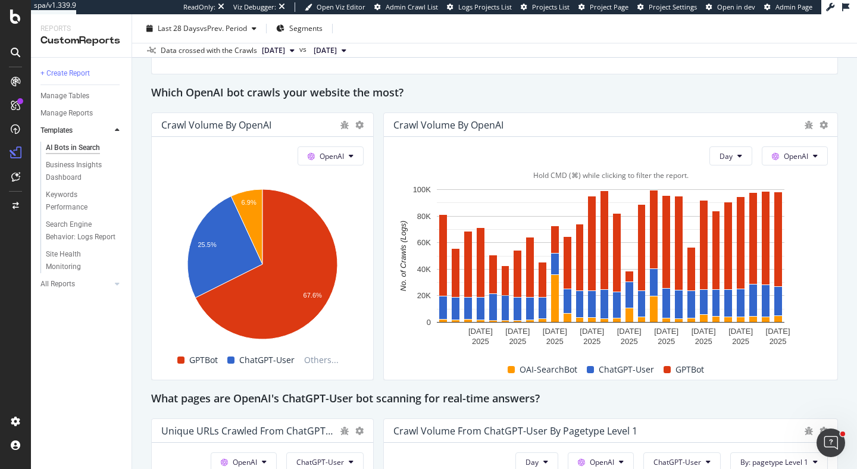
scroll to position [1006, 0]
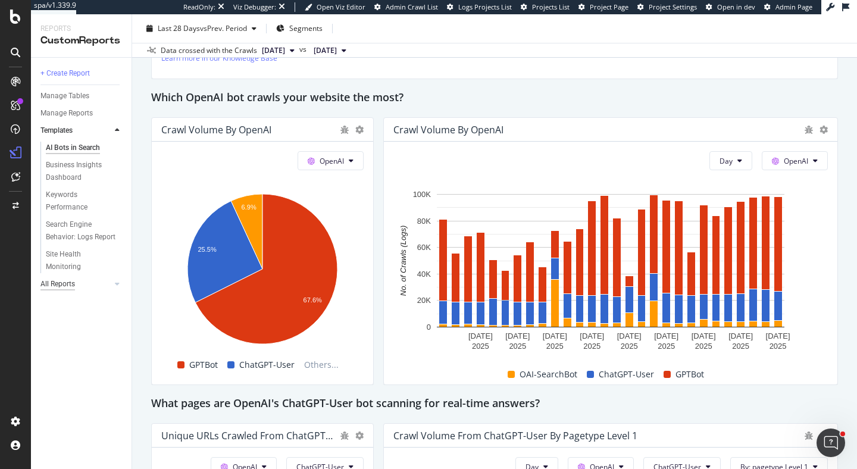
click at [56, 287] on div "All Reports" at bounding box center [57, 284] width 35 height 12
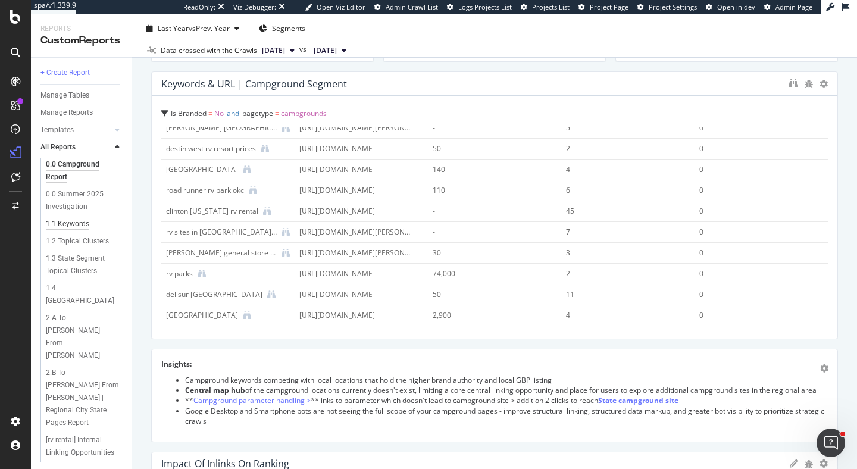
click at [70, 222] on div "1.1 Keywords" at bounding box center [67, 224] width 43 height 12
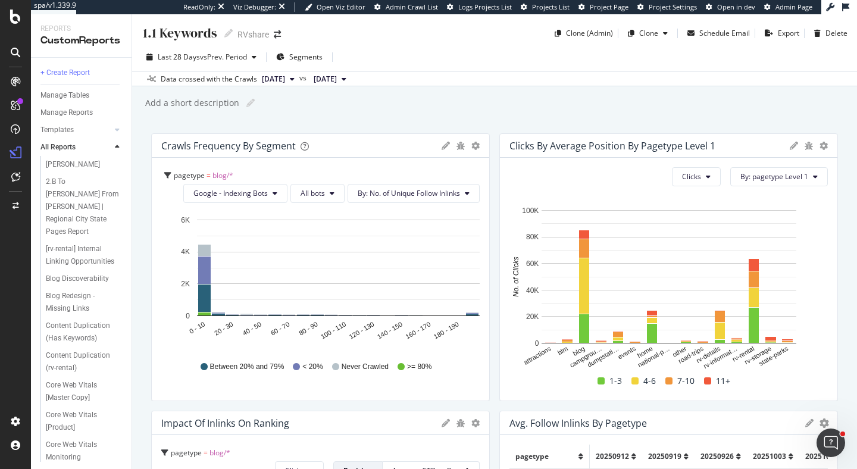
scroll to position [427, 0]
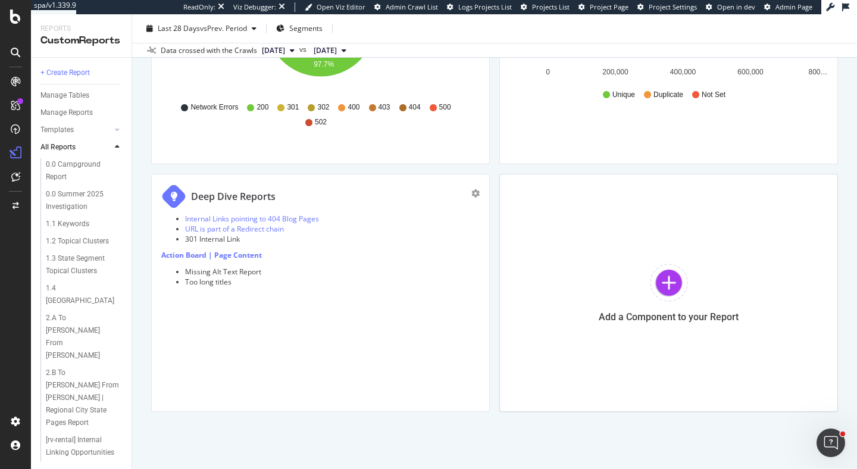
scroll to position [240, 0]
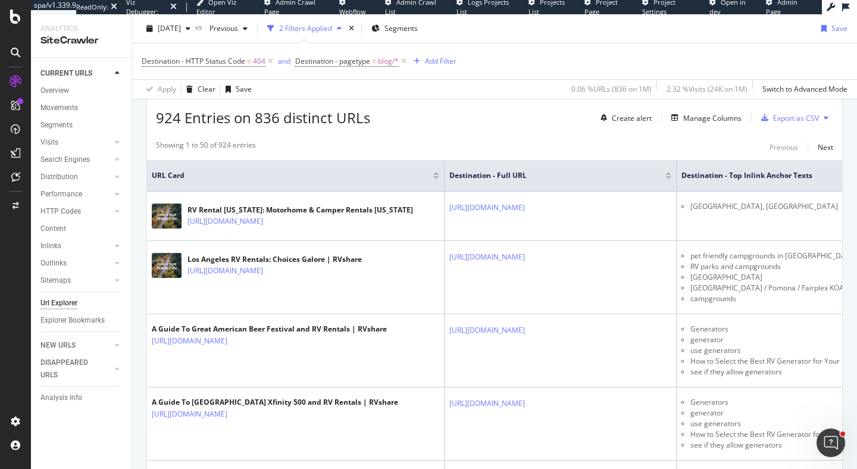
scroll to position [299, 0]
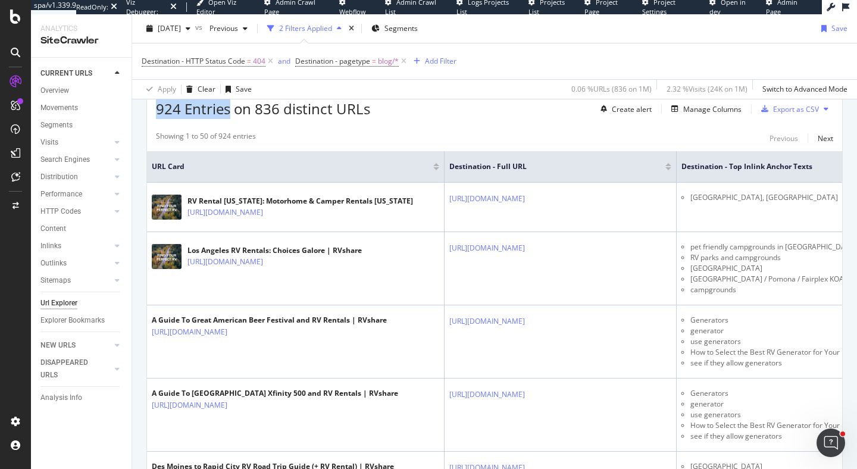
drag, startPoint x: 155, startPoint y: 108, endPoint x: 231, endPoint y: 113, distance: 76.9
click at [231, 113] on div "924 Entries on 836 distinct URLs Create alert Manage Columns Export as CSV" at bounding box center [494, 104] width 695 height 29
drag, startPoint x: 256, startPoint y: 108, endPoint x: 381, endPoint y: 109, distance: 124.3
click at [381, 109] on div "924 Entries on 836 distinct URLs Create alert Manage Columns Export as CSV" at bounding box center [494, 104] width 695 height 29
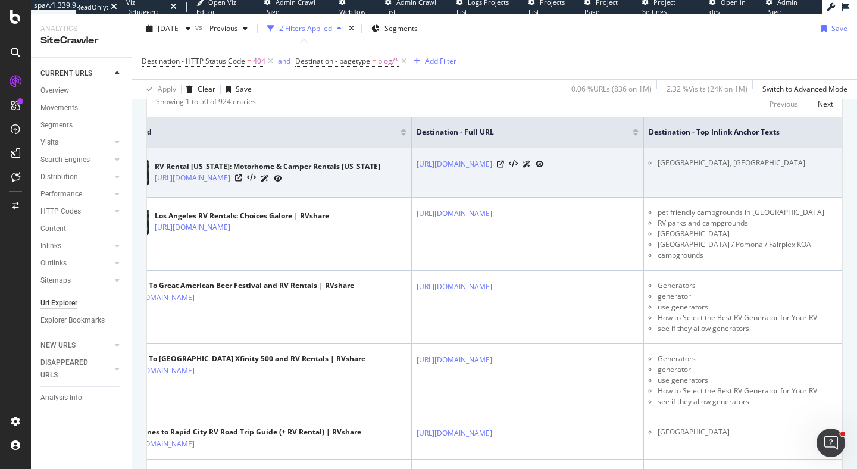
scroll to position [331, 0]
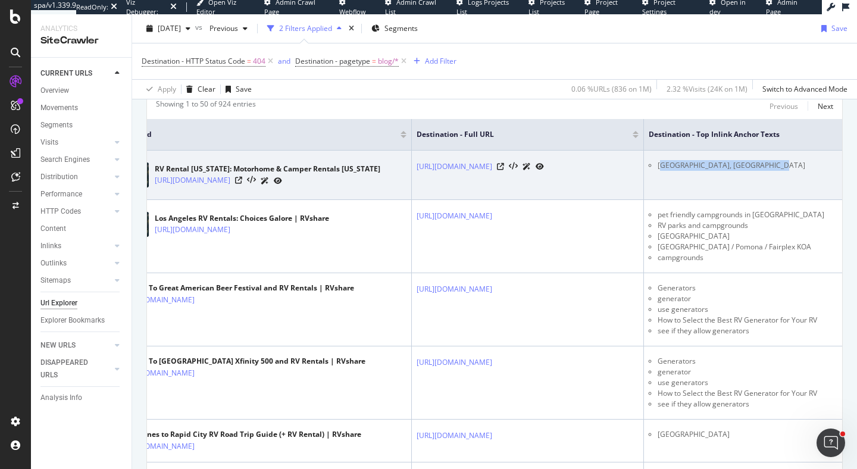
drag, startPoint x: 779, startPoint y: 167, endPoint x: 660, endPoint y: 167, distance: 119.0
click at [660, 167] on li "High Desert RV Park, Albuquerque" at bounding box center [747, 165] width 180 height 11
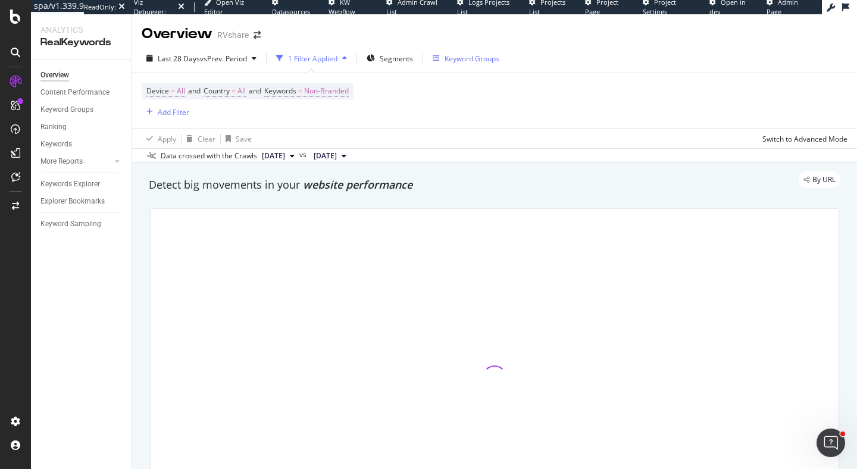
click at [457, 57] on div "Keyword Groups" at bounding box center [471, 59] width 55 height 10
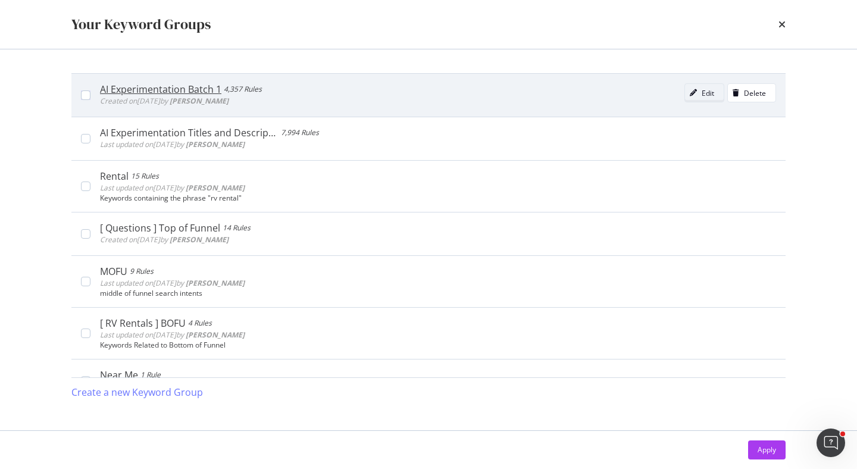
click at [704, 93] on div "Edit" at bounding box center [707, 93] width 12 height 10
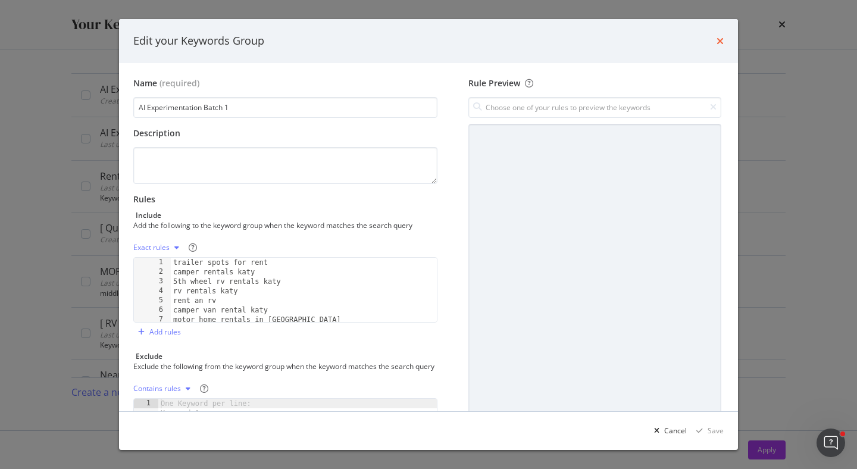
click at [720, 43] on icon "times" at bounding box center [719, 41] width 7 height 10
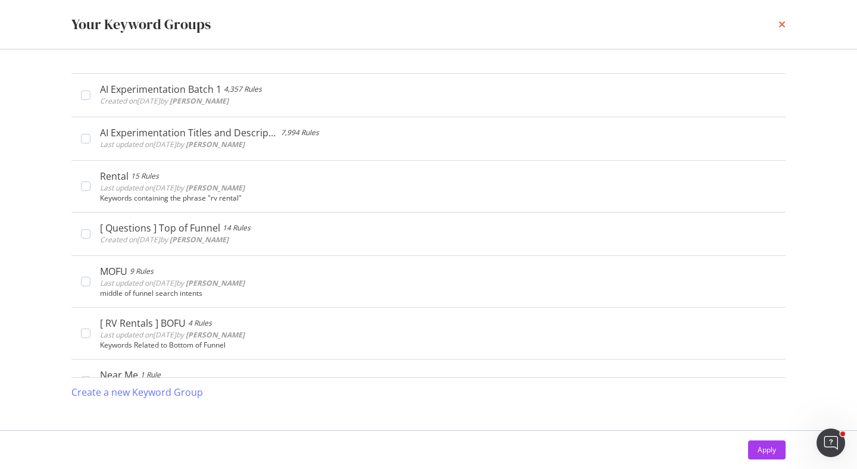
click at [785, 25] on icon "times" at bounding box center [781, 25] width 7 height 10
